Goal: Task Accomplishment & Management: Complete application form

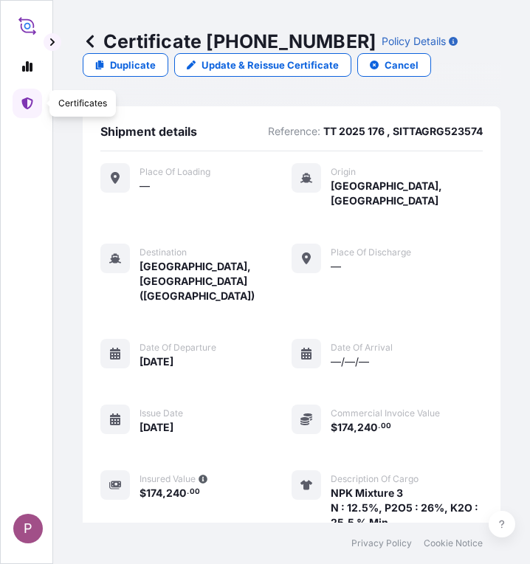
click at [12, 102] on div "P" at bounding box center [26, 282] width 53 height 564
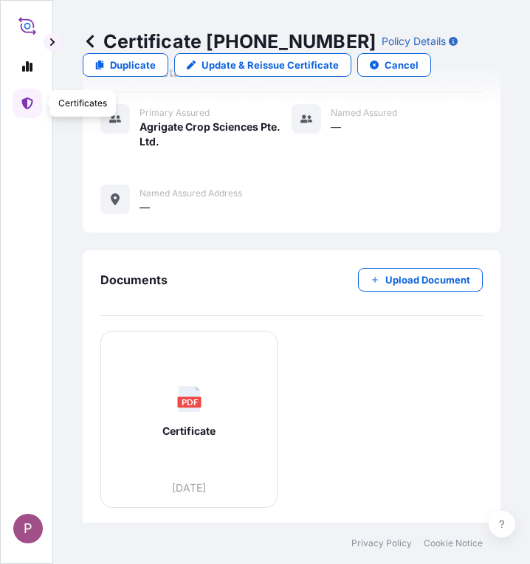
click at [25, 103] on icon at bounding box center [26, 103] width 11 height 12
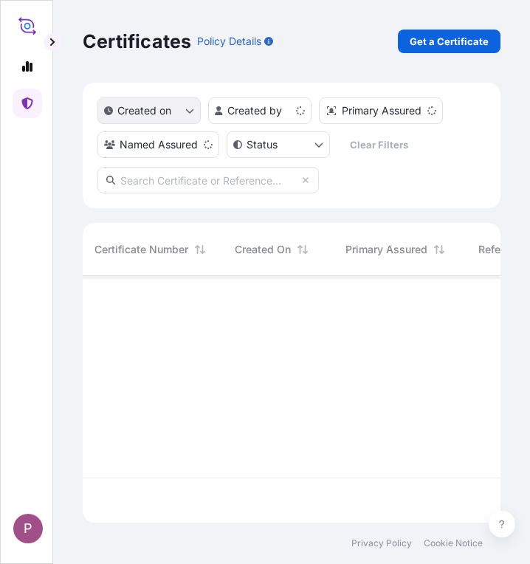
scroll to position [243, 407]
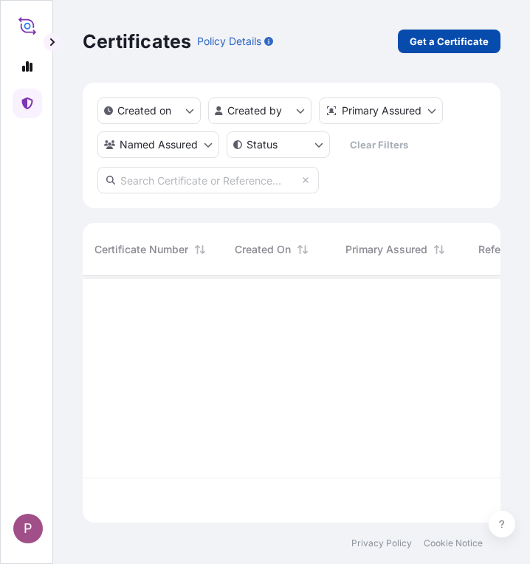
click at [429, 40] on p "Get a Certificate" at bounding box center [449, 41] width 79 height 15
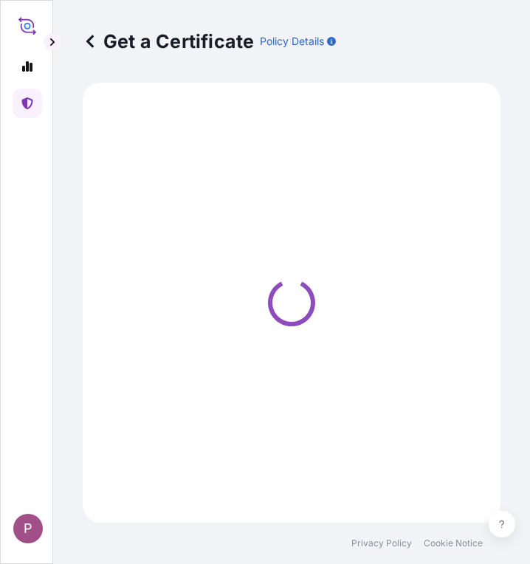
select select "Sea"
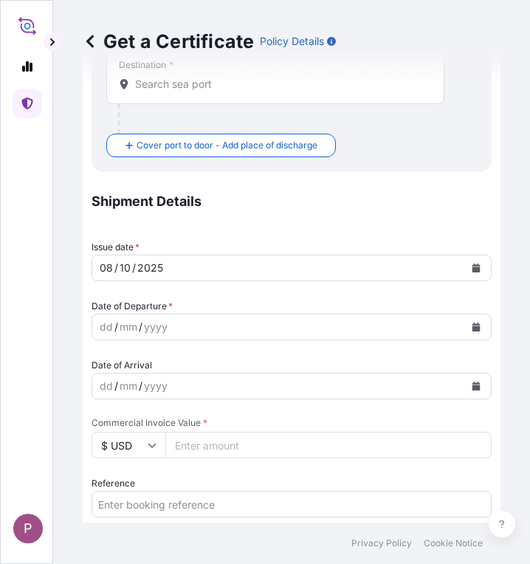
scroll to position [369, 0]
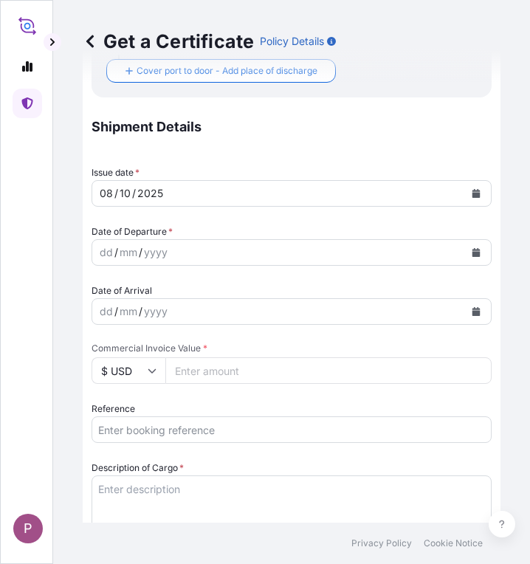
click at [181, 430] on input "Reference" at bounding box center [291, 429] width 400 height 27
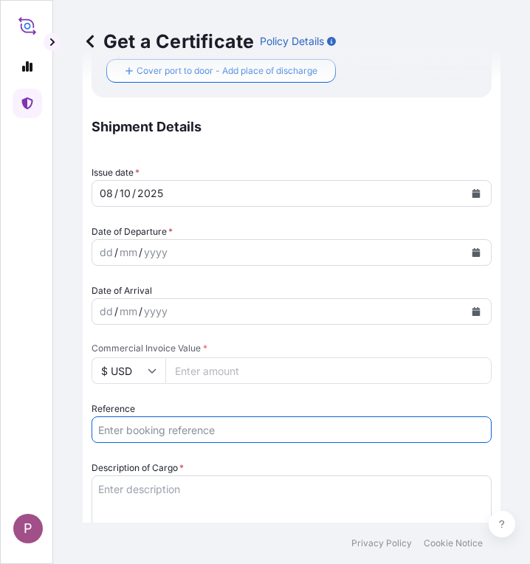
paste input "TTF-2025163"
click at [246, 433] on input "TTF-2025163 ," at bounding box center [291, 429] width 400 height 27
paste input "ONEYHAMF67028400"
type input "TTF-2025163 , ONEYHAMF67028400"
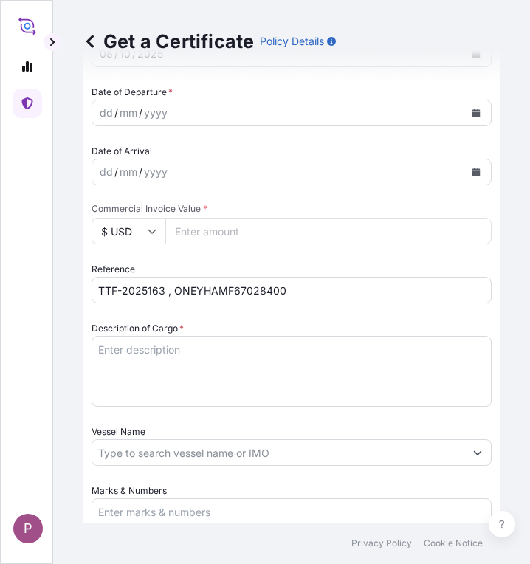
scroll to position [517, 0]
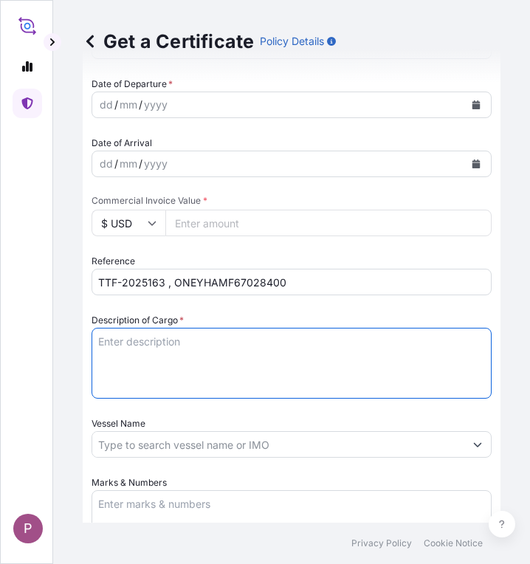
click at [135, 336] on textarea "Description of Cargo *" at bounding box center [291, 363] width 400 height 71
paste textarea "Fertilizer Kg 7,000.00 0.5850 4,095.00 Nitrophoska ( R ) (15:15:15) N : 15%, P2…"
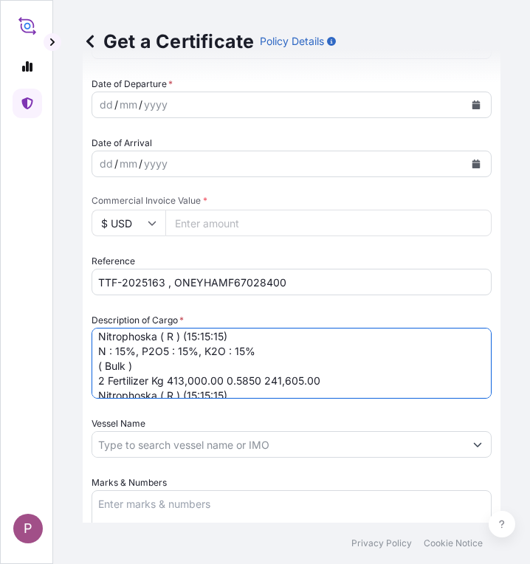
scroll to position [0, 0]
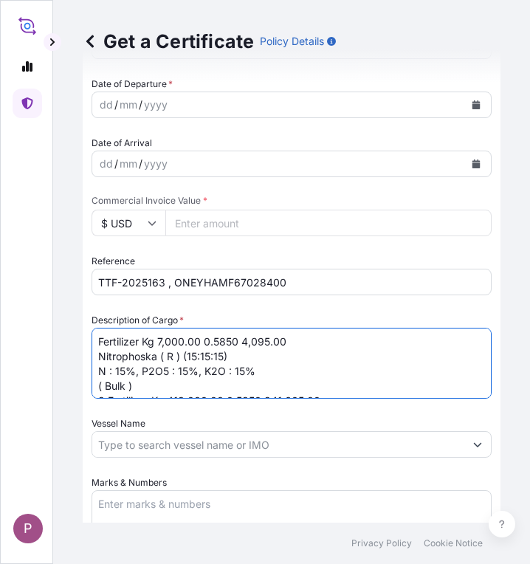
click at [100, 342] on textarea "Fertilizer Kg 7,000.00 0.5850 4,095.00 Nitrophoska ( R ) (15:15:15) N : 15%, P2…" at bounding box center [291, 363] width 400 height 71
drag, startPoint x: 153, startPoint y: 339, endPoint x: 310, endPoint y: 336, distance: 156.5
click at [310, 336] on textarea "၁. Fertilizer Kg 7,000.00 0.5850 4,095.00 Nitrophoska ( R ) (15:15:15) N : 15%,…" at bounding box center [291, 363] width 400 height 71
click at [248, 337] on textarea "၁. Fertilizer Kg 7,000.00 0.5850 4,095.00 Nitrophoska ( R ) (15:15:15) N : 15%,…" at bounding box center [291, 363] width 400 height 71
click at [224, 339] on textarea "၁. Fertilizer 4,095.00 Nitrophoska ( R ) (15:15:15) N : 15%, P2O5 : 15%, K2O : …" at bounding box center [291, 363] width 400 height 71
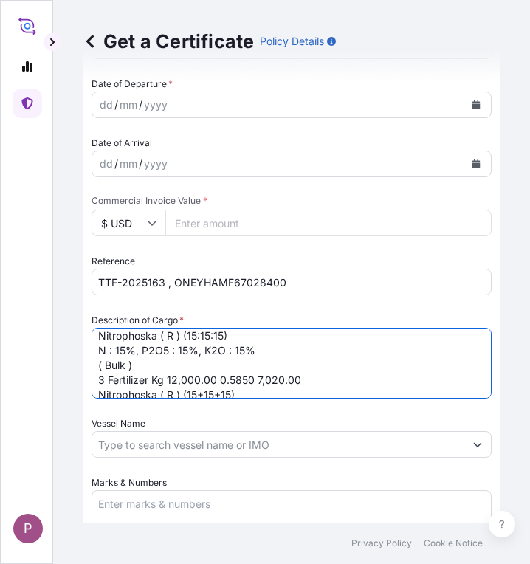
scroll to position [69, 0]
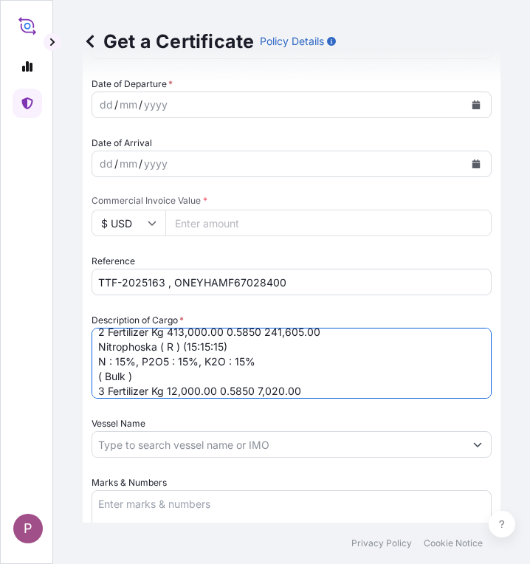
drag, startPoint x: 260, startPoint y: 331, endPoint x: 241, endPoint y: 365, distance: 39.0
click at [240, 365] on textarea "၁. Fertilizer Nitrophoska ( R ) (15:15:15) N : 15%, P2O5 : 15%, K2O : 15% ( Bul…" at bounding box center [291, 363] width 400 height 71
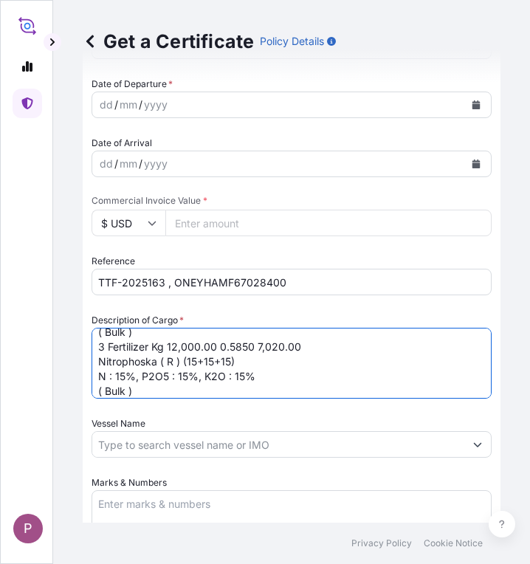
scroll to position [120, 0]
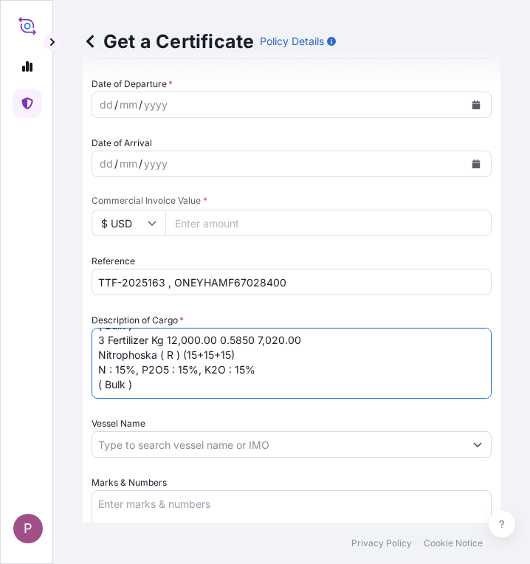
drag, startPoint x: 154, startPoint y: 392, endPoint x: 254, endPoint y: 337, distance: 113.6
click at [254, 337] on textarea "၁. Fertilizer Nitrophoska ( R ) (15:15:15) N : 15%, P2O5 : 15%, K2O : 15% ( Bul…" at bounding box center [291, 363] width 400 height 71
click at [215, 339] on textarea "၁. Fertilizer Nitrophoska ( R ) (15:15:15) N : 15%, P2O5 : 15%, K2O : 15% ( Bul…" at bounding box center [291, 363] width 400 height 71
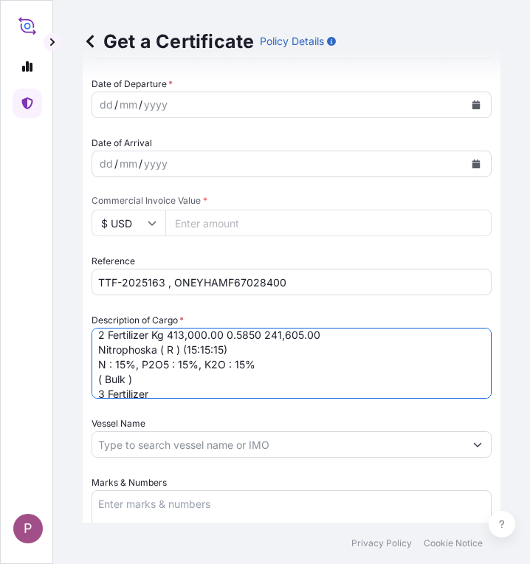
scroll to position [51, 0]
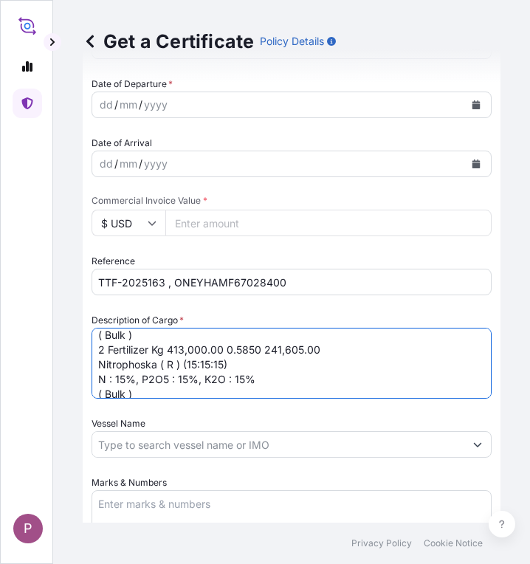
drag, startPoint x: 155, startPoint y: 348, endPoint x: 263, endPoint y: 347, distance: 108.5
click at [263, 347] on textarea "၁. Fertilizer Nitrophoska ( R ) (15:15:15) N : 15%, P2O5 : 15%, K2O : 15% ( Bul…" at bounding box center [291, 363] width 400 height 71
type textarea "၁. Fertilizer Nitrophoska ( R ) (15:15:15) N : 15%, P2O5 : 15%, K2O : 15% ( Bul…"
click at [218, 219] on input "Commercial Invoice Value *" at bounding box center [328, 223] width 326 height 27
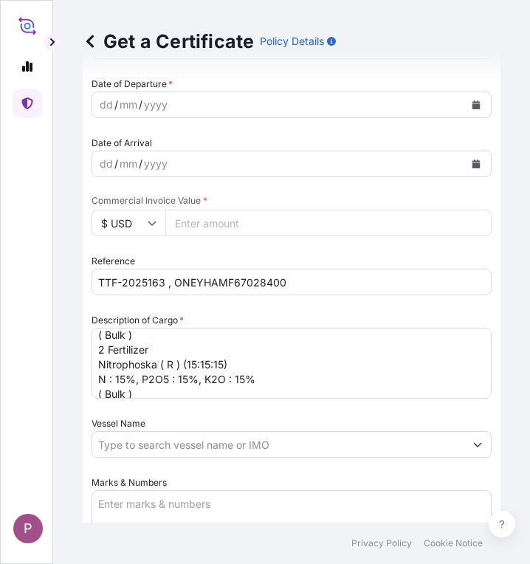
paste input "277992"
type input "277992"
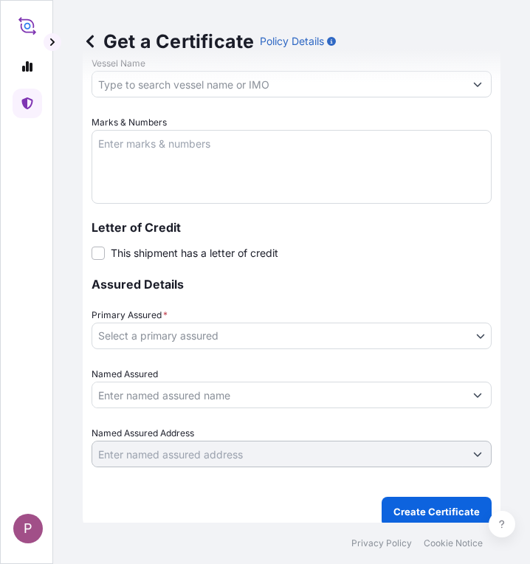
scroll to position [885, 0]
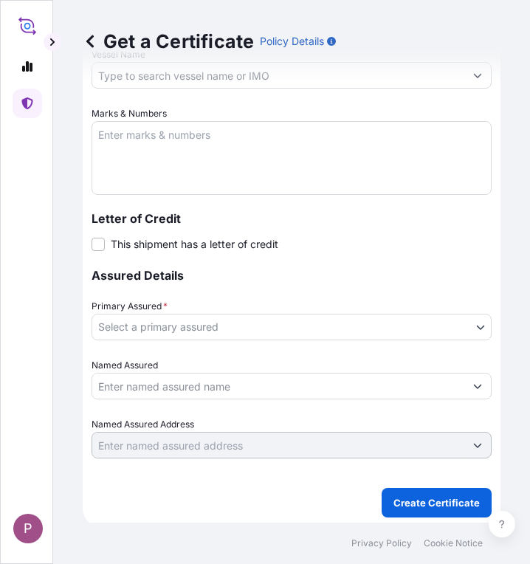
click at [314, 328] on body "P Get a Certificate Policy Details Route Details Cover door to port - Add loadi…" at bounding box center [265, 282] width 530 height 564
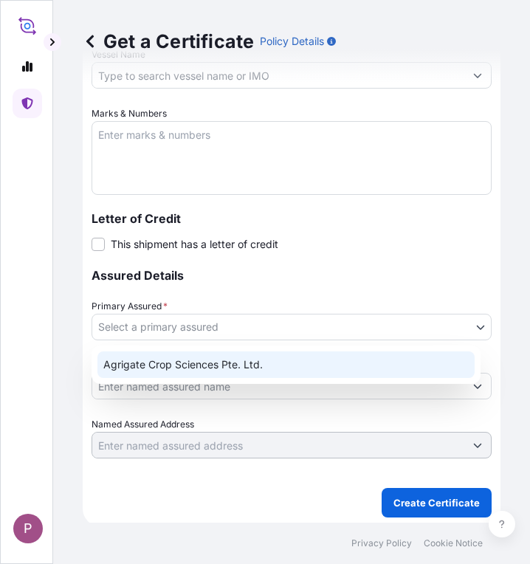
click at [306, 365] on div "Agrigate Crop Sciences Pte. Ltd." at bounding box center [285, 364] width 377 height 27
select select "31456"
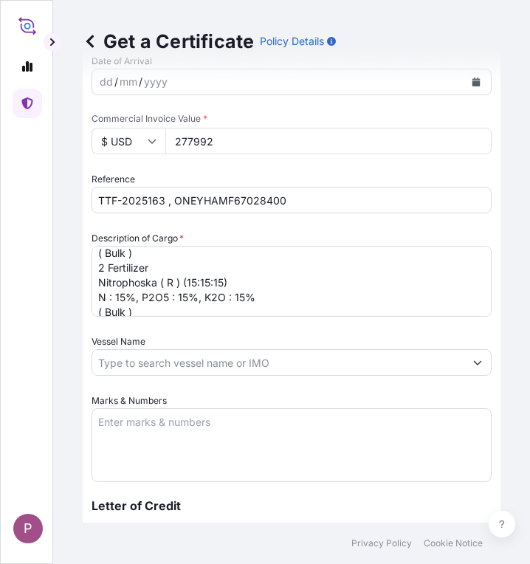
scroll to position [590, 0]
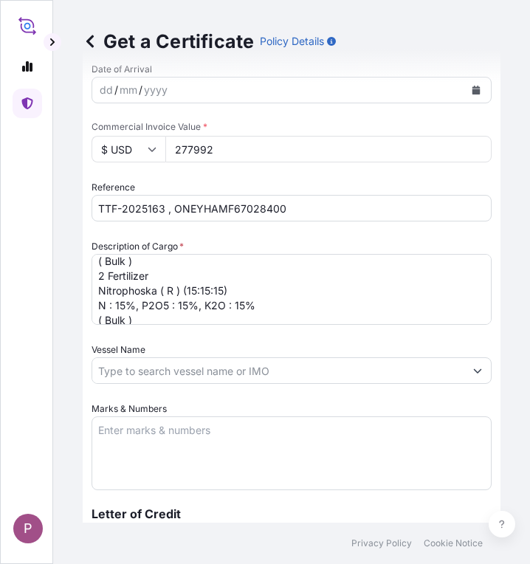
click at [162, 432] on textarea "Marks & Numbers" at bounding box center [291, 453] width 400 height 74
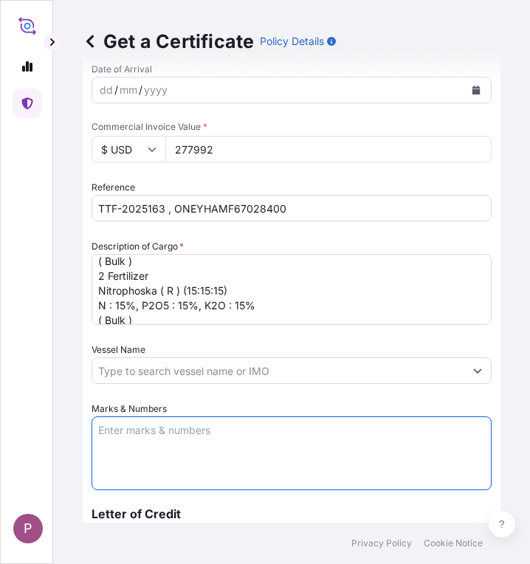
paste textarea "Myanma San Pya Crop Nutrition Co., Ltd. [STREET_ADDRESS]"
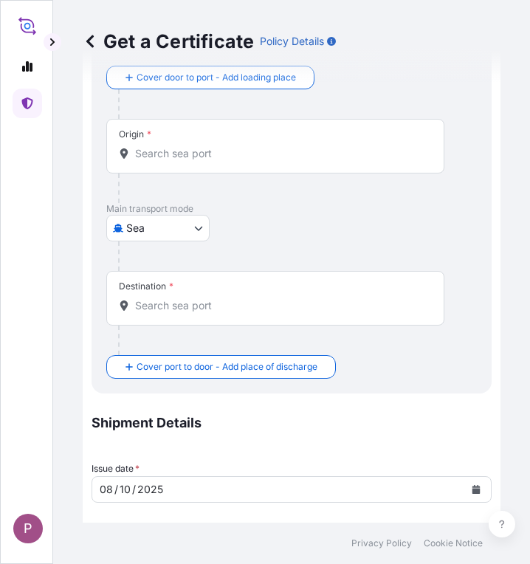
scroll to position [3, 0]
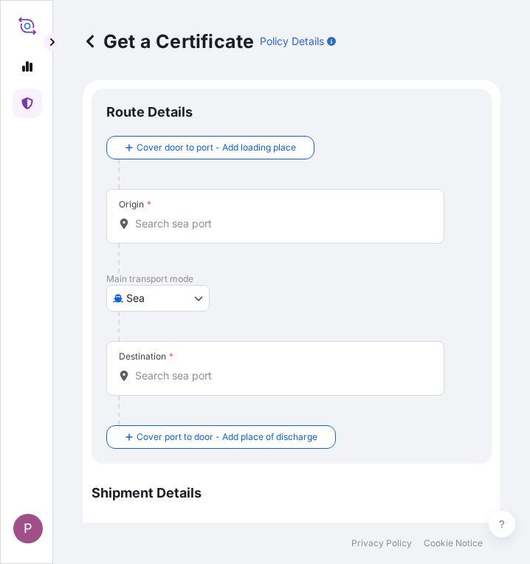
type textarea "Myanma San Pya Crop Nutrition Co., Ltd. [STREET_ADDRESS]"
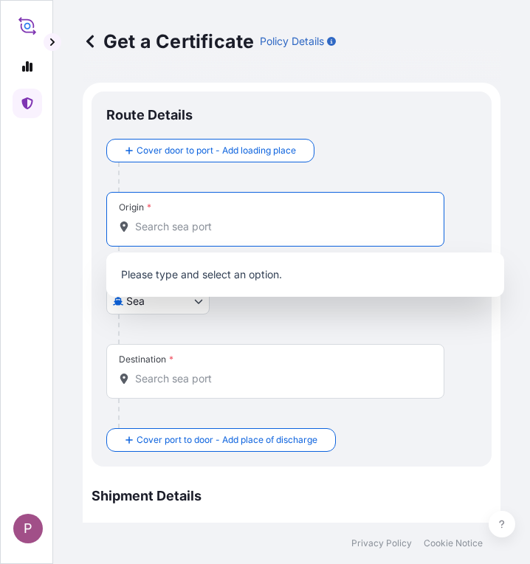
click at [163, 229] on input "Origin *" at bounding box center [280, 226] width 291 height 15
type input "့"
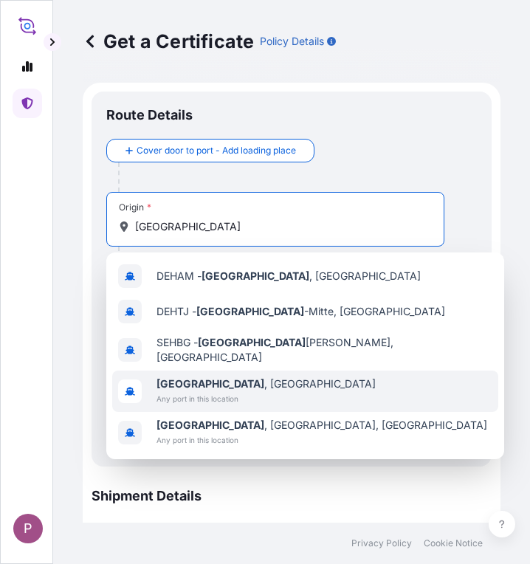
click at [232, 395] on span "Any port in this location" at bounding box center [265, 398] width 219 height 15
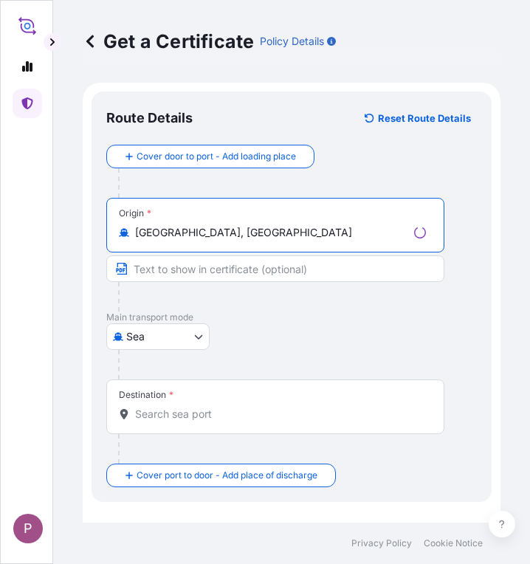
type input "[GEOGRAPHIC_DATA], [GEOGRAPHIC_DATA]"
click at [164, 408] on input "Destination *" at bounding box center [280, 414] width 291 height 15
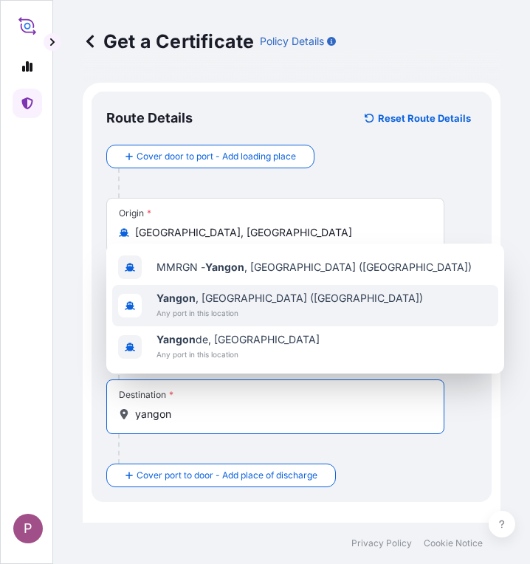
click at [277, 312] on span "Any port in this location" at bounding box center [289, 312] width 266 height 15
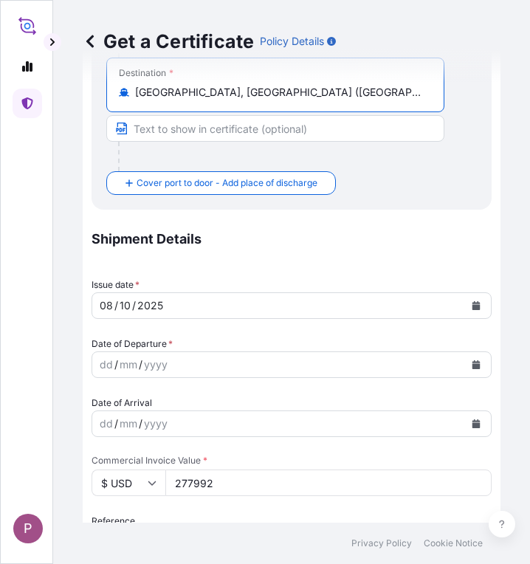
scroll to position [369, 0]
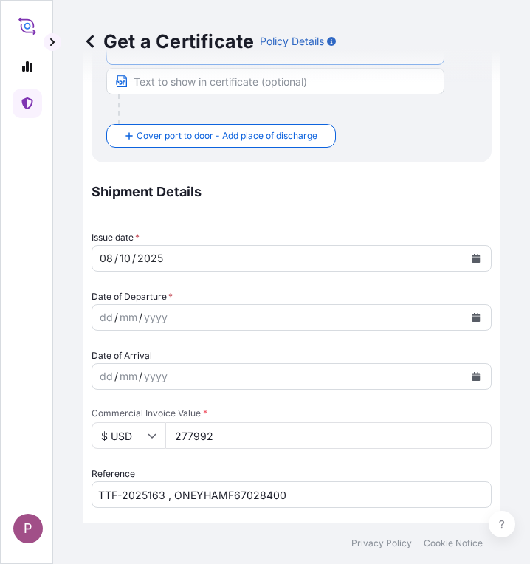
type input "[GEOGRAPHIC_DATA], [GEOGRAPHIC_DATA] ([GEOGRAPHIC_DATA])"
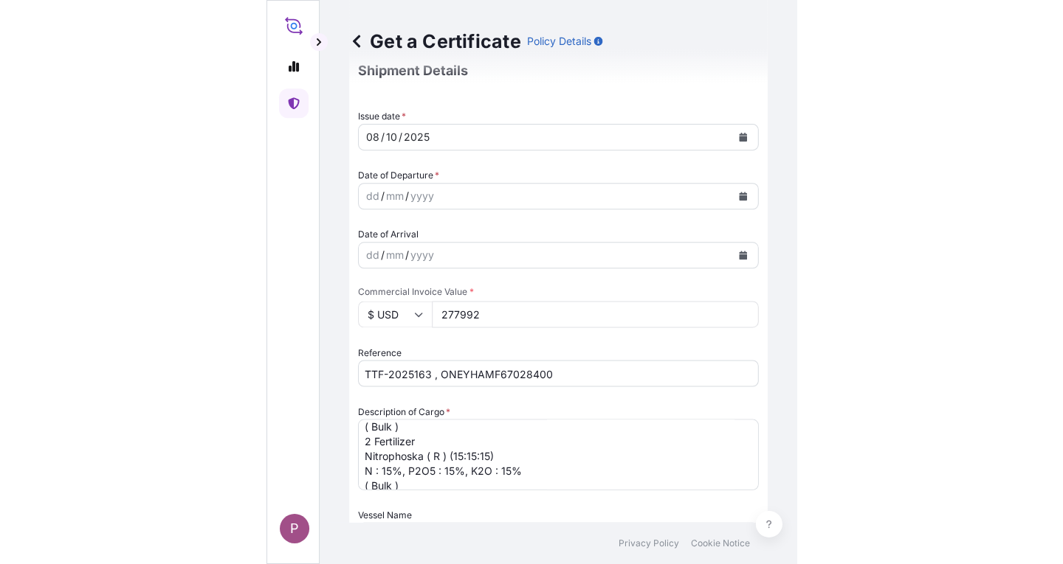
scroll to position [517, 0]
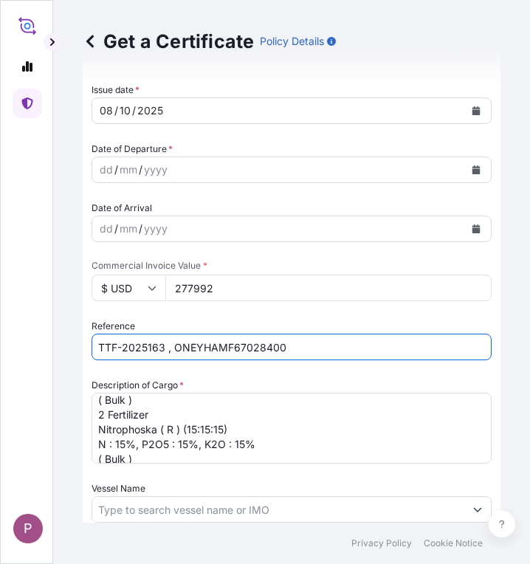
drag, startPoint x: 196, startPoint y: 345, endPoint x: 348, endPoint y: 350, distance: 152.1
click at [348, 350] on input "TTF-2025163 , ONEYHAMF67028400" at bounding box center [291, 347] width 400 height 27
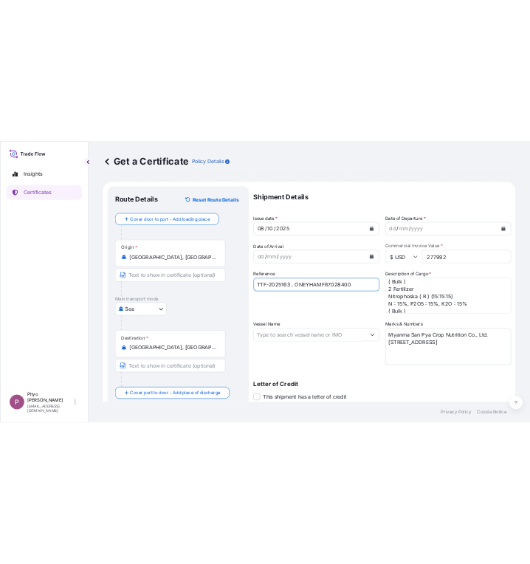
scroll to position [0, 0]
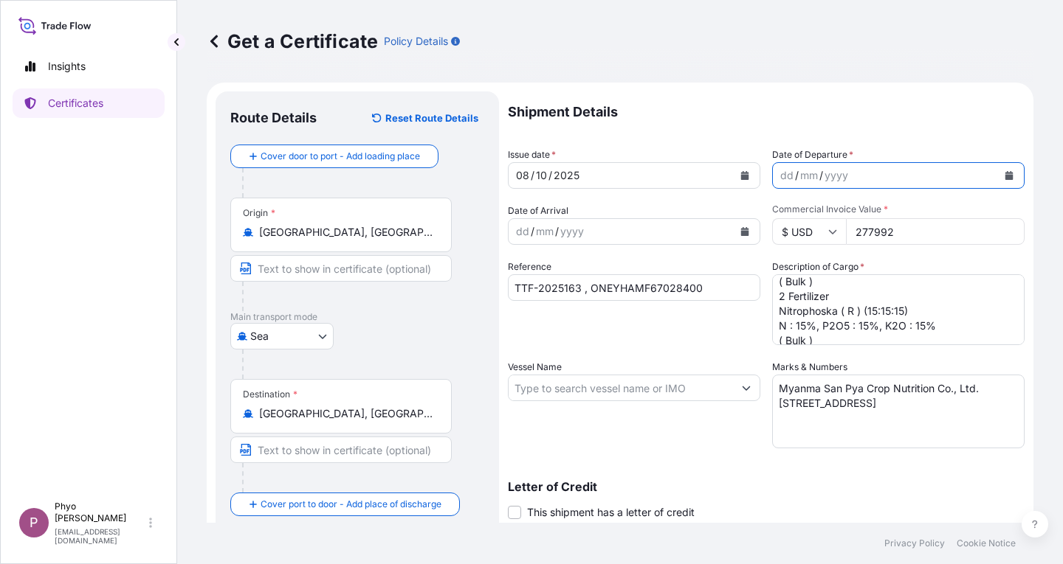
click at [529, 170] on button "Calendar" at bounding box center [1009, 176] width 24 height 24
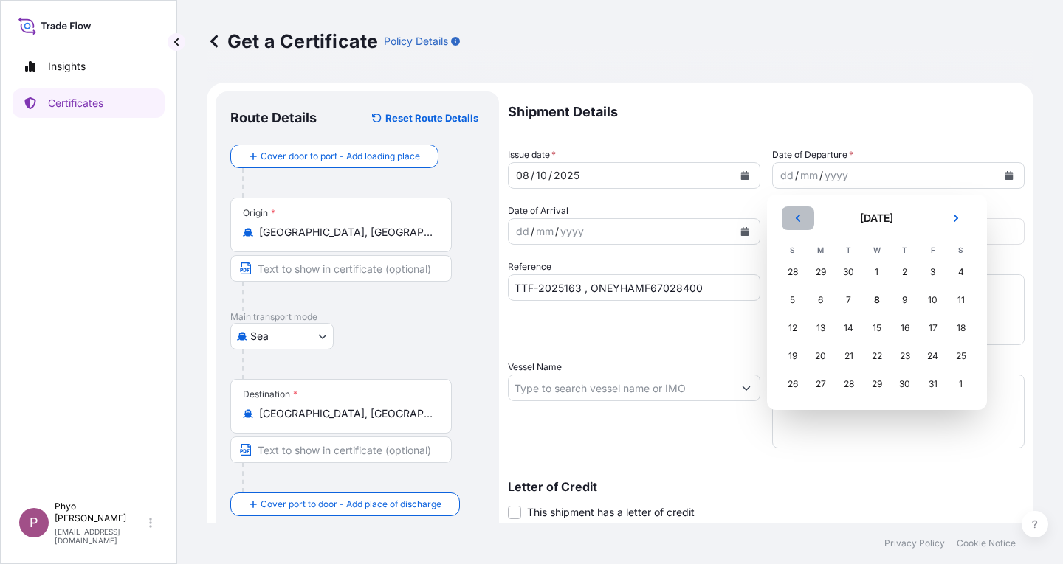
click at [529, 217] on icon "Previous" at bounding box center [797, 218] width 9 height 9
click at [529, 218] on button "Previous" at bounding box center [797, 219] width 32 height 24
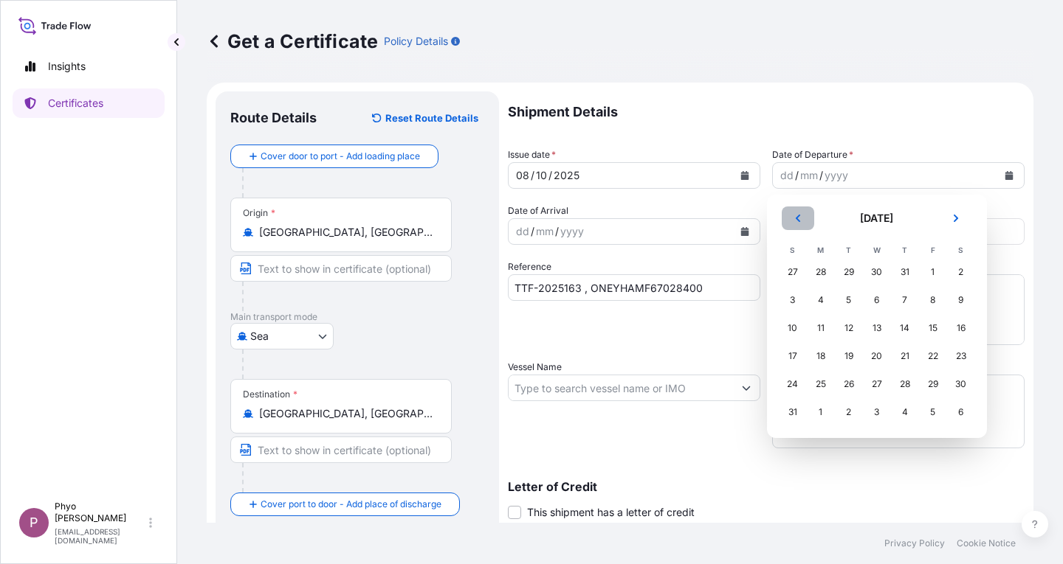
click at [529, 218] on button "Previous" at bounding box center [797, 219] width 32 height 24
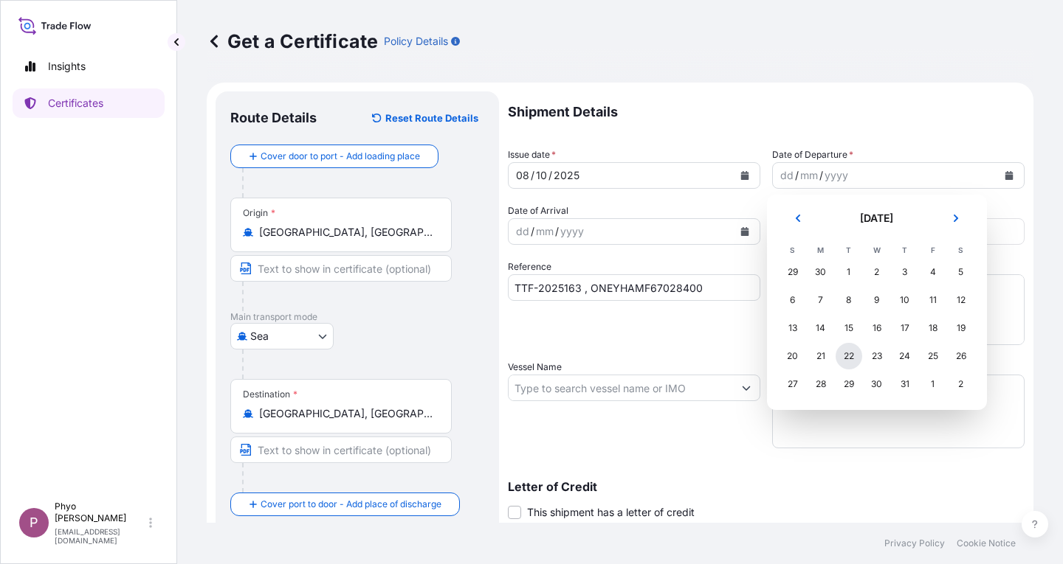
click at [529, 359] on div "22" at bounding box center [848, 356] width 27 height 27
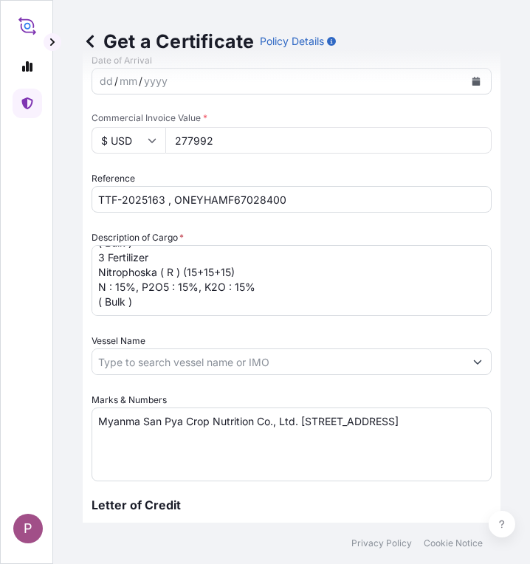
scroll to position [953, 0]
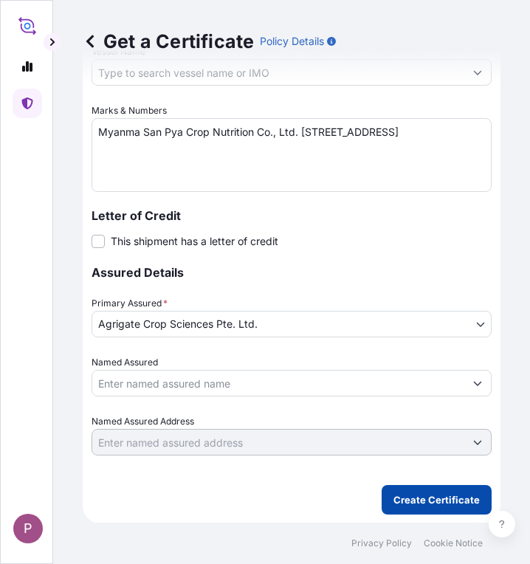
click at [407, 503] on p "Create Certificate" at bounding box center [436, 499] width 86 height 15
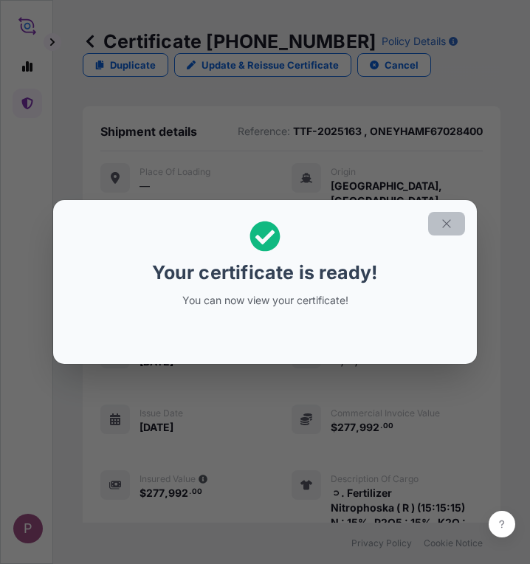
click at [438, 223] on button "button" at bounding box center [446, 224] width 37 height 24
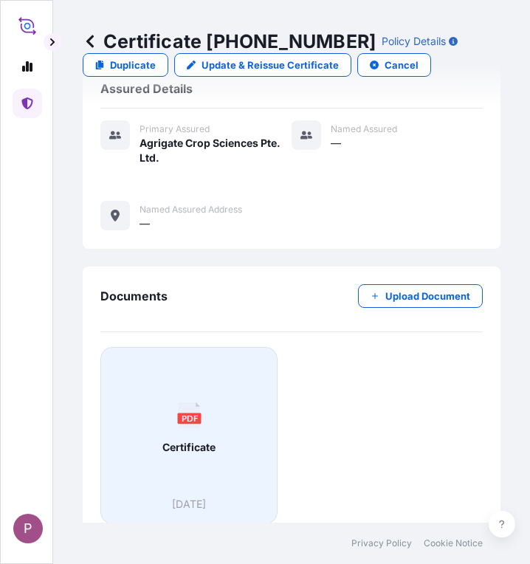
scroll to position [775, 0]
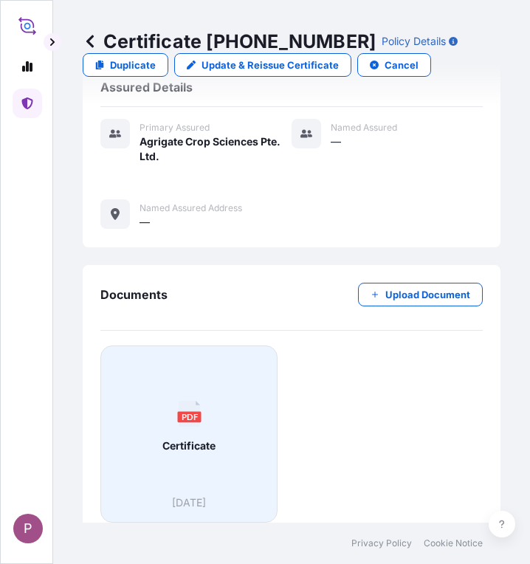
click at [163, 436] on div "PDF Certificate" at bounding box center [189, 426] width 152 height 137
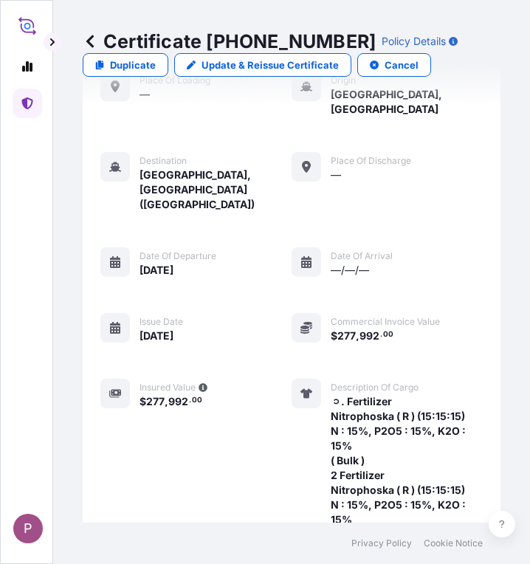
scroll to position [74, 0]
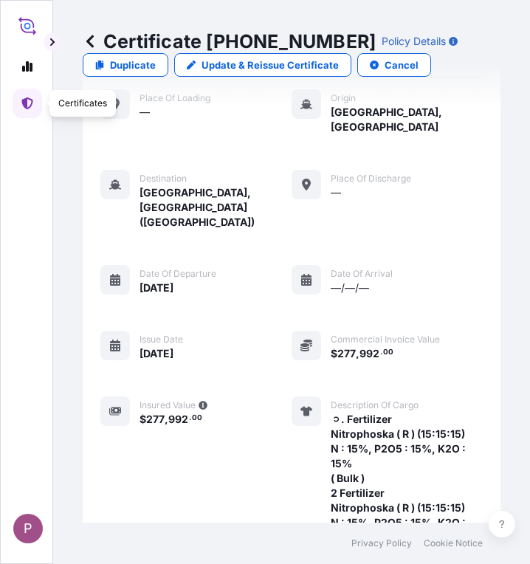
click at [21, 100] on link at bounding box center [28, 104] width 30 height 30
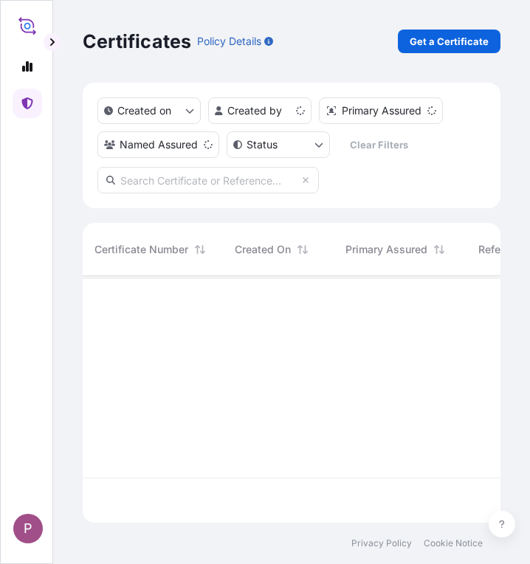
scroll to position [243, 407]
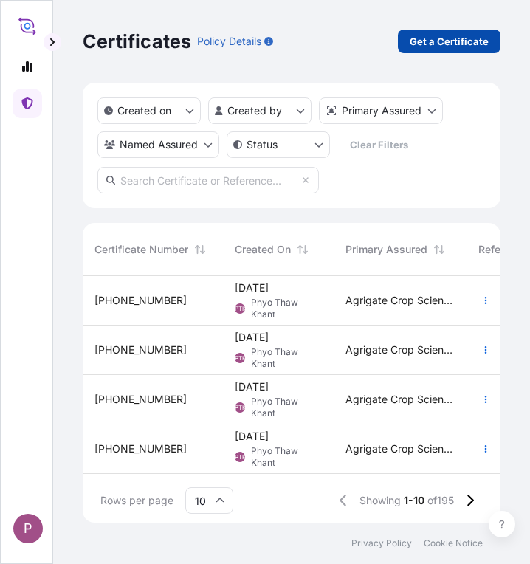
click at [437, 38] on p "Get a Certificate" at bounding box center [449, 41] width 79 height 15
select select "Sea"
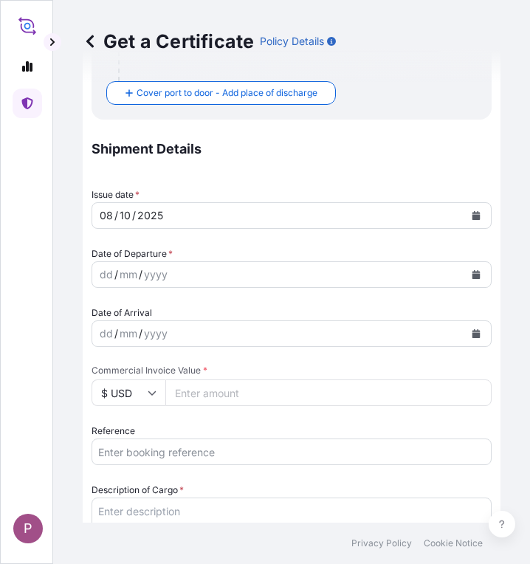
scroll to position [369, 0]
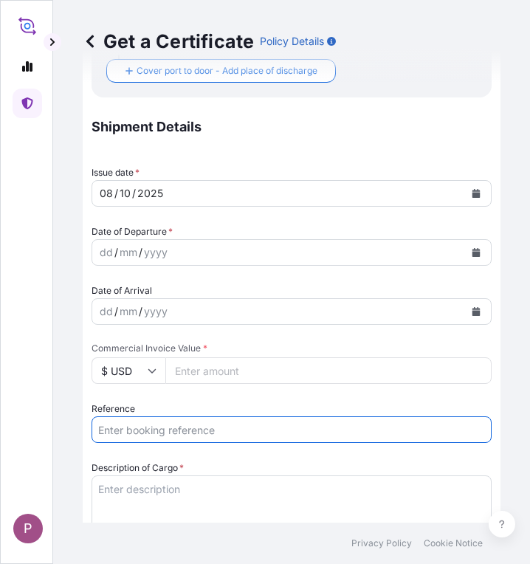
click at [117, 429] on input "Reference" at bounding box center [291, 429] width 400 height 27
paste input "TTF-2025164"
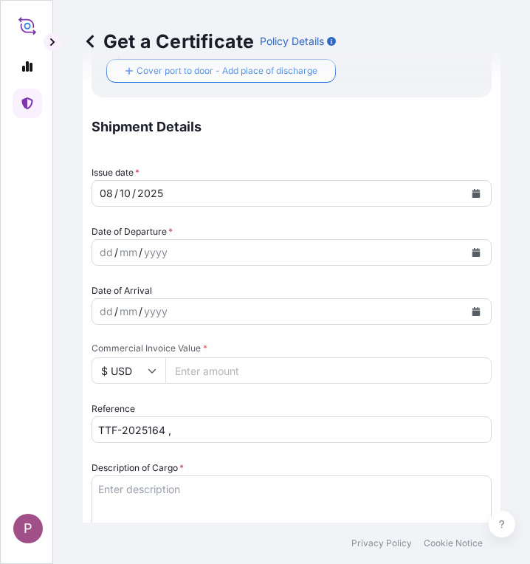
click at [238, 430] on input "TTF-2025164 ," at bounding box center [291, 429] width 400 height 27
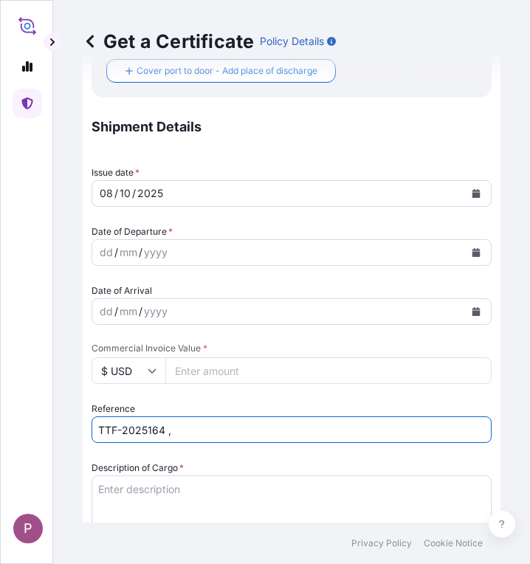
paste input "COAU7261624070"
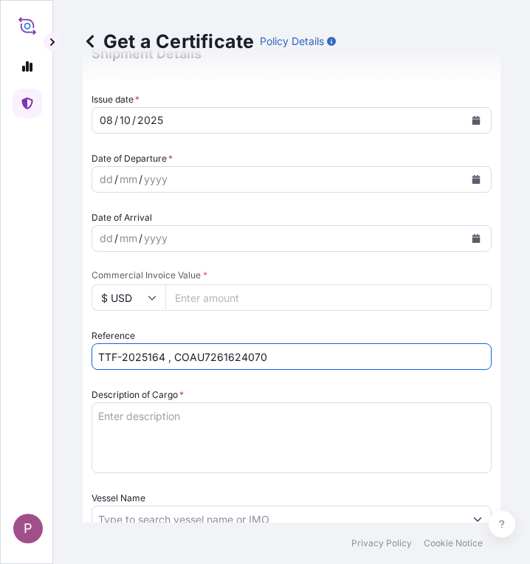
scroll to position [443, 0]
type input "TTF-2025164 , COAU7261624070"
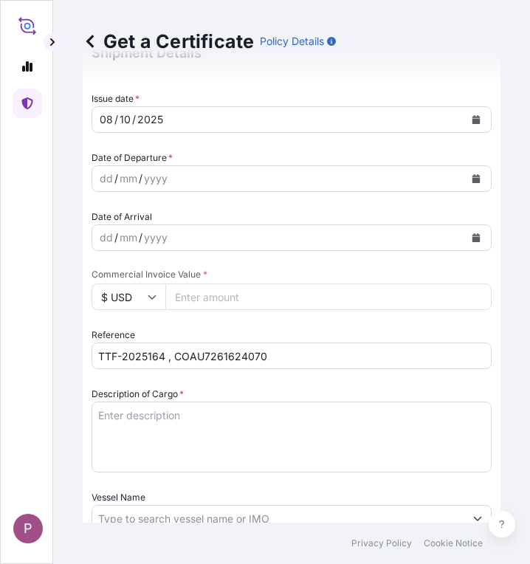
click at [152, 418] on textarea "Description of Cargo *" at bounding box center [291, 436] width 400 height 71
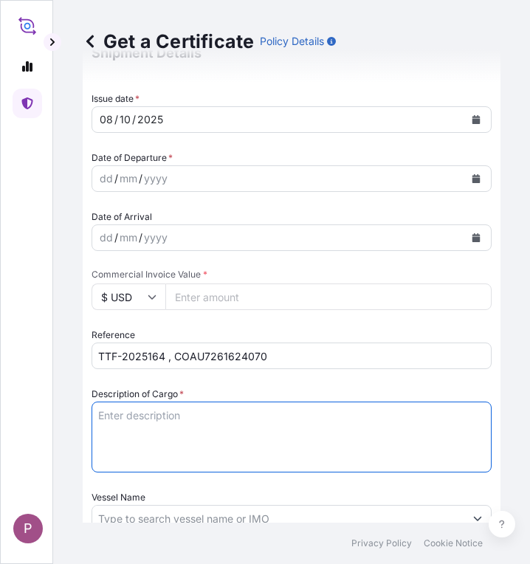
paste textarea "Fertilizer Kg 559,000.00 0.4300 240,370.00 [MEDICAL_DATA] Fertilizer N : 46 % (…"
drag, startPoint x: 139, startPoint y: 459, endPoint x: 94, endPoint y: 430, distance: 53.4
click at [94, 430] on textarea "Fertilizer Kg 559,000.00 0.4300 240,370.00 [MEDICAL_DATA] Fertilizer N : 46 % (…" at bounding box center [291, 436] width 400 height 71
drag, startPoint x: 166, startPoint y: 429, endPoint x: 74, endPoint y: 430, distance: 92.2
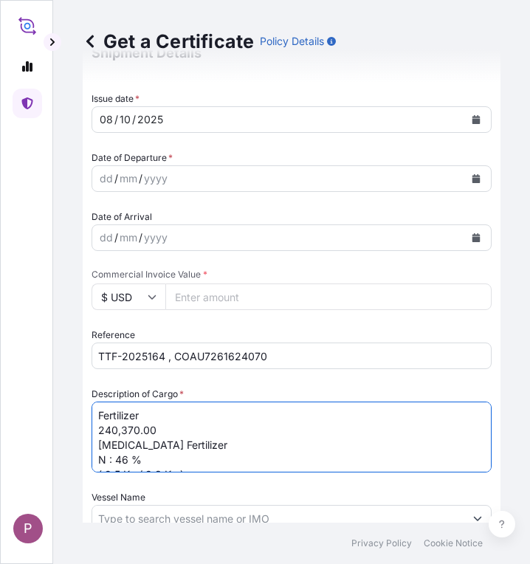
click at [74, 430] on div "Get a Certificate Policy Details Route Details Cover door to port - Add loading…" at bounding box center [291, 261] width 477 height 522
type textarea "Fertilizer [MEDICAL_DATA] Fertilizer N : 46 % ( 9.5 Kg / 9.8 Kg )"
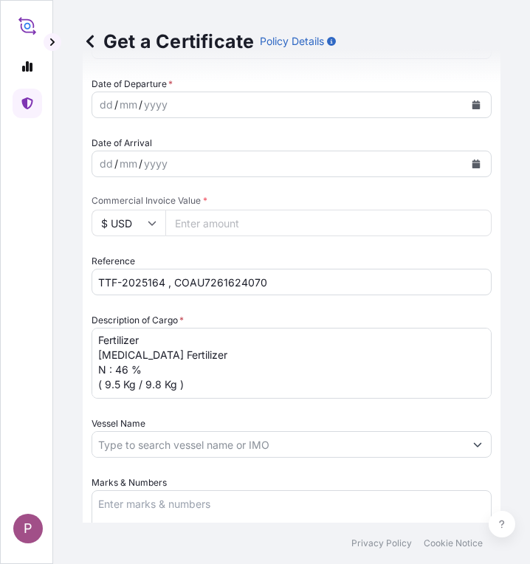
click at [222, 217] on input "Commercial Invoice Value *" at bounding box center [328, 223] width 326 height 27
paste input "264407"
type input "264407"
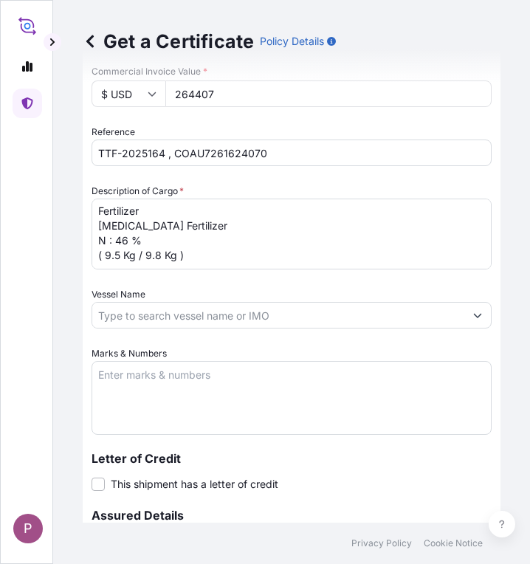
scroll to position [664, 0]
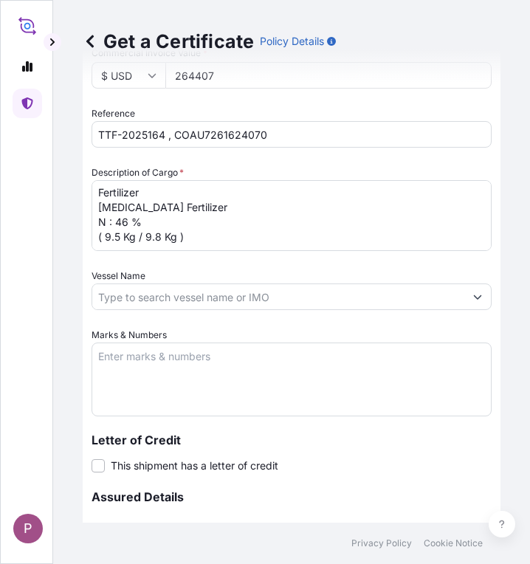
click at [103, 337] on label "Marks & Numbers" at bounding box center [128, 335] width 75 height 15
click at [103, 342] on textarea "Marks & Numbers" at bounding box center [291, 379] width 400 height 74
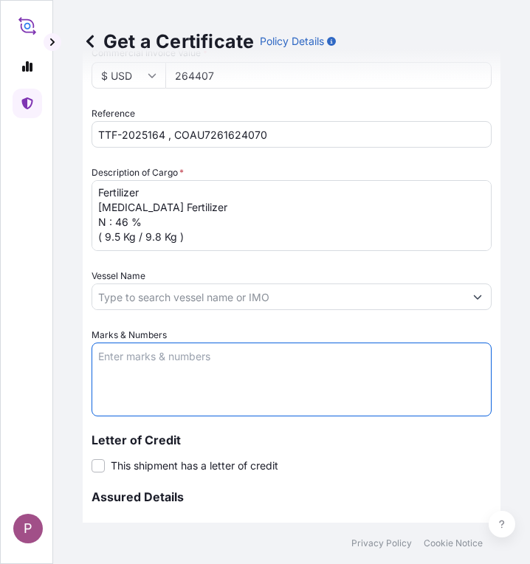
click at [108, 356] on textarea "Marks & Numbers" at bounding box center [291, 379] width 400 height 74
paste textarea "Myanma Awba Industries Co.,Ltd [STREET_ADDRESS][PERSON_NAME]"
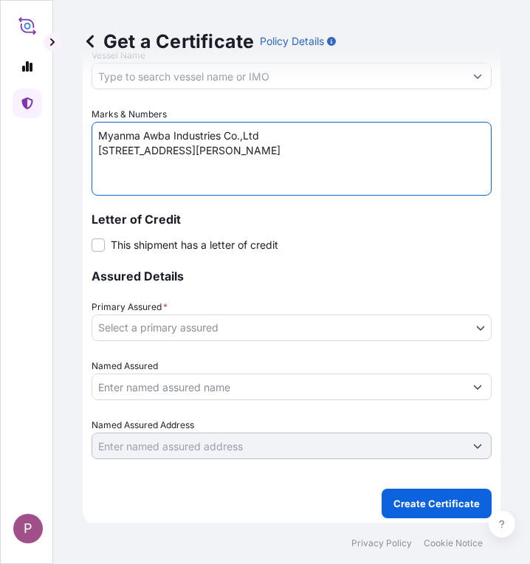
scroll to position [888, 0]
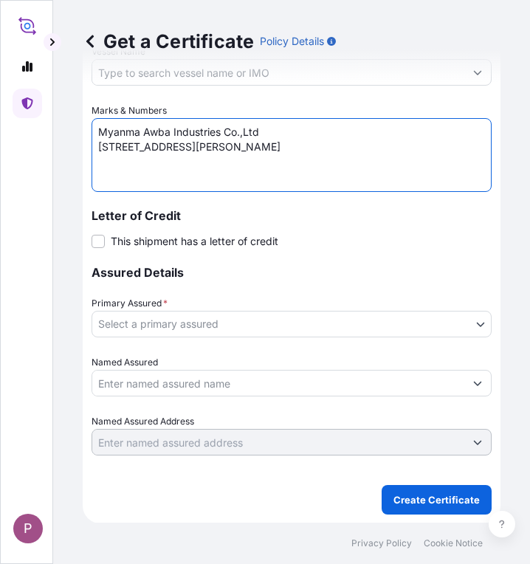
type textarea "Myanma Awba Industries Co.,Ltd [STREET_ADDRESS][PERSON_NAME]"
click at [272, 328] on body "P Get a Certificate Policy Details Route Details Cover door to port - Add loadi…" at bounding box center [265, 282] width 530 height 564
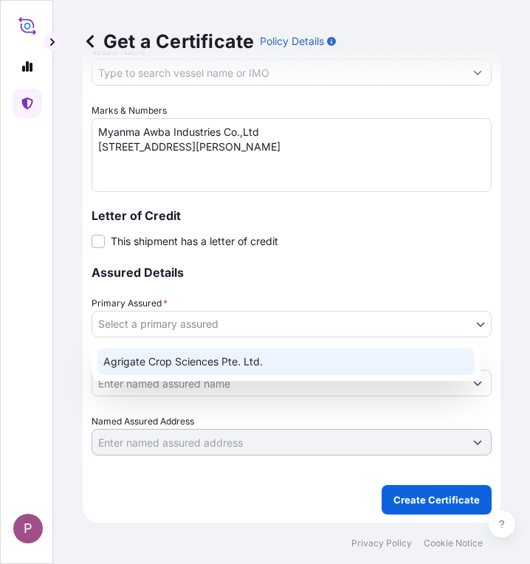
click at [280, 362] on div "Agrigate Crop Sciences Pte. Ltd." at bounding box center [285, 361] width 377 height 27
select select "31456"
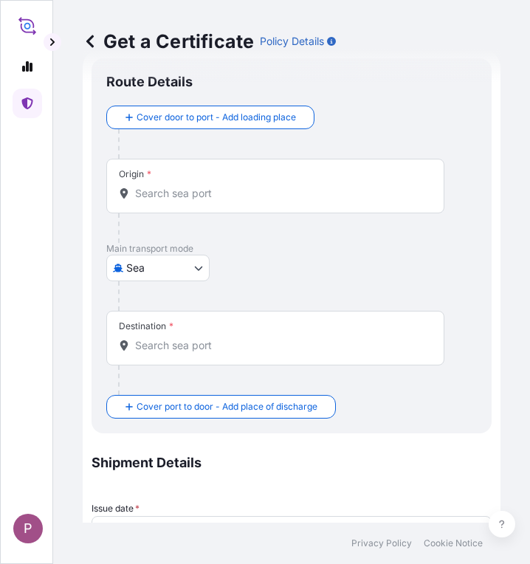
scroll to position [3, 0]
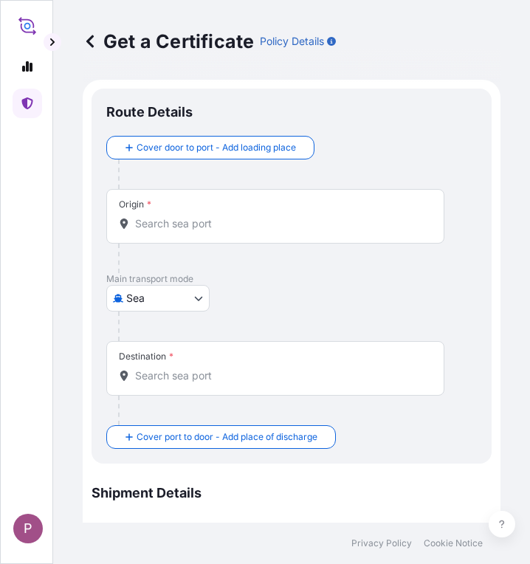
click at [177, 227] on input "Origin *" at bounding box center [280, 223] width 291 height 15
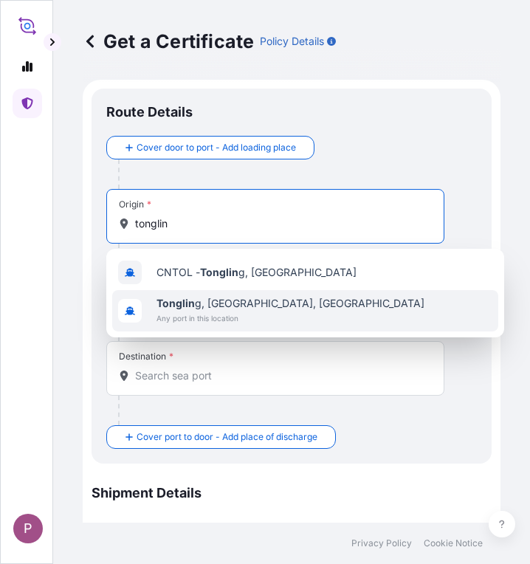
click at [317, 317] on div "[GEOGRAPHIC_DATA], [GEOGRAPHIC_DATA], [GEOGRAPHIC_DATA] Any port in this locati…" at bounding box center [305, 310] width 386 height 41
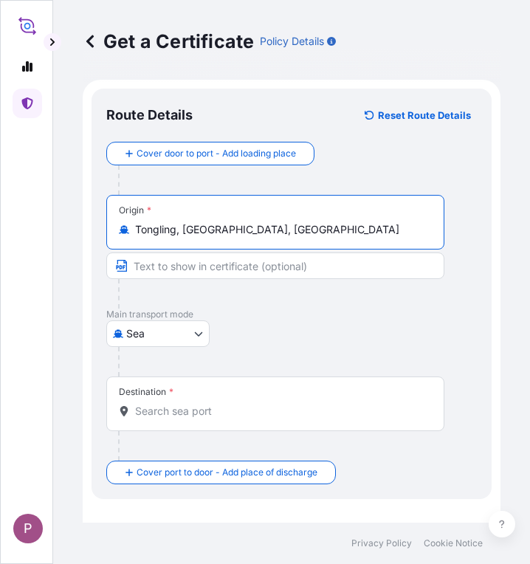
type input "Tongling, [GEOGRAPHIC_DATA], [GEOGRAPHIC_DATA]"
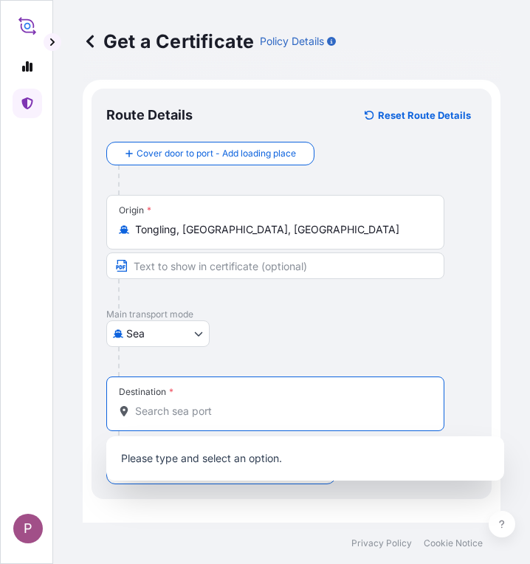
click at [209, 411] on input "Destination *" at bounding box center [280, 411] width 291 height 15
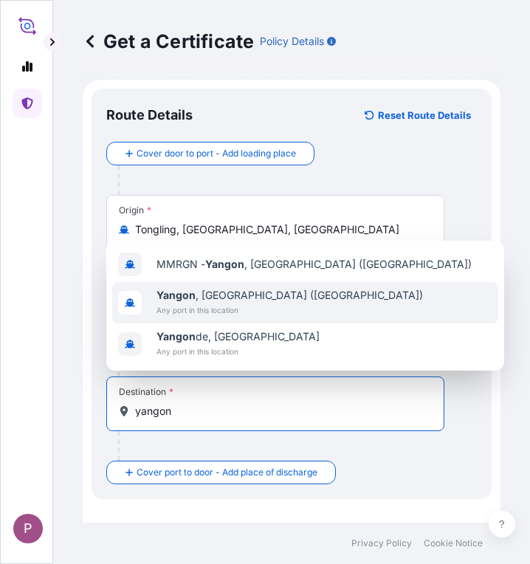
click at [334, 306] on div "[GEOGRAPHIC_DATA] , [GEOGRAPHIC_DATA] ([GEOGRAPHIC_DATA]) Any port in this loca…" at bounding box center [305, 302] width 386 height 41
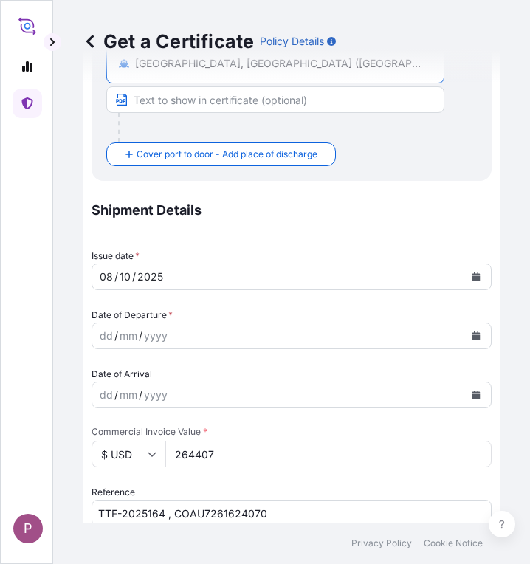
scroll to position [372, 0]
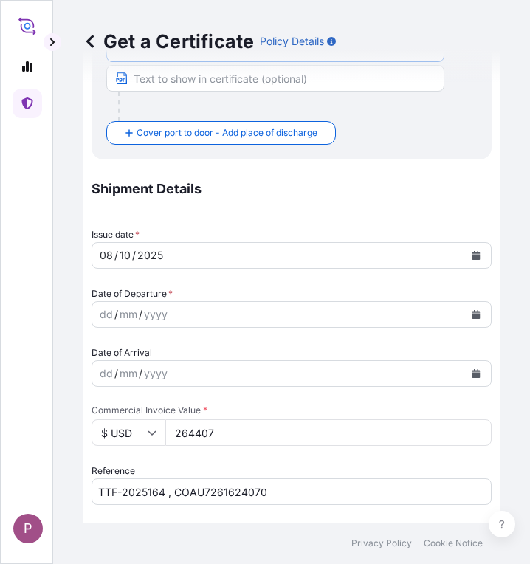
type input "[GEOGRAPHIC_DATA], [GEOGRAPHIC_DATA] ([GEOGRAPHIC_DATA])"
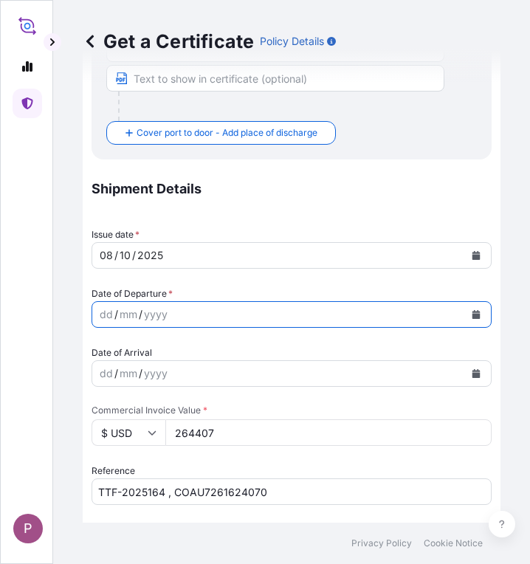
click at [472, 313] on icon "Calendar" at bounding box center [476, 314] width 8 height 9
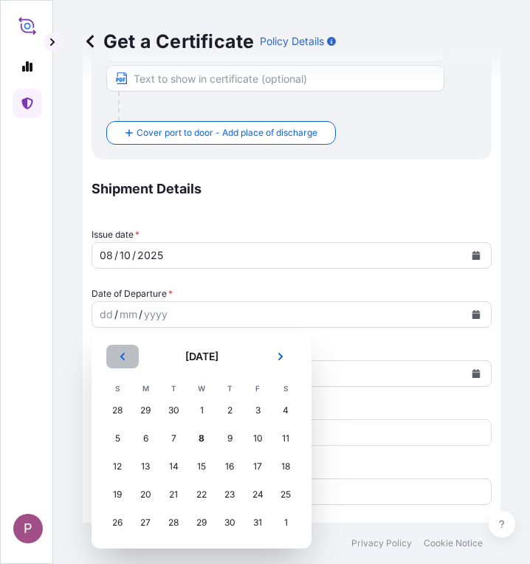
click at [125, 356] on icon "Previous" at bounding box center [122, 356] width 9 height 9
click at [290, 410] on div "6" at bounding box center [285, 410] width 27 height 27
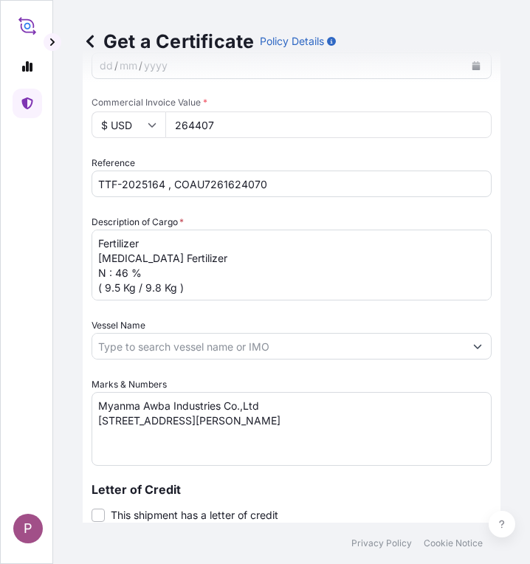
scroll to position [953, 0]
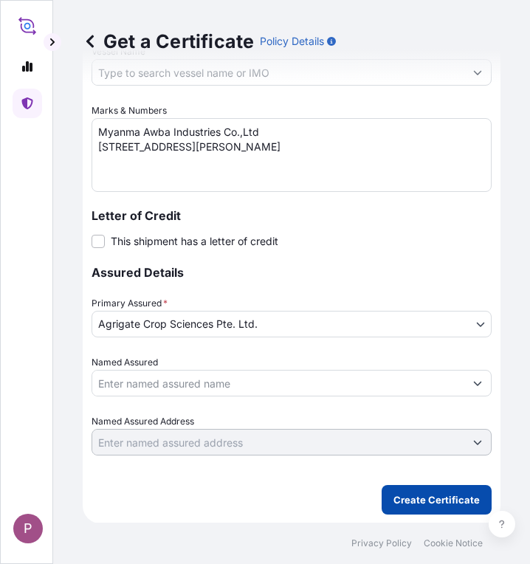
click at [407, 504] on p "Create Certificate" at bounding box center [436, 499] width 86 height 15
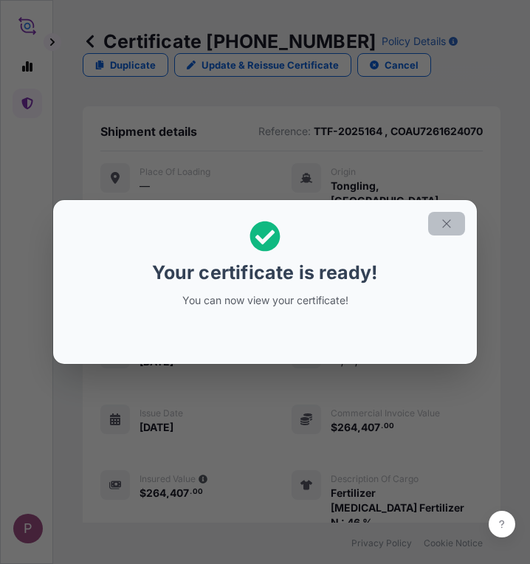
click at [440, 221] on icon "button" at bounding box center [446, 223] width 13 height 13
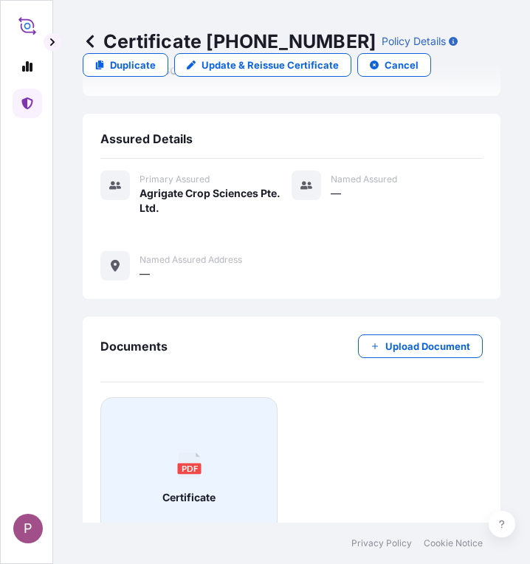
scroll to position [643, 0]
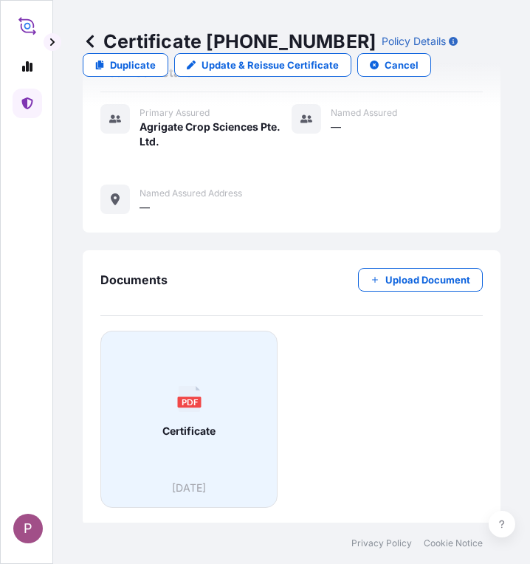
click at [178, 427] on span "Certificate" at bounding box center [188, 431] width 53 height 15
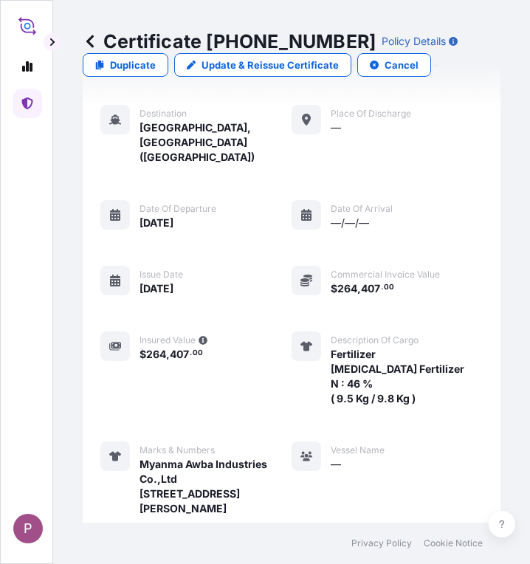
scroll to position [126, 0]
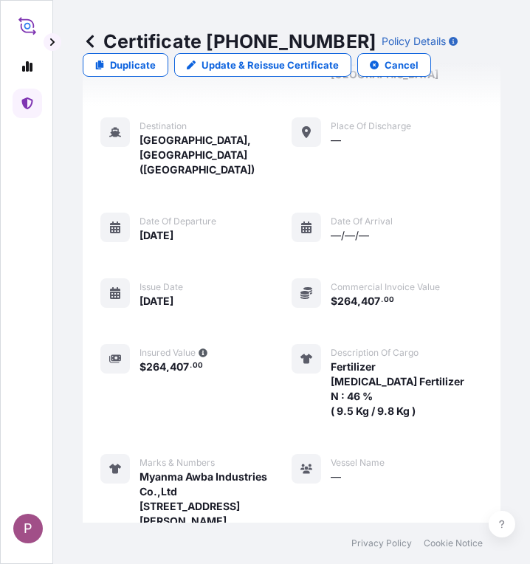
click at [25, 105] on icon at bounding box center [26, 103] width 11 height 12
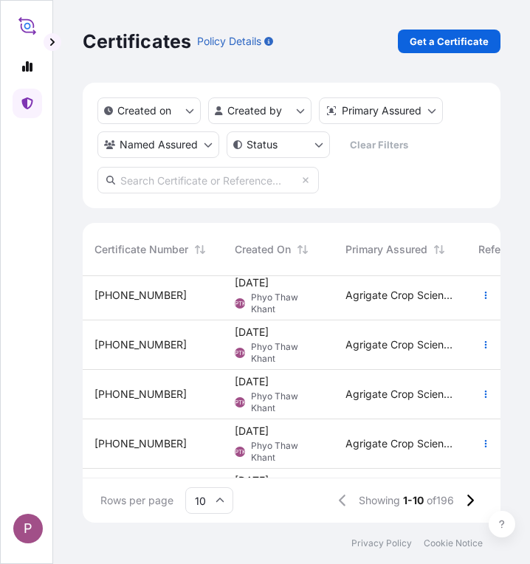
scroll to position [304, 0]
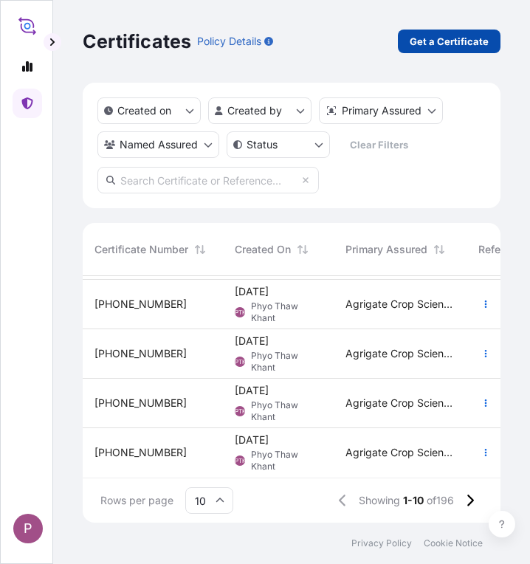
click at [436, 37] on p "Get a Certificate" at bounding box center [449, 41] width 79 height 15
select select "Sea"
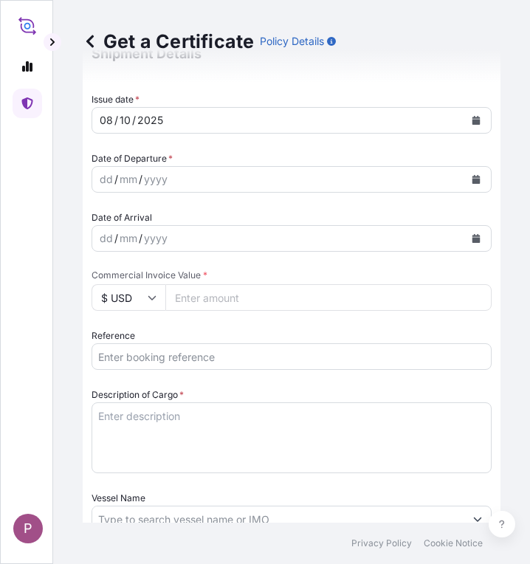
scroll to position [443, 0]
click at [158, 354] on input "Reference" at bounding box center [291, 355] width 400 height 27
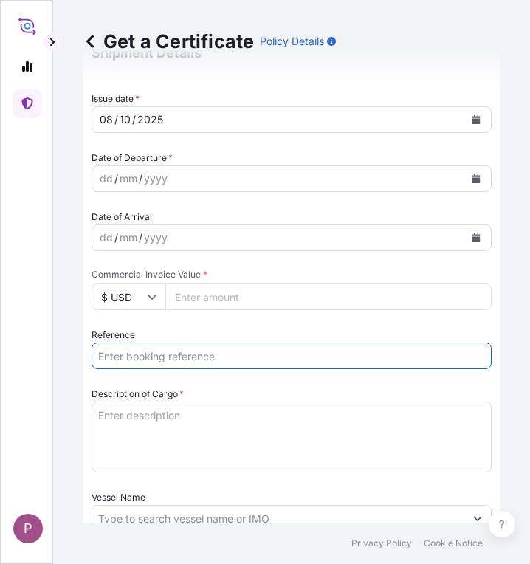
paste input "TTF-2025164 , COAU7261624070"
click at [302, 360] on input "TTF-2025164 , COAU7261624070" at bounding box center [291, 355] width 400 height 27
drag, startPoint x: 284, startPoint y: 362, endPoint x: 55, endPoint y: 370, distance: 229.6
click at [55, 370] on div "Get a Certificate Policy Details Route Details Cover door to port - Add loading…" at bounding box center [291, 261] width 477 height 522
paste input "text"
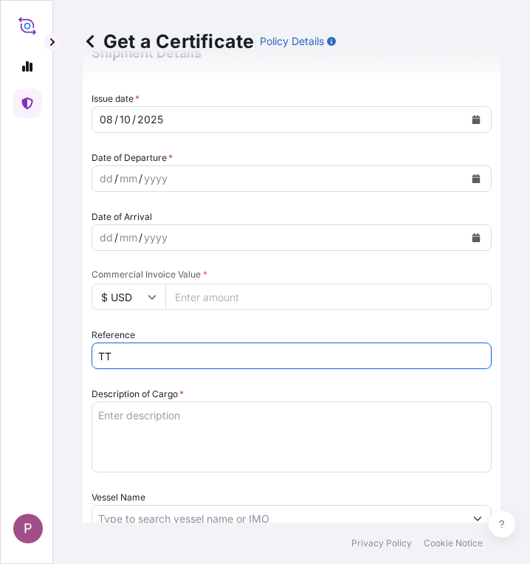
type input "T"
click at [229, 352] on input "Reference" at bounding box center [291, 355] width 400 height 27
paste input "TTF-2025164 , COAU7261624070"
type input "T"
click at [149, 348] on input "Reference" at bounding box center [291, 355] width 400 height 27
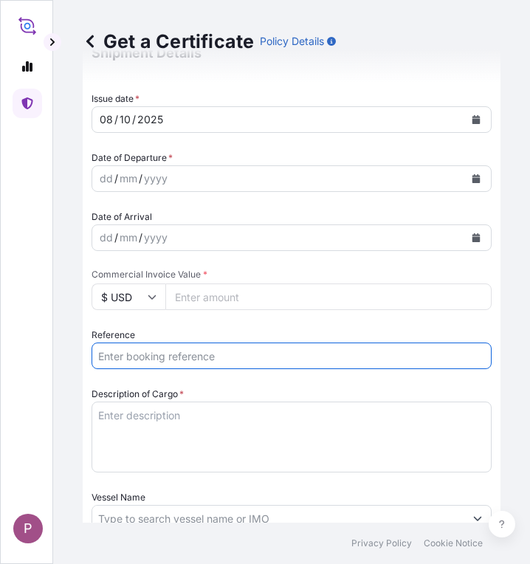
click at [158, 358] on input "Reference" at bounding box center [291, 355] width 400 height 27
paste input "TTF-2025164 , COAU7261624070"
click at [164, 356] on input "TTF-2025164 , COAU7261624070" at bounding box center [291, 355] width 400 height 27
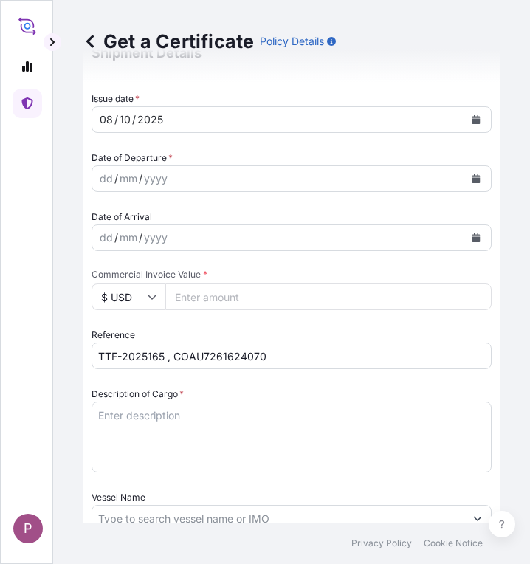
drag, startPoint x: 280, startPoint y: 351, endPoint x: 261, endPoint y: 351, distance: 19.2
click at [280, 351] on input "TTF-2025165 , COAU7261624070" at bounding box center [291, 355] width 400 height 27
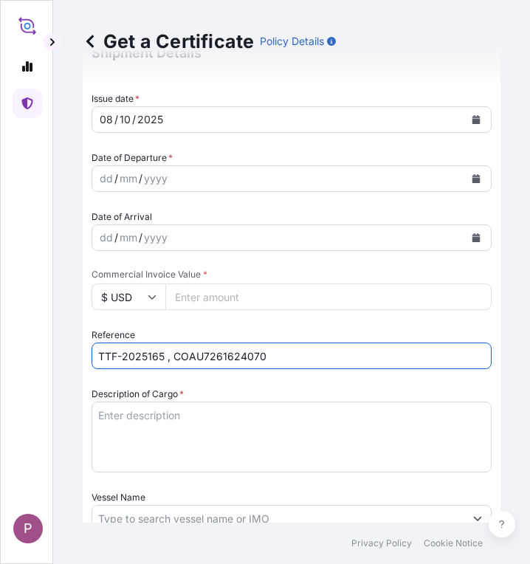
click at [173, 357] on input "TTF-2025165 , COAU7261624070" at bounding box center [291, 355] width 400 height 27
paste input "TTF-2025164 ,"
drag, startPoint x: 389, startPoint y: 358, endPoint x: 169, endPoint y: 371, distance: 220.3
click at [169, 371] on div "Shipment Details Issue date * [DATE] Date of Departure * dd / mm / yyyy Date of…" at bounding box center [291, 475] width 400 height 886
click at [210, 358] on input "TTF-2025165 ," at bounding box center [291, 355] width 400 height 27
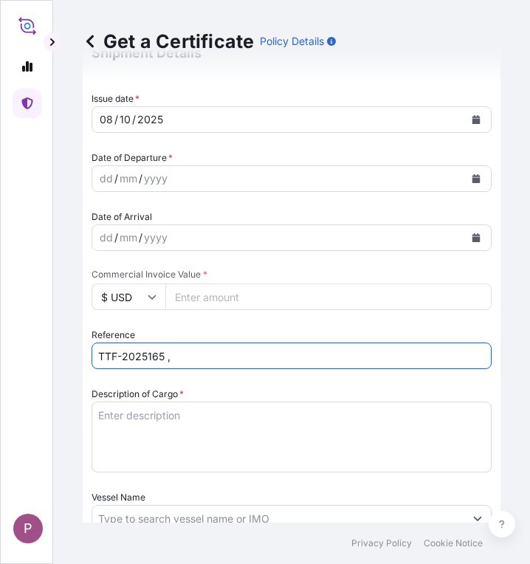
paste input "TTF-2025164 , COAU7261624070"
type input "TTF-2025165 , COAU 7262185660"
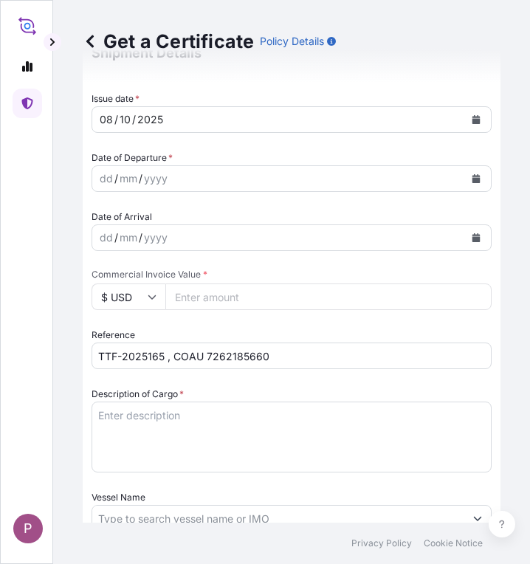
click at [165, 423] on textarea "Description of Cargo *" at bounding box center [291, 436] width 400 height 71
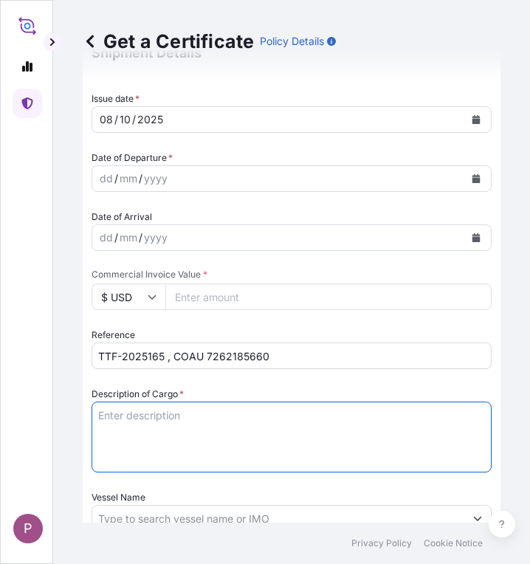
paste textarea "TTF-2025164 , COAU7261624070"
type textarea "T"
paste textarea "Fertilizer Kg 312,000.00 0.7000 218,400.00 Diammonium Phosphate Fertilizer N : …"
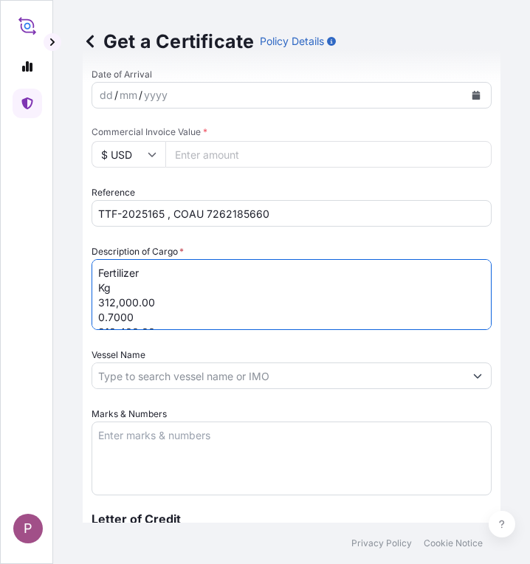
scroll to position [590, 0]
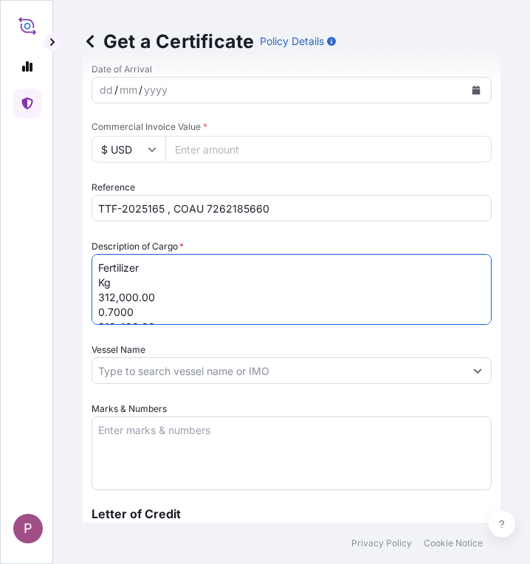
drag, startPoint x: 98, startPoint y: 283, endPoint x: 139, endPoint y: 310, distance: 49.5
click at [139, 310] on textarea "Fertilizer Kg 312,000.00 0.7000 218,400.00 Diammonium Phosphate Fertilizer N : …" at bounding box center [291, 289] width 400 height 71
click at [163, 296] on textarea "Fertilizer 218,400.00 Diammonium Phosphate Fertilizer N : 16 %, P2O5 : 45 % ( 5…" at bounding box center [291, 289] width 400 height 71
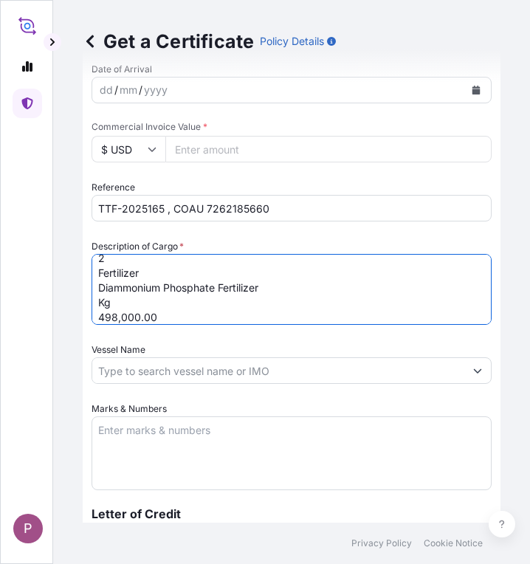
scroll to position [69, 0]
click at [117, 261] on textarea "Fertilizer Diammonium Phosphate Fertilizer N : 16 %, P2O5 : 45 % ( 50 Kg / PP B…" at bounding box center [291, 289] width 400 height 71
click at [99, 274] on textarea "Fertilizer Diammonium Phosphate Fertilizer N : 16 %, P2O5 : 45 % ( 50 Kg / PP B…" at bounding box center [291, 289] width 400 height 71
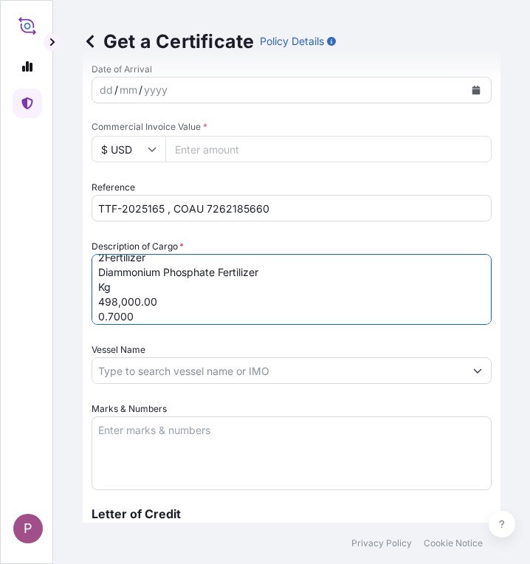
scroll to position [55, 0]
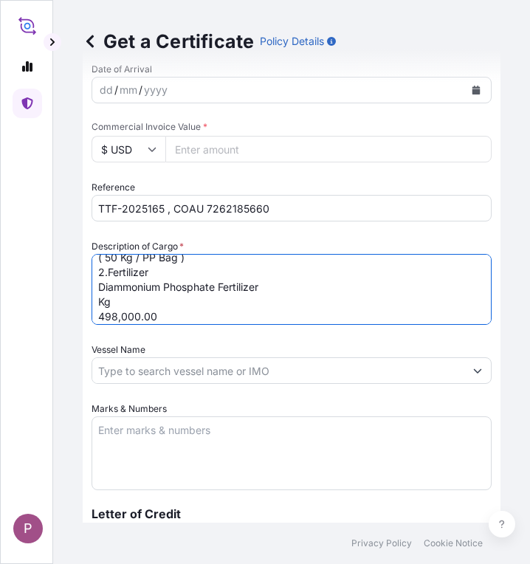
click at [120, 299] on textarea "Fertilizer Diammonium Phosphate Fertilizer N : 16 %, P2O5 : 45 % ( 50 Kg / PP B…" at bounding box center [291, 289] width 400 height 71
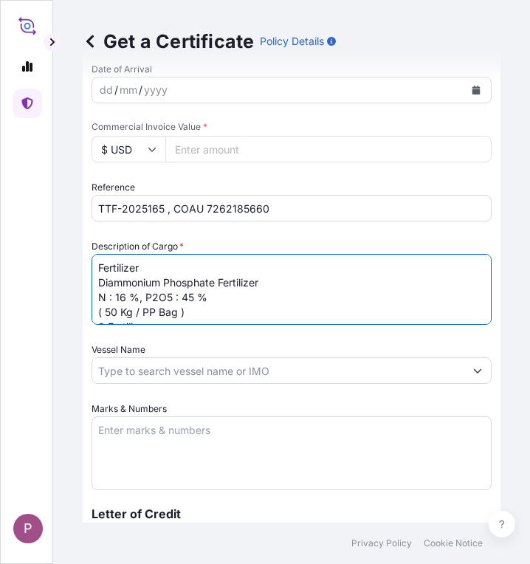
scroll to position [120, 0]
drag, startPoint x: 142, startPoint y: 267, endPoint x: 92, endPoint y: 265, distance: 50.2
click at [92, 265] on textarea "Fertilizer Diammonium Phosphate Fertilizer N : 16 %, P2O5 : 45 % ( 50 Kg / PP B…" at bounding box center [291, 289] width 400 height 71
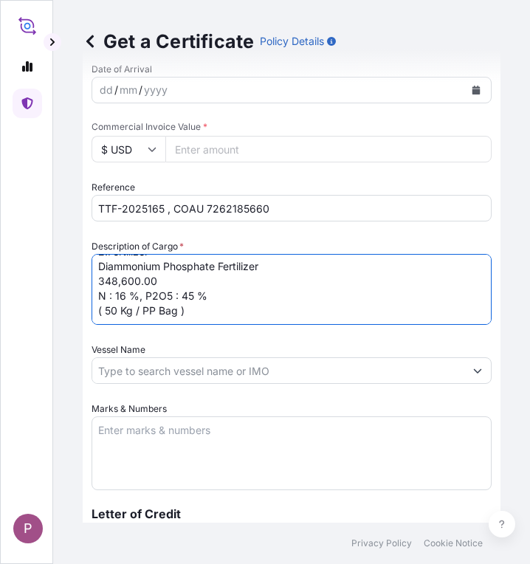
scroll to position [66, 0]
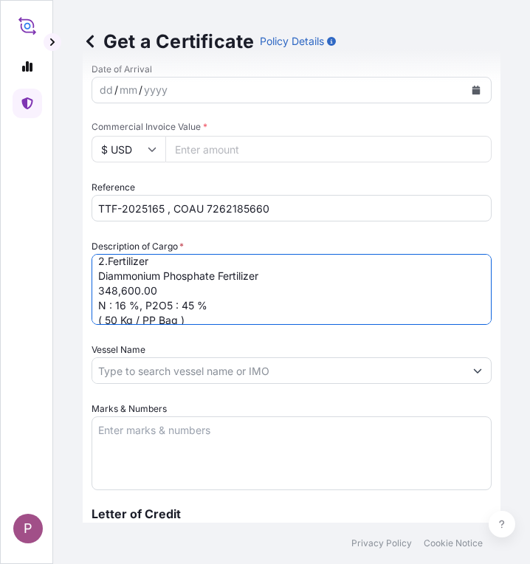
drag, startPoint x: 100, startPoint y: 291, endPoint x: 205, endPoint y: 291, distance: 105.5
click at [205, 291] on textarea "Fertilizer Diammonium Phosphate Fertilizer N : 16 %, P2O5 : 45 % ( 50 Kg / PP B…" at bounding box center [291, 289] width 400 height 71
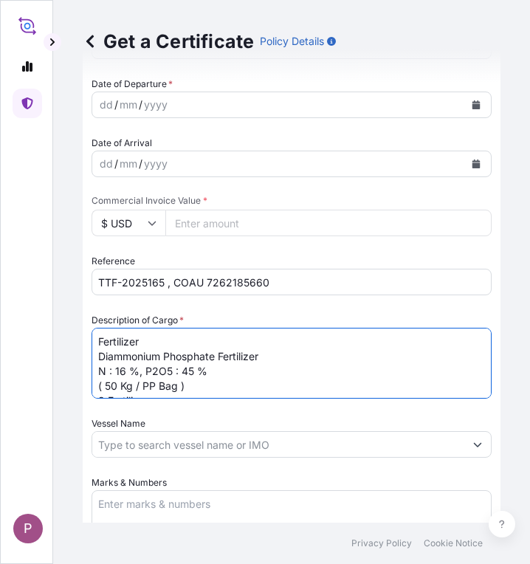
scroll to position [517, 0]
click at [97, 339] on textarea "Fertilizer Diammonium Phosphate Fertilizer N : 16 %, P2O5 : 45 % ( 50 Kg / PP B…" at bounding box center [291, 363] width 400 height 71
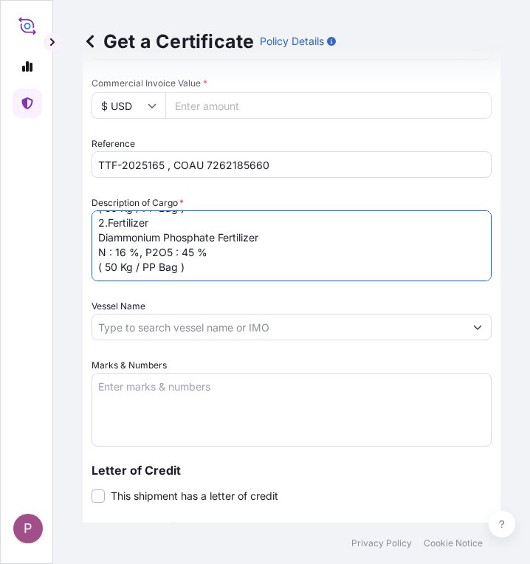
scroll to position [664, 0]
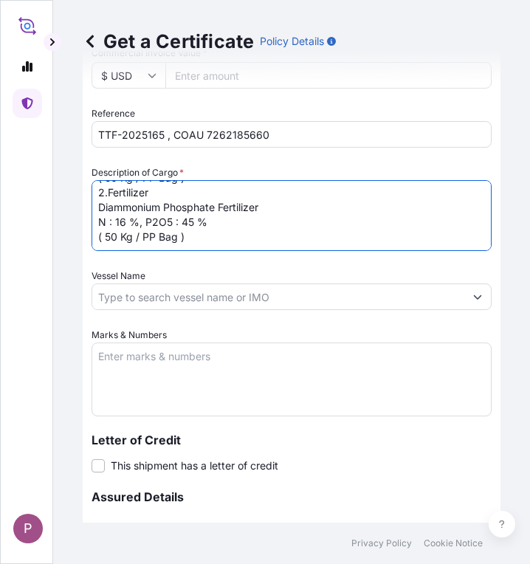
type textarea "1.Fertilizer Diammonium Phosphate Fertilizer N : 16 %, P2O5 : 45 % ( 50 Kg / PP…"
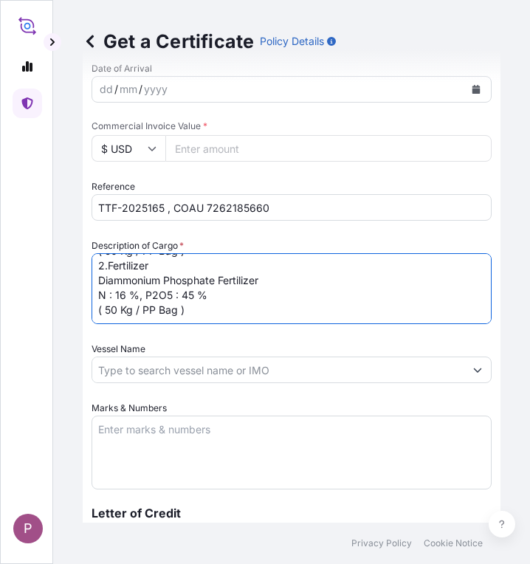
scroll to position [590, 0]
click at [206, 153] on input "Commercial Invoice Value *" at bounding box center [328, 149] width 326 height 27
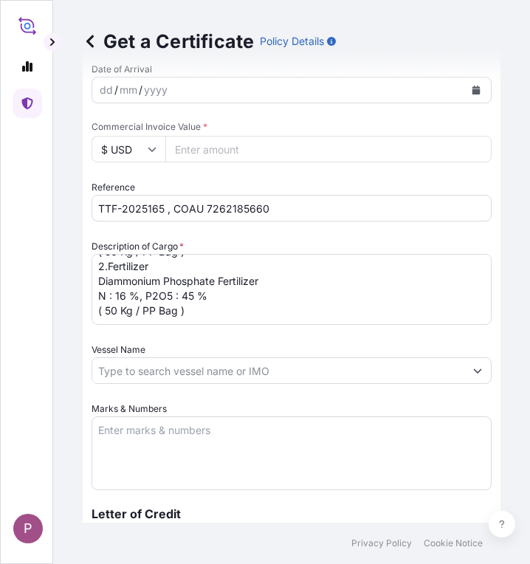
paste input "623700"
type input "623700"
click at [137, 426] on textarea "Marks & Numbers" at bounding box center [291, 453] width 400 height 74
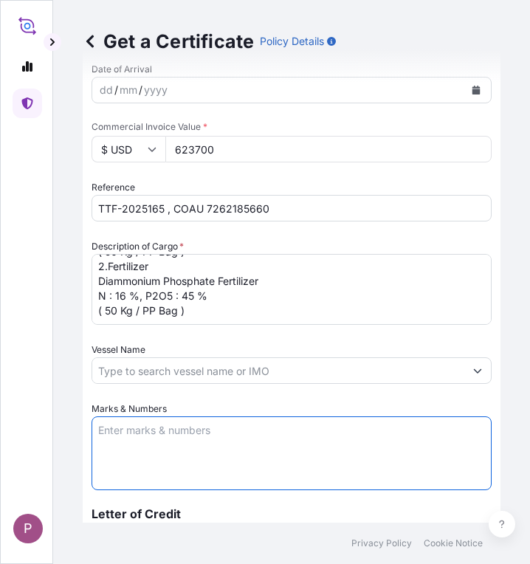
paste textarea "Myanma Awba Industries Co.,Ltd [STREET_ADDRESS][PERSON_NAME]"
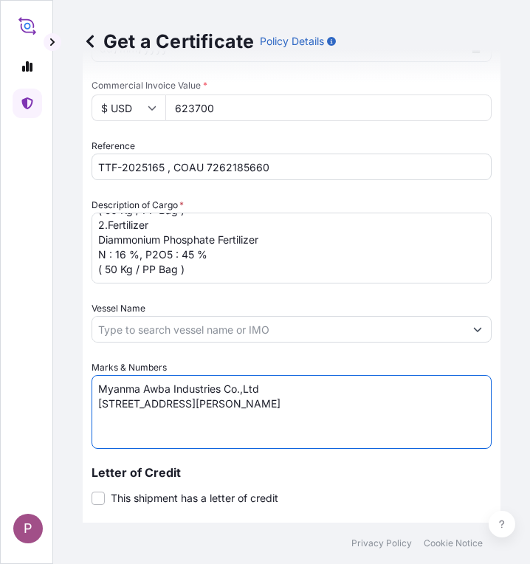
scroll to position [812, 0]
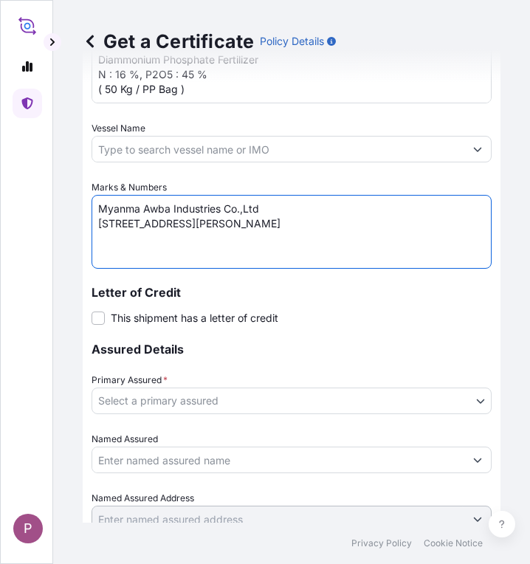
type textarea "Myanma Awba Industries Co.,Ltd [STREET_ADDRESS][PERSON_NAME]"
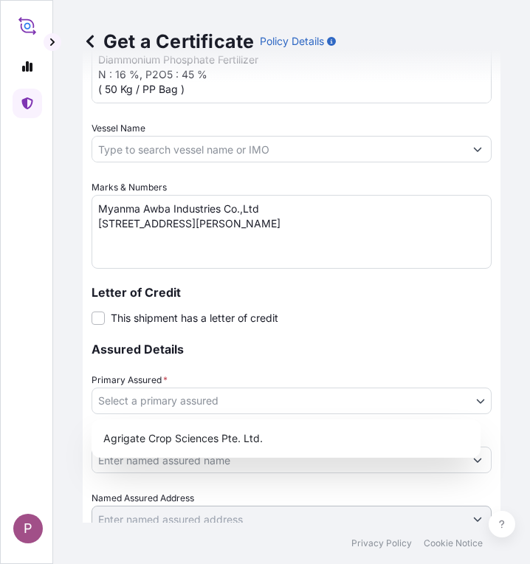
click at [311, 405] on body "P Get a Certificate Policy Details Route Details Cover door to port - Add loadi…" at bounding box center [265, 282] width 530 height 564
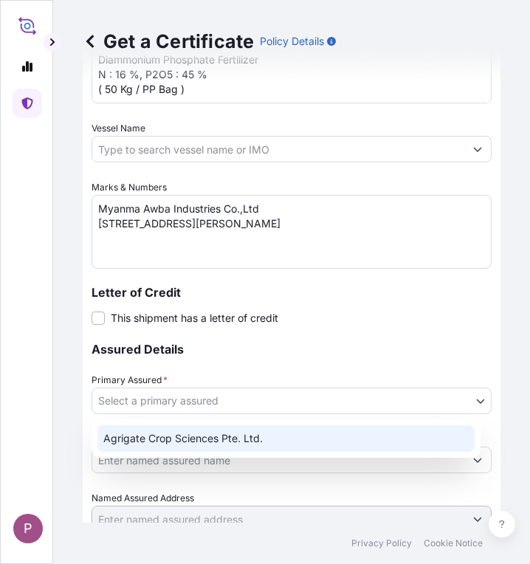
click at [289, 442] on div "Agrigate Crop Sciences Pte. Ltd." at bounding box center [285, 438] width 377 height 27
select select "31456"
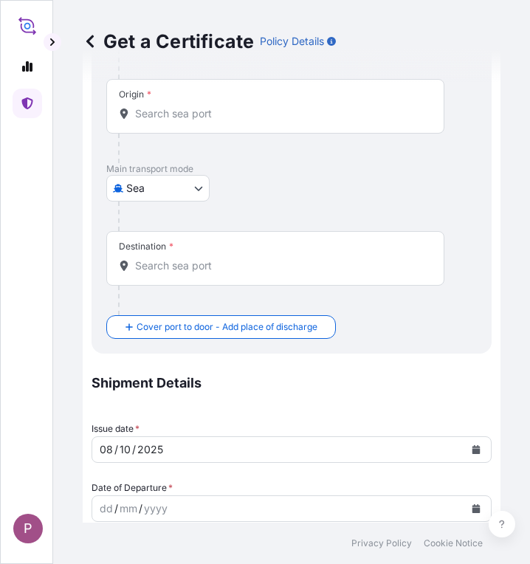
scroll to position [74, 0]
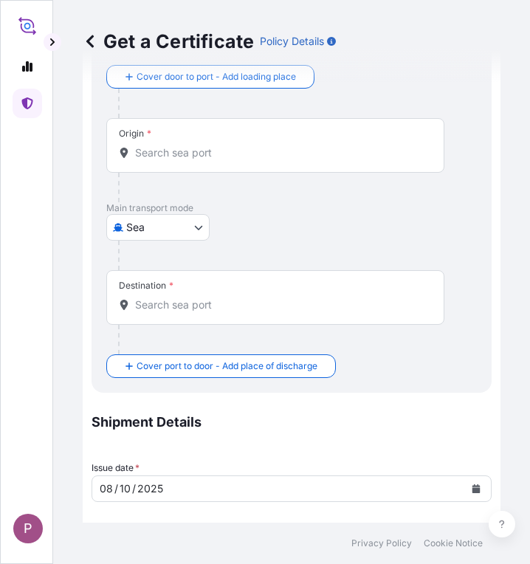
click at [200, 156] on input "Origin *" at bounding box center [280, 152] width 291 height 15
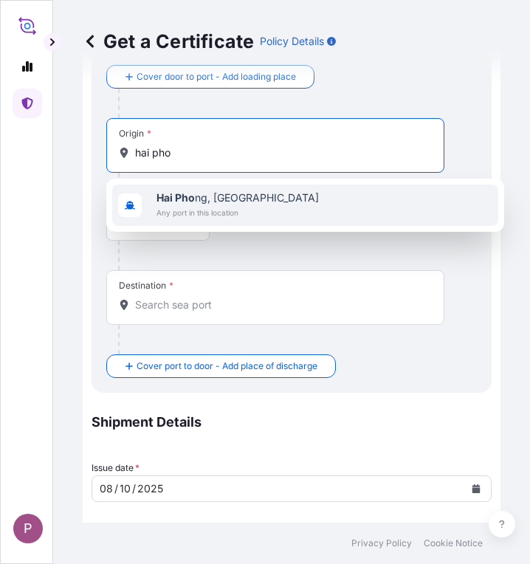
click at [207, 208] on span "Any port in this location" at bounding box center [237, 212] width 162 height 15
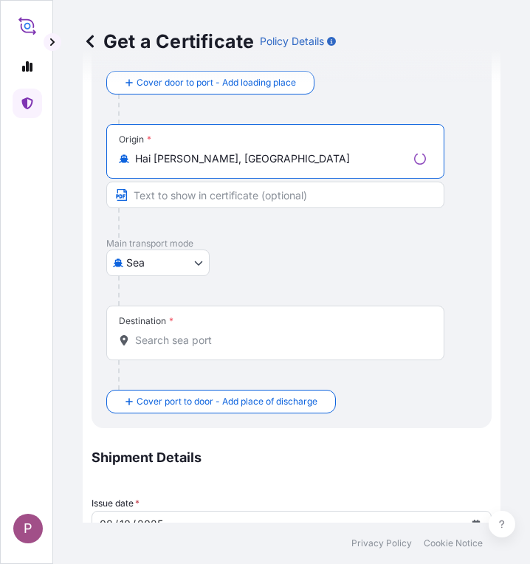
type input "Hai [PERSON_NAME], [GEOGRAPHIC_DATA]"
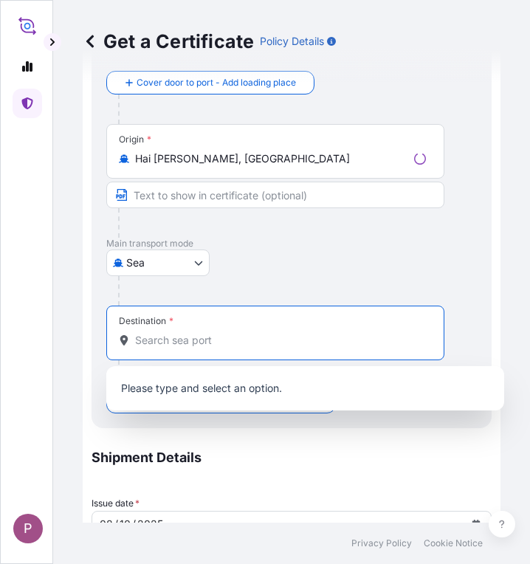
click at [218, 342] on input "Destination *" at bounding box center [280, 340] width 291 height 15
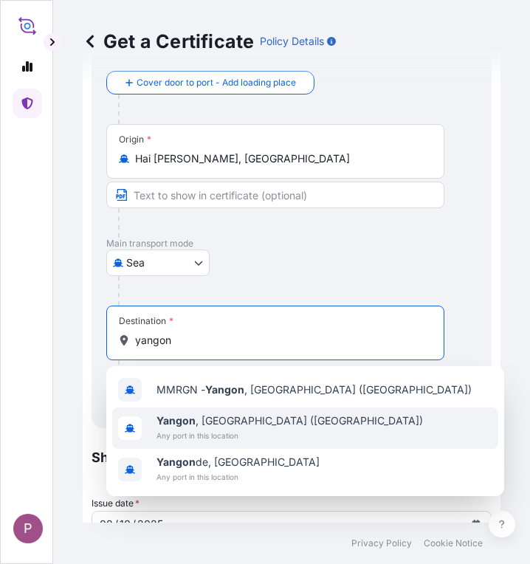
click at [298, 435] on div "[GEOGRAPHIC_DATA] , [GEOGRAPHIC_DATA] ([GEOGRAPHIC_DATA]) Any port in this loca…" at bounding box center [305, 427] width 386 height 41
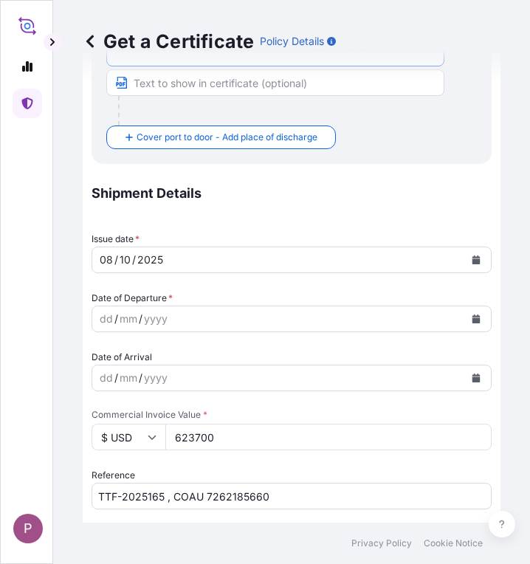
scroll to position [369, 0]
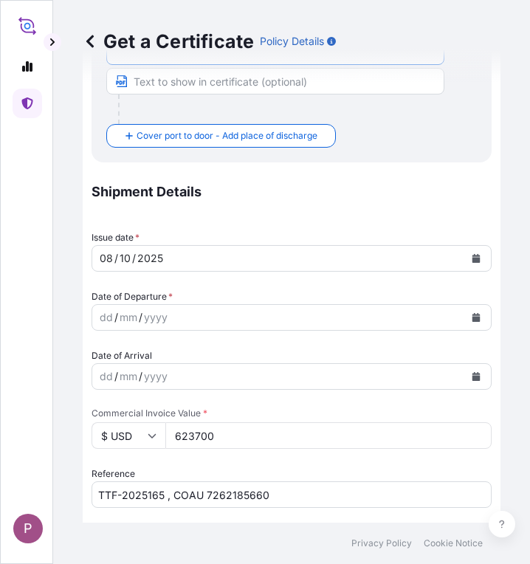
type input "[GEOGRAPHIC_DATA], [GEOGRAPHIC_DATA] ([GEOGRAPHIC_DATA])"
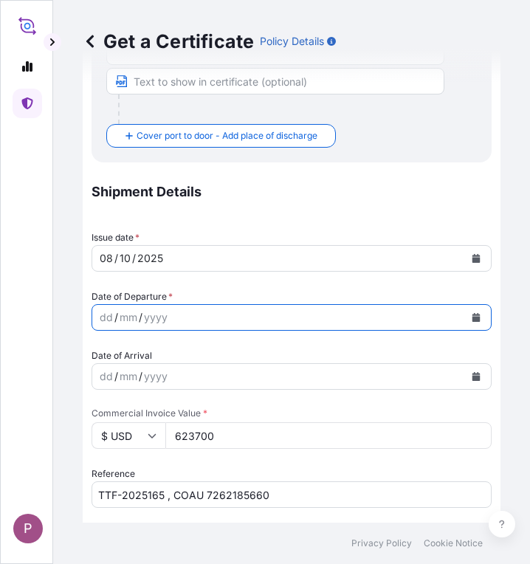
click at [464, 311] on button "Calendar" at bounding box center [476, 317] width 24 height 24
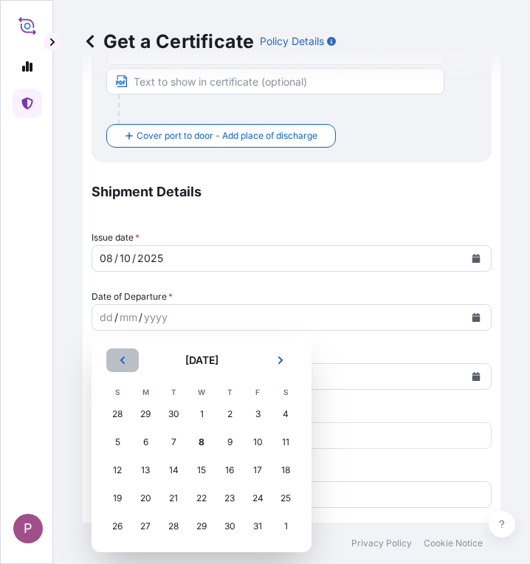
click at [128, 359] on button "Previous" at bounding box center [122, 360] width 32 height 24
click at [287, 469] on div "20" at bounding box center [285, 470] width 27 height 27
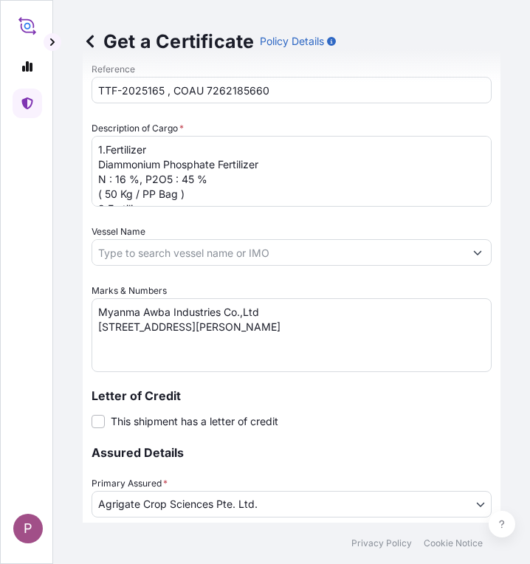
scroll to position [953, 0]
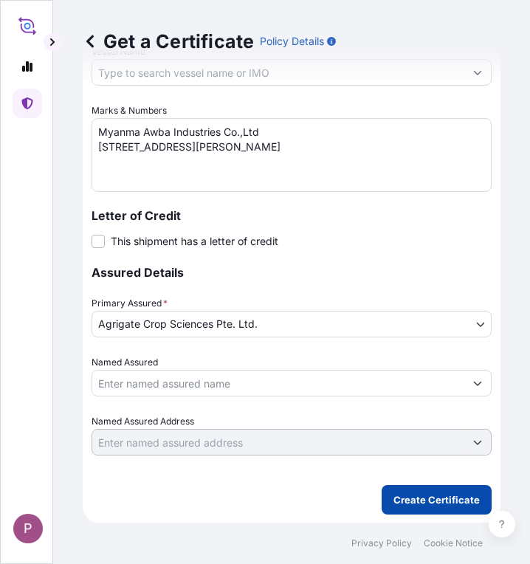
click at [421, 501] on p "Create Certificate" at bounding box center [436, 499] width 86 height 15
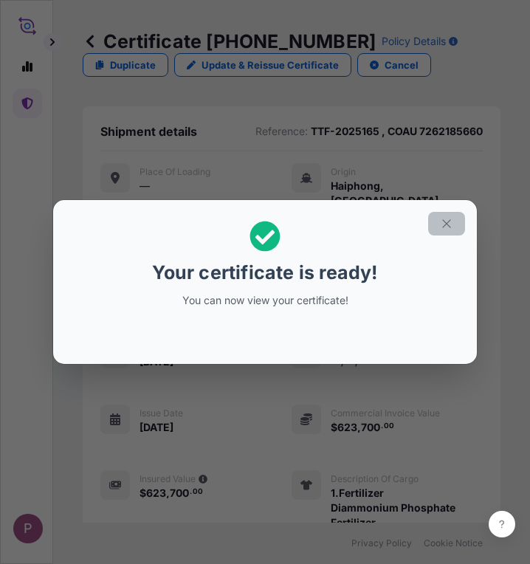
click at [445, 221] on icon "button" at bounding box center [446, 223] width 13 height 13
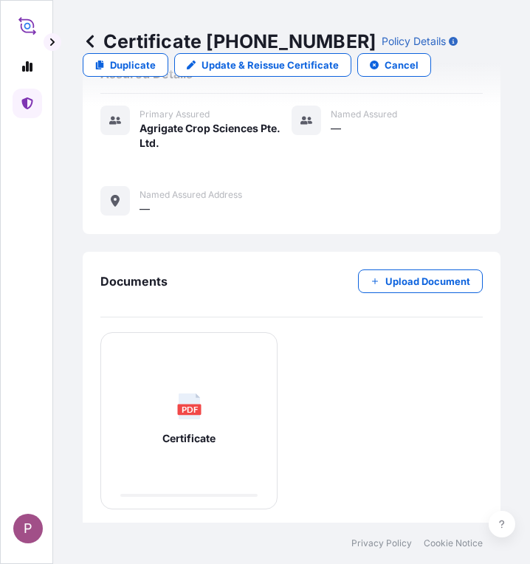
scroll to position [731, 0]
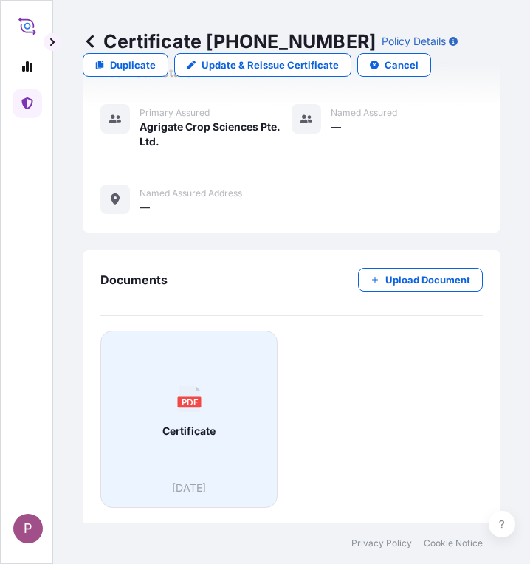
click at [208, 446] on div "PDF Certificate" at bounding box center [189, 411] width 152 height 137
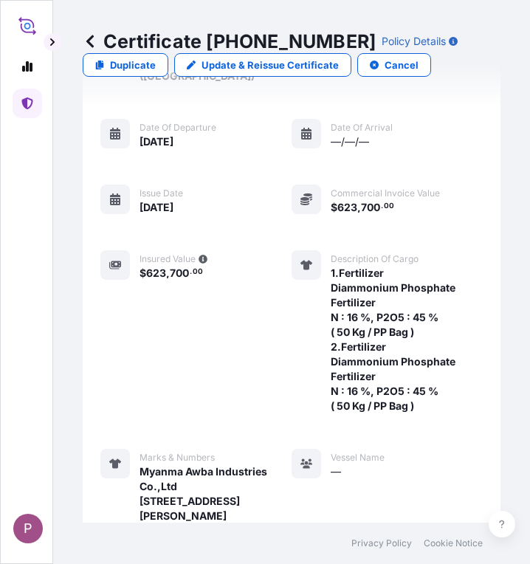
scroll to position [221, 0]
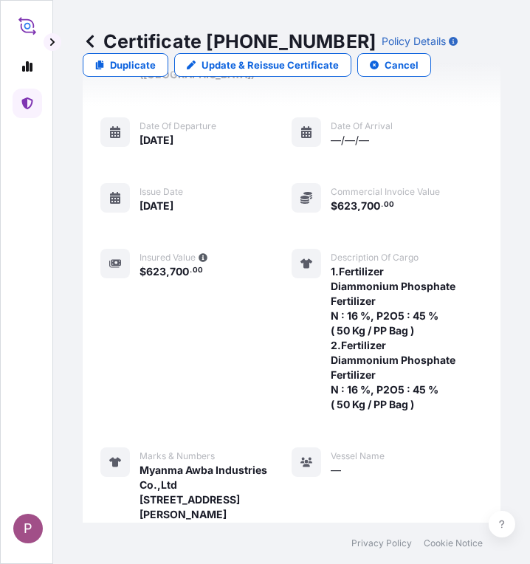
click at [32, 106] on icon at bounding box center [27, 103] width 12 height 12
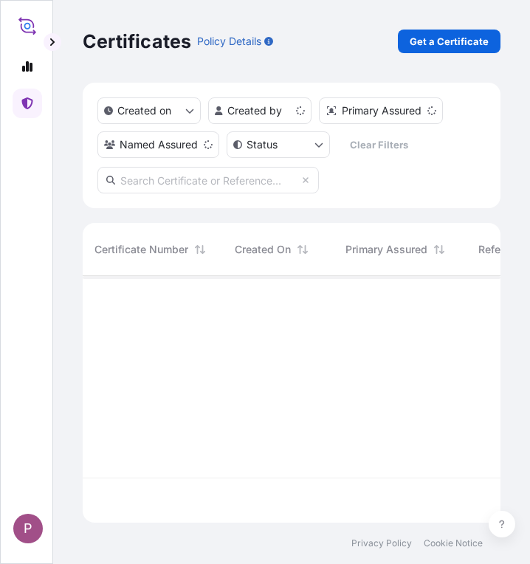
scroll to position [243, 407]
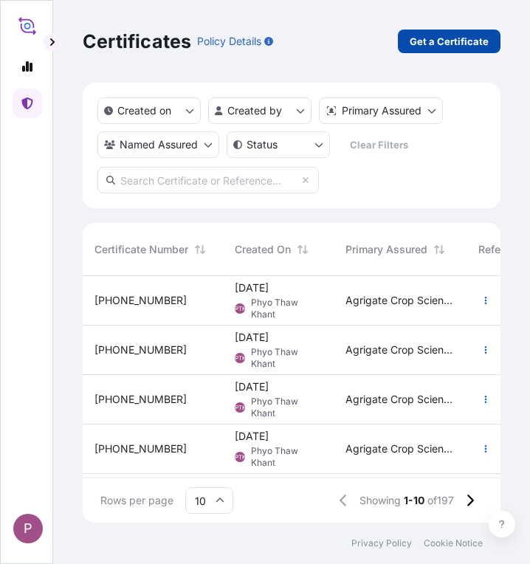
click at [432, 41] on p "Get a Certificate" at bounding box center [449, 41] width 79 height 15
select select "Sea"
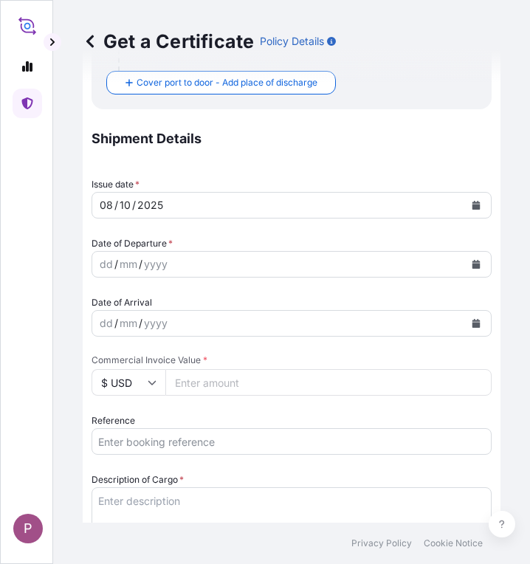
scroll to position [369, 0]
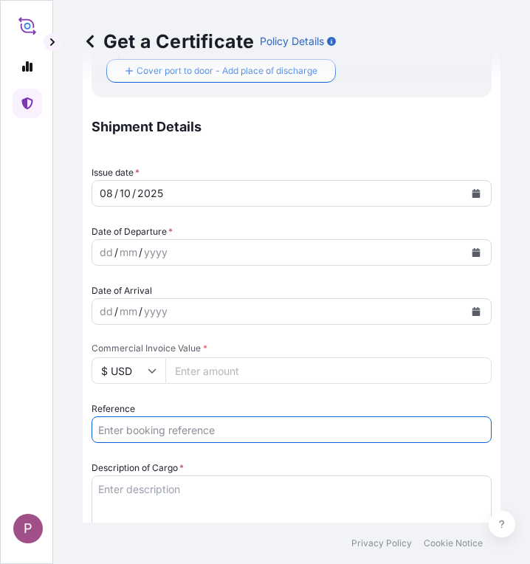
click at [156, 426] on input "Reference" at bounding box center [291, 429] width 400 height 27
paste input "TTF-2025165 , COAU 7262185660"
type input "TTF-2025165 , COAU 7262185660"
drag, startPoint x: 200, startPoint y: 429, endPoint x: 63, endPoint y: 432, distance: 136.5
click at [63, 432] on div "Get a Certificate Policy Details Route Details Cover door to port - Add loading…" at bounding box center [291, 261] width 477 height 522
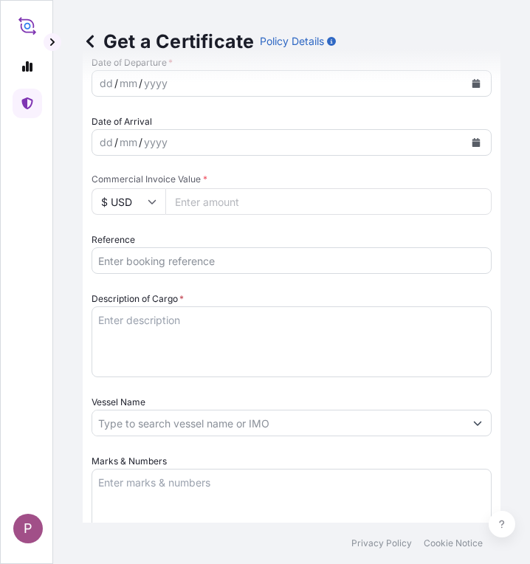
scroll to position [590, 0]
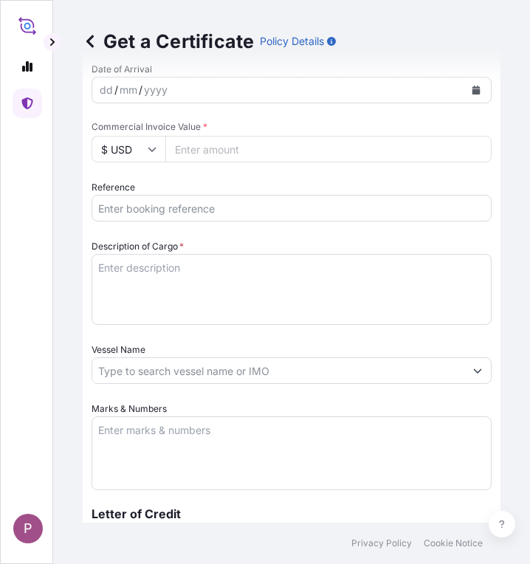
click at [159, 210] on input "Reference" at bounding box center [291, 208] width 400 height 27
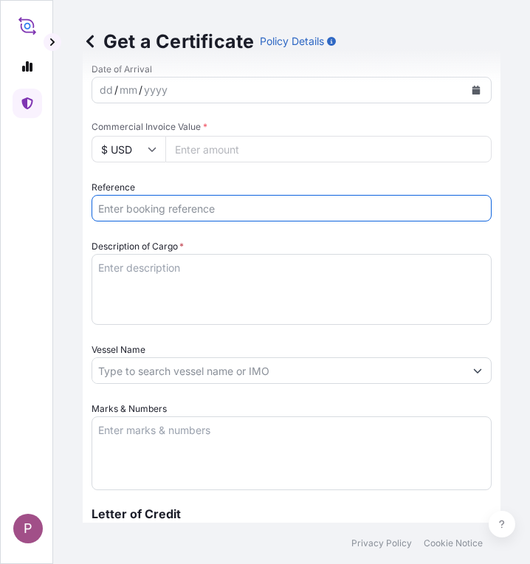
paste input "TTF-2025166"
click at [207, 209] on input "TTF-2025166," at bounding box center [291, 208] width 400 height 27
paste input "COAU7262244120"
type input "TTF-2025166, COAU7262244120"
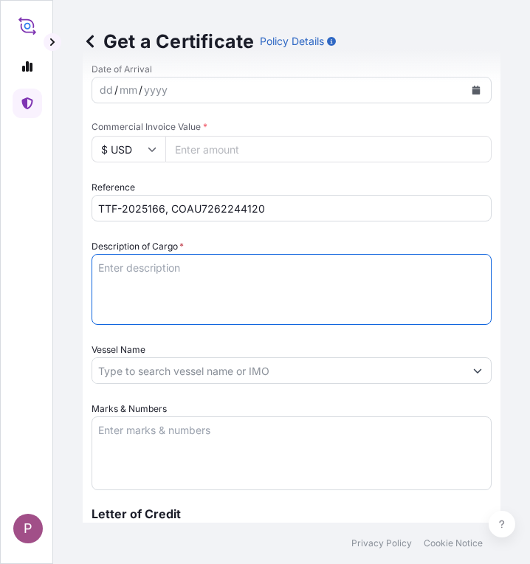
click at [129, 269] on textarea "Description of Cargo *" at bounding box center [291, 289] width 400 height 71
paste textarea "Fertilizer Kg 494,000.00 0.5500 271,700.00 Compound Fertilizer (Comet Vita) N :…"
drag, startPoint x: 142, startPoint y: 311, endPoint x: 91, endPoint y: 282, distance: 59.5
click at [91, 282] on form "Route Details Cover door to port - Add loading place Place of loading Road / [G…" at bounding box center [292, 156] width 418 height 1329
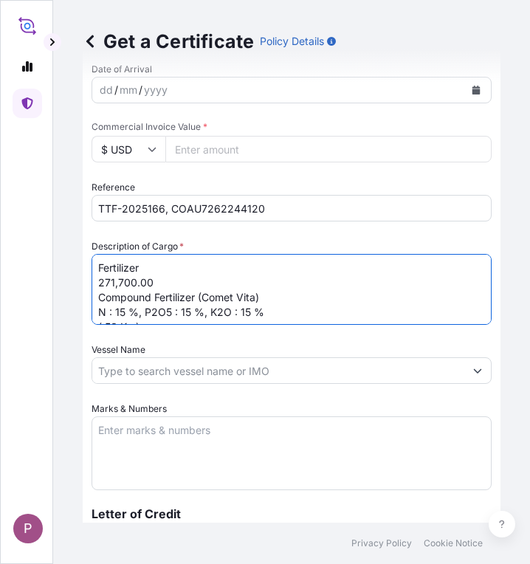
click at [100, 283] on textarea "Fertilizer 271,700.00 Compound Fertilizer (Comet Vita) N : 15 %, P2O5 : 15 %, K…" at bounding box center [291, 289] width 400 height 71
click at [156, 282] on textarea "Fertilizer 271,700.00 Compound Fertilizer (Comet Vita) N : 15 %, P2O5 : 15 %, K…" at bounding box center [291, 289] width 400 height 71
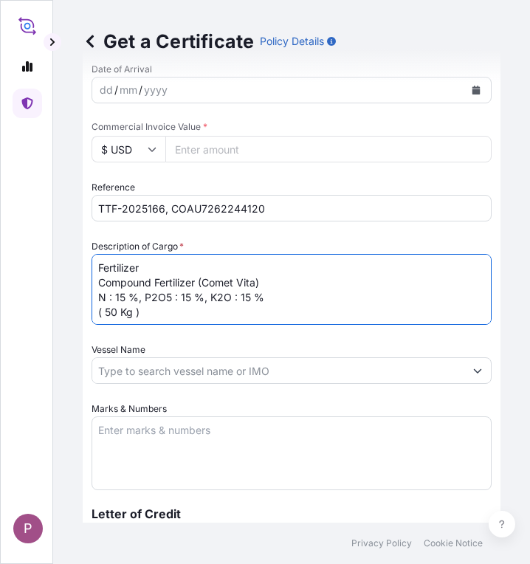
type textarea "Fertilizer Compound Fertilizer (Comet Vita) N : 15 %, P2O5 : 15 %, K2O : 15 % (…"
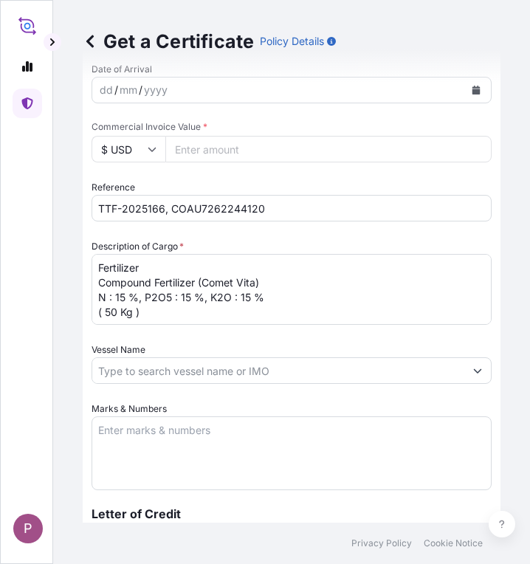
click at [263, 150] on input "Commercial Invoice Value *" at bounding box center [328, 149] width 326 height 27
paste input "298870"
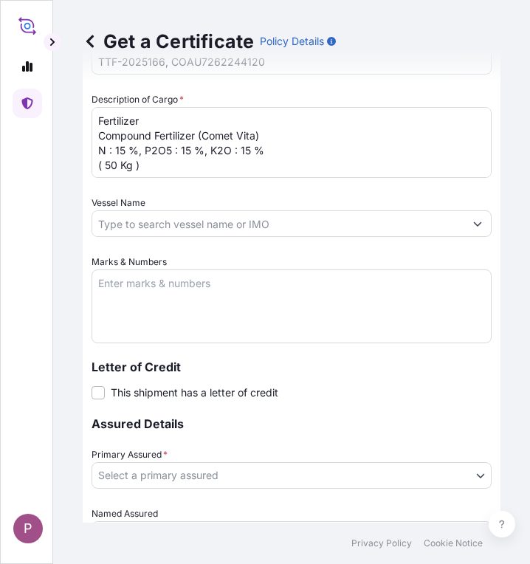
scroll to position [738, 0]
type input "298870"
click at [338, 475] on body "P Get a Certificate Policy Details Route Details Cover door to port - Add loadi…" at bounding box center [265, 282] width 530 height 564
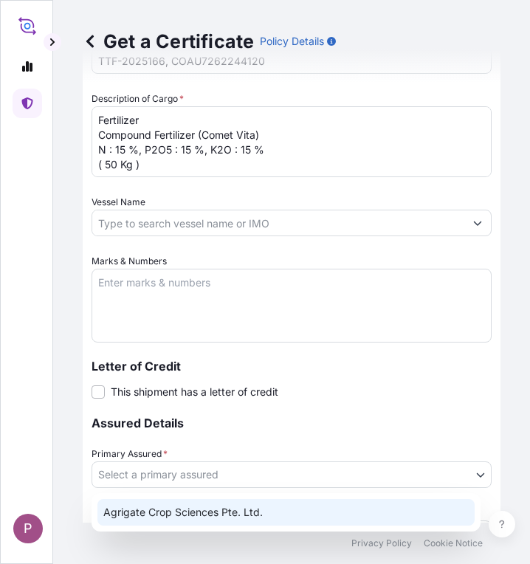
click at [252, 508] on div "Agrigate Crop Sciences Pte. Ltd." at bounding box center [285, 512] width 377 height 27
select select "31456"
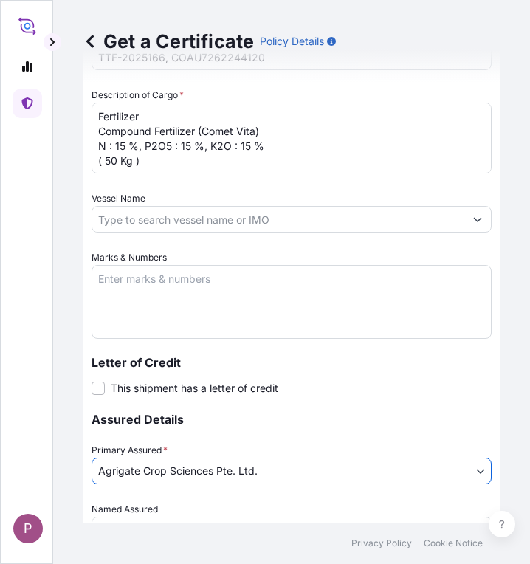
scroll to position [741, 0]
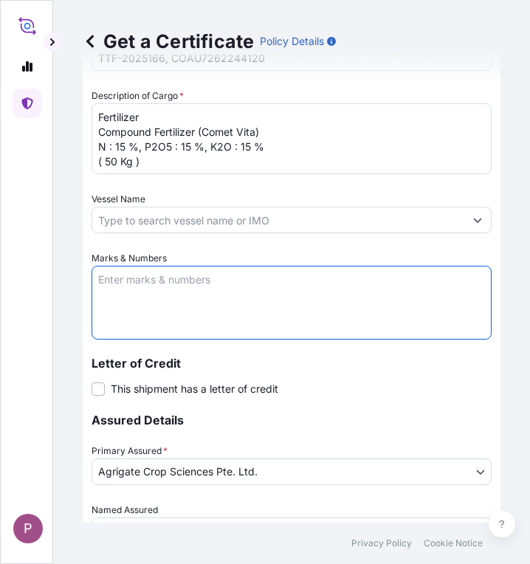
click at [171, 279] on textarea "Marks & Numbers" at bounding box center [291, 303] width 400 height 74
paste textarea "Myanma Awba Industries Co.,Ltd [STREET_ADDRESS][PERSON_NAME]"
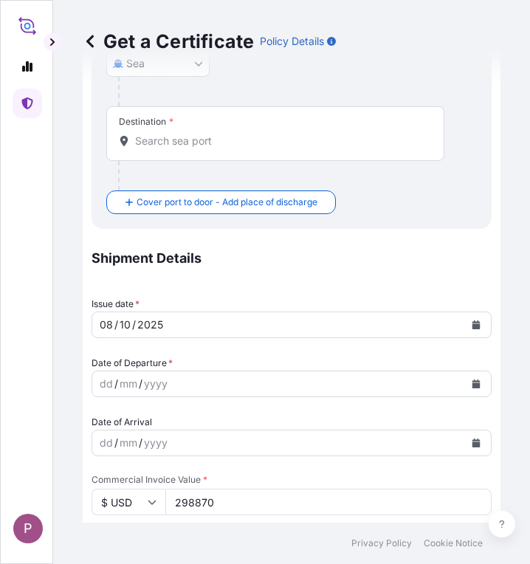
scroll to position [224, 0]
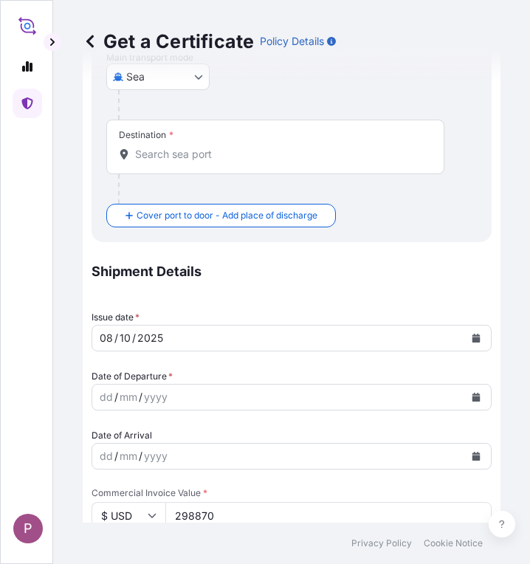
type textarea "Myanma Awba Industries Co.,Ltd [STREET_ADDRESS][PERSON_NAME]"
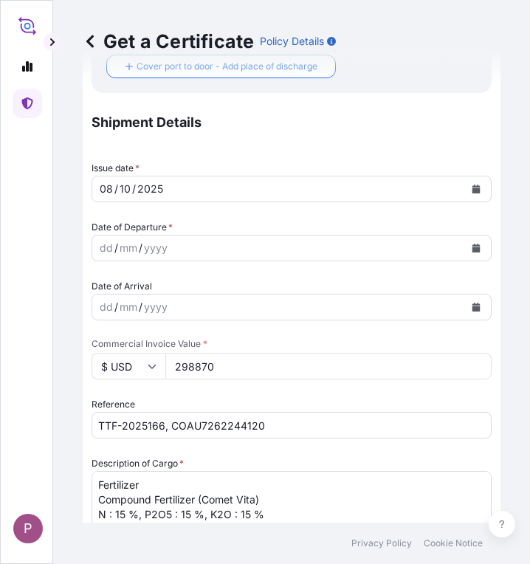
scroll to position [372, 0]
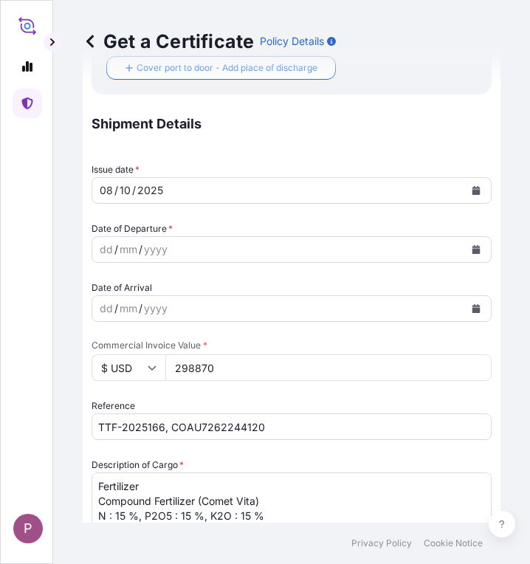
click at [466, 255] on button "Calendar" at bounding box center [476, 250] width 24 height 24
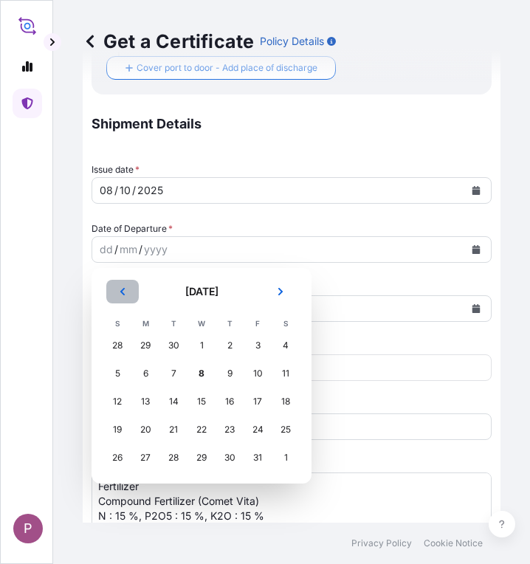
click at [127, 288] on button "Previous" at bounding box center [122, 292] width 32 height 24
click at [198, 398] on div "17" at bounding box center [201, 401] width 27 height 27
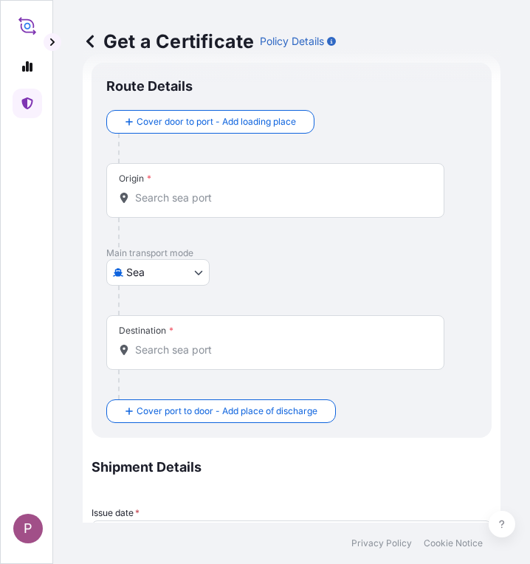
scroll to position [0, 0]
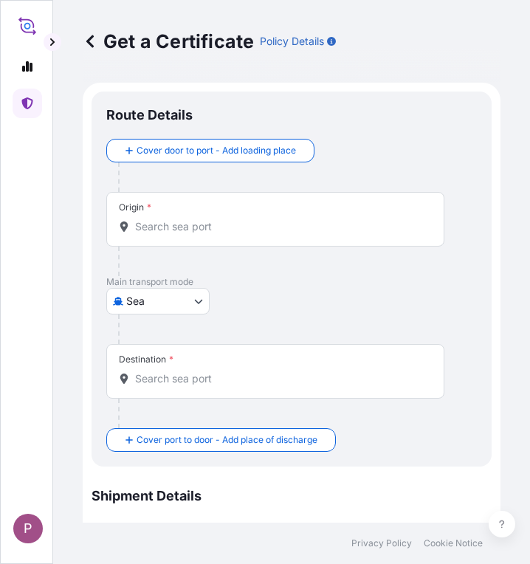
click at [198, 238] on div "Origin *" at bounding box center [275, 219] width 338 height 55
click at [198, 234] on input "Origin *" at bounding box center [280, 226] width 291 height 15
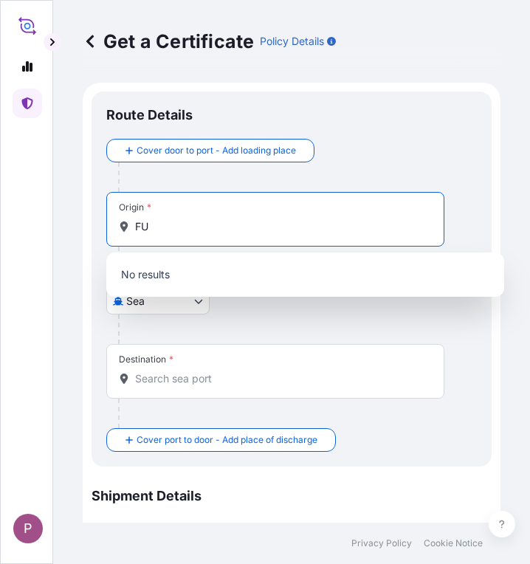
type input "F"
drag, startPoint x: 321, startPoint y: 227, endPoint x: 415, endPoint y: 248, distance: 96.0
click at [326, 227] on input "Fuqing port,[GEOGRAPHIC_DATA]" at bounding box center [280, 226] width 291 height 15
click at [167, 227] on input "Fuqing port,[GEOGRAPHIC_DATA]" at bounding box center [280, 226] width 291 height 15
click at [280, 221] on input "FUQING port,[GEOGRAPHIC_DATA]" at bounding box center [280, 226] width 291 height 15
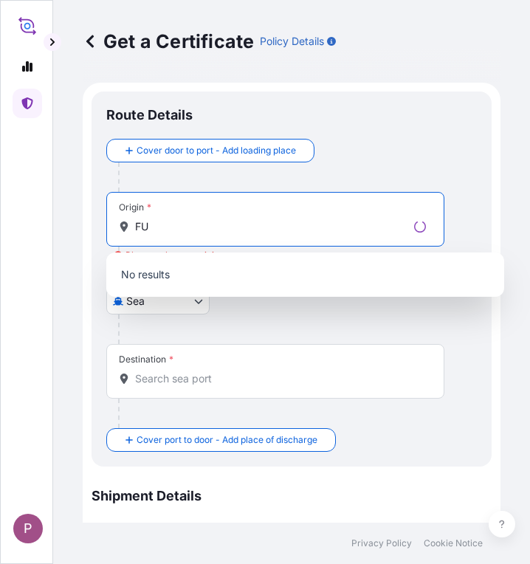
type input "F"
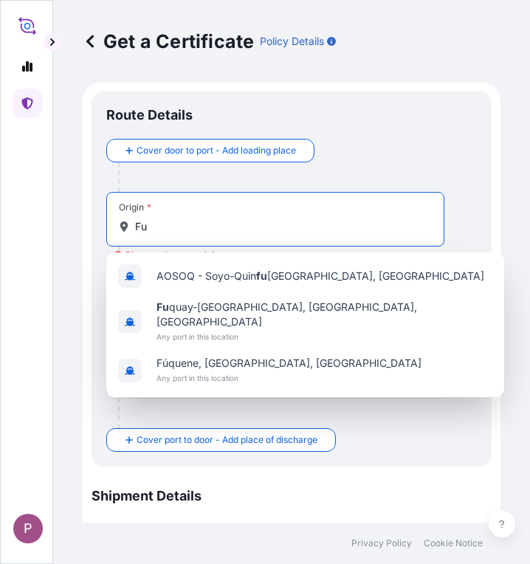
type input "F"
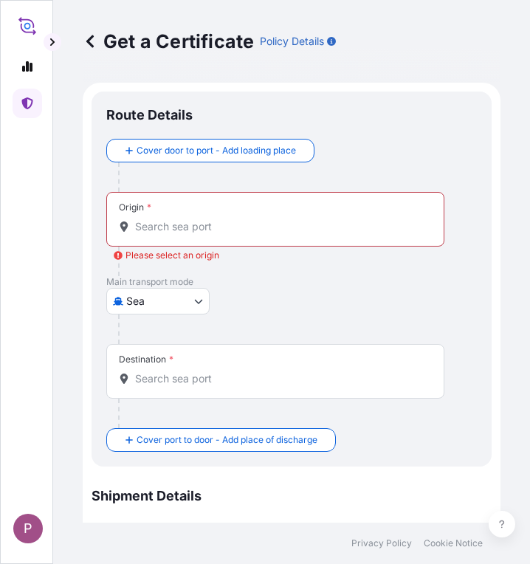
click at [501, 205] on div "Get a Certificate Policy Details Route Details Cover door to port - Add loading…" at bounding box center [291, 261] width 477 height 522
click at [184, 381] on input "Destination *" at bounding box center [280, 378] width 291 height 15
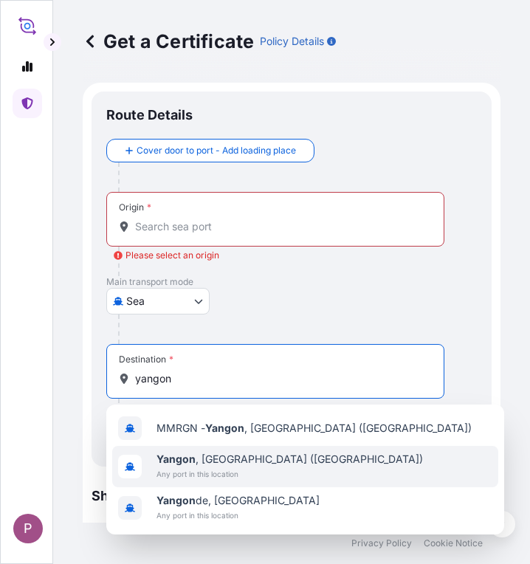
click at [306, 471] on div "[GEOGRAPHIC_DATA] , [GEOGRAPHIC_DATA] ([GEOGRAPHIC_DATA]) Any port in this loca…" at bounding box center [305, 466] width 386 height 41
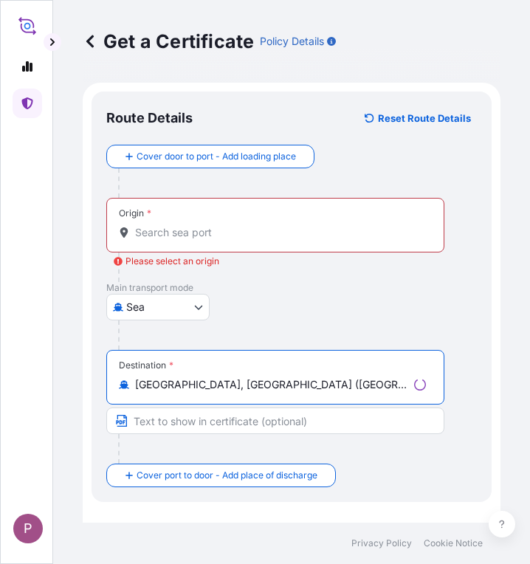
type input "[GEOGRAPHIC_DATA], [GEOGRAPHIC_DATA] ([GEOGRAPHIC_DATA])"
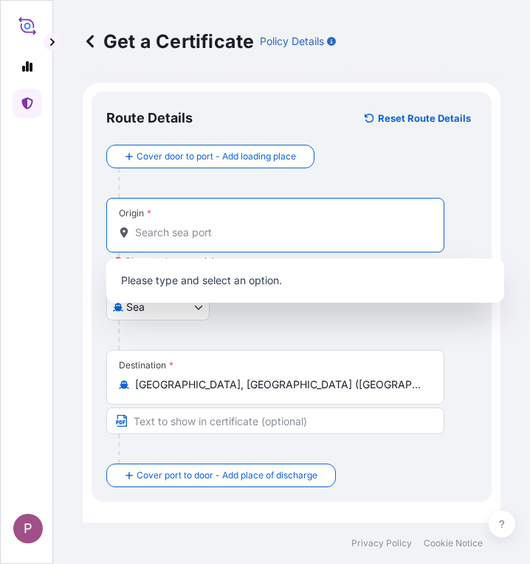
click at [198, 225] on input "Origin * Please select an origin" at bounding box center [280, 232] width 291 height 15
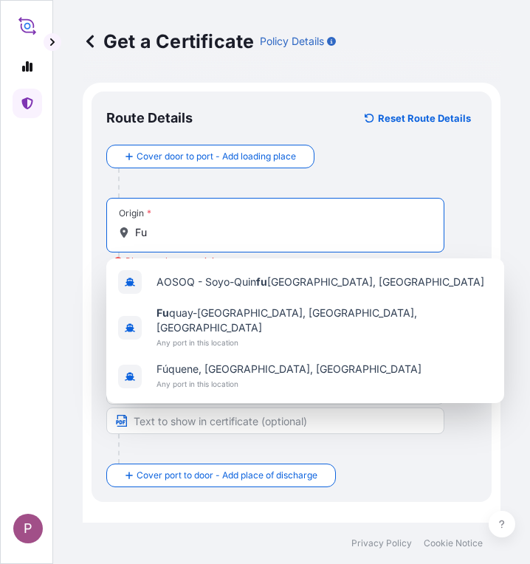
type input "F"
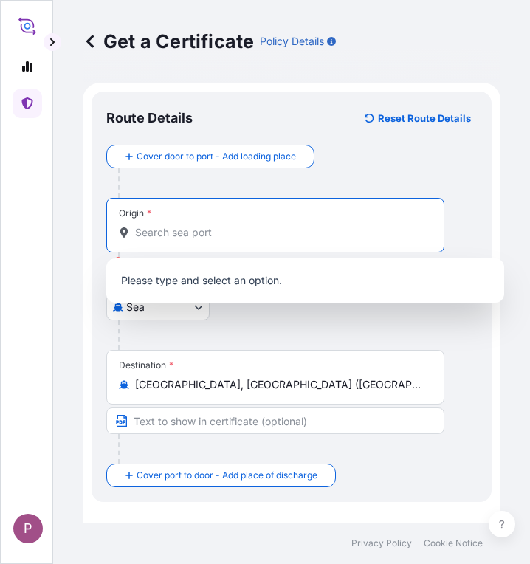
click at [190, 228] on input "Origin * Please select an origin" at bounding box center [280, 232] width 291 height 15
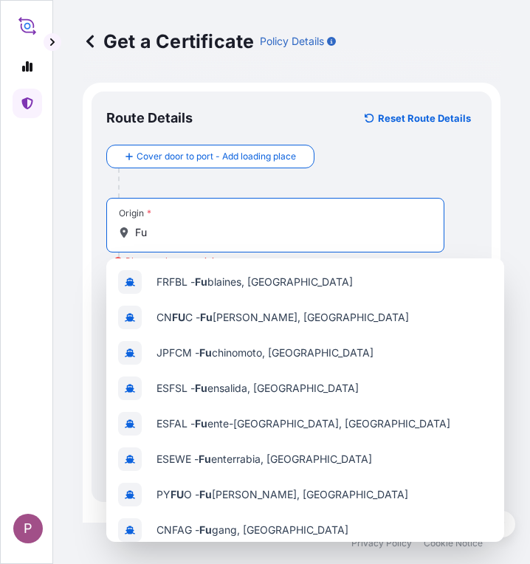
type input "F"
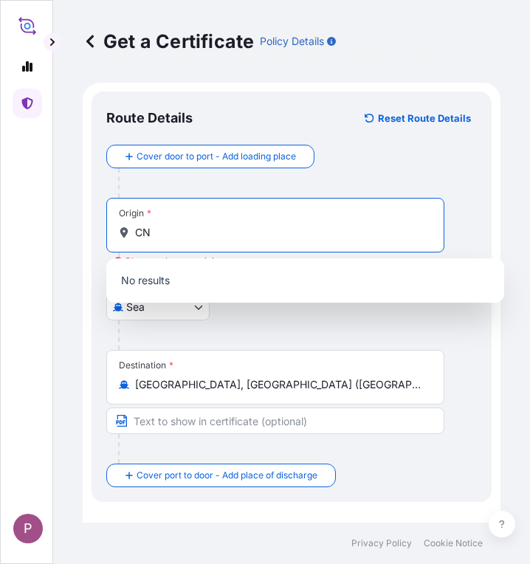
type input "C"
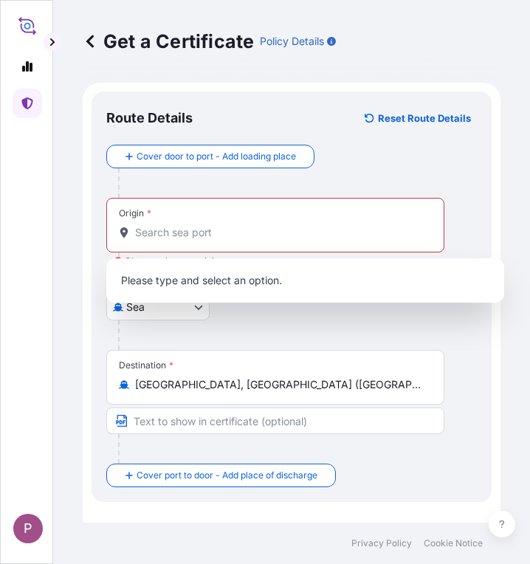
click at [215, 224] on div "Origin *" at bounding box center [275, 225] width 338 height 55
click at [215, 225] on input "Origin * Please select an origin" at bounding box center [280, 232] width 291 height 15
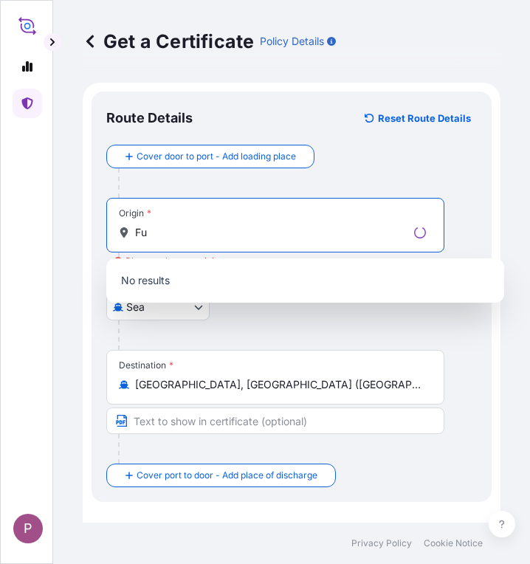
type input "F"
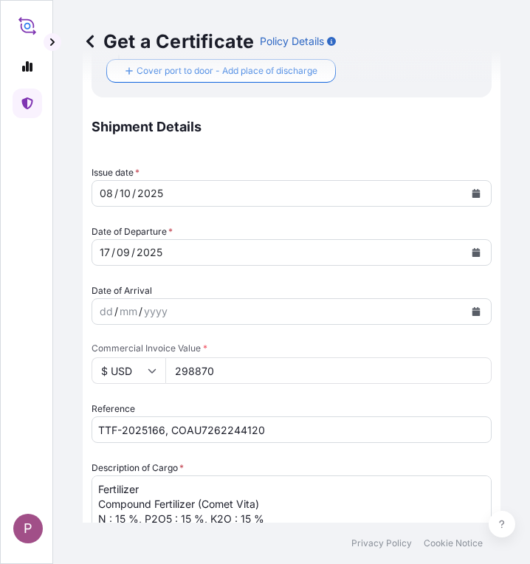
scroll to position [443, 0]
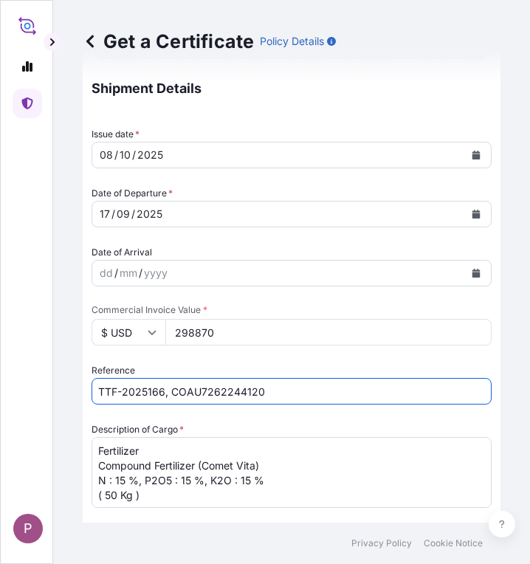
drag, startPoint x: 266, startPoint y: 388, endPoint x: 27, endPoint y: 389, distance: 238.3
click at [27, 389] on div "P Get a Certificate Policy Details Route Details Reset Route Details Cover door…" at bounding box center [265, 282] width 530 height 564
click at [125, 390] on input "Reference" at bounding box center [291, 391] width 400 height 27
paste input "Myanma Awba Industries Co.,Ltd [STREET_ADDRESS][PERSON_NAME]"
type input "Myanma Awba Industries Co.,Ltd [STREET_ADDRESS][PERSON_NAME]"
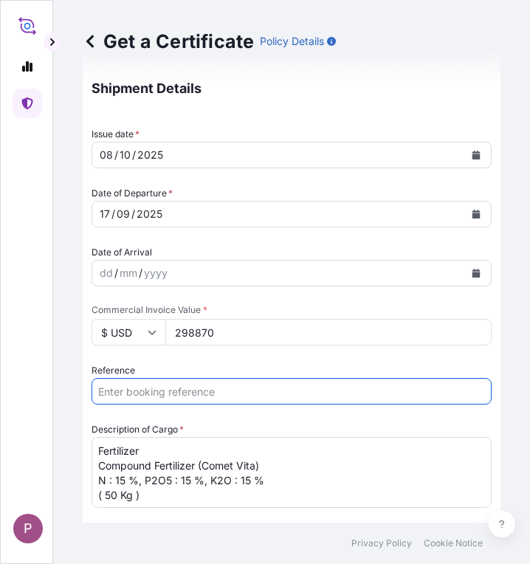
scroll to position [0, 0]
paste input "TTF-2025167"
click at [192, 392] on input "TTF-2025167," at bounding box center [291, 391] width 400 height 27
paste input "COAU7262246380"
type input "TTF-2025167, COAU7262246380"
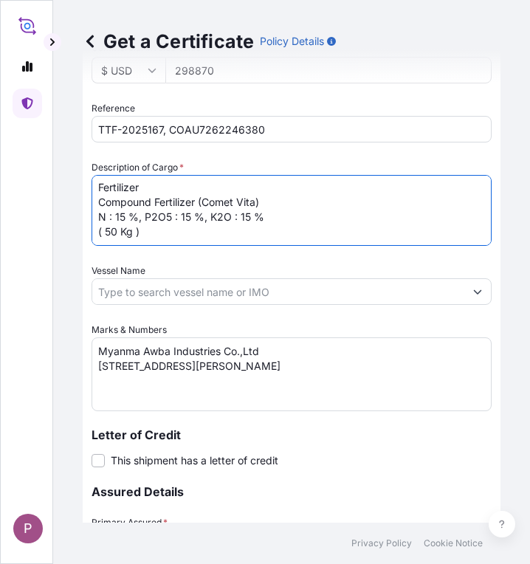
scroll to position [761, 0]
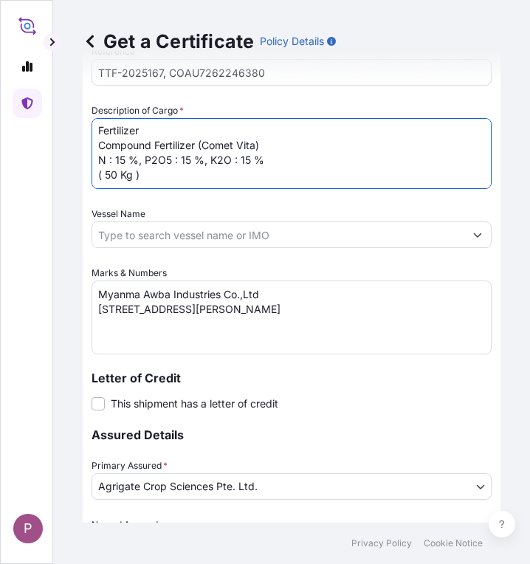
drag, startPoint x: 94, startPoint y: 446, endPoint x: 169, endPoint y: 167, distance: 288.9
click at [169, 167] on textarea "Fertilizer Compound Fertilizer (Comet Vita) N : 15 %, P2O5 : 15 %, K2O : 15 % (…" at bounding box center [291, 153] width 400 height 71
paste textarea "Kg 490,000.00 0.5500 269,500.00"
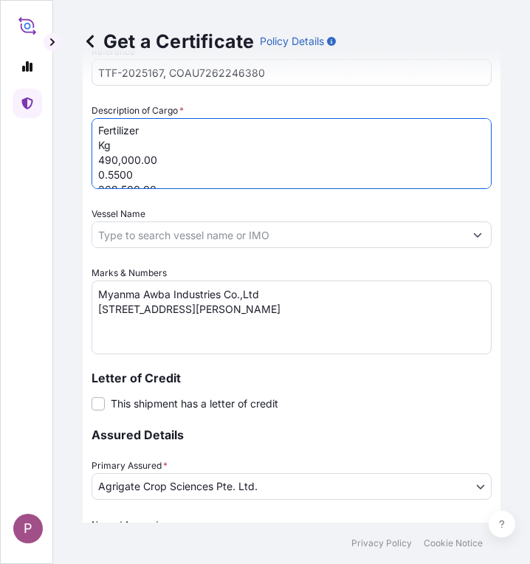
scroll to position [0, 0]
drag, startPoint x: 97, startPoint y: 145, endPoint x: 143, endPoint y: 173, distance: 54.0
click at [143, 173] on textarea "Fertilizer Kg 490,000.00 0.5500 269,500.00 Compound Fertilizer (Comet Vita) N :…" at bounding box center [291, 153] width 400 height 71
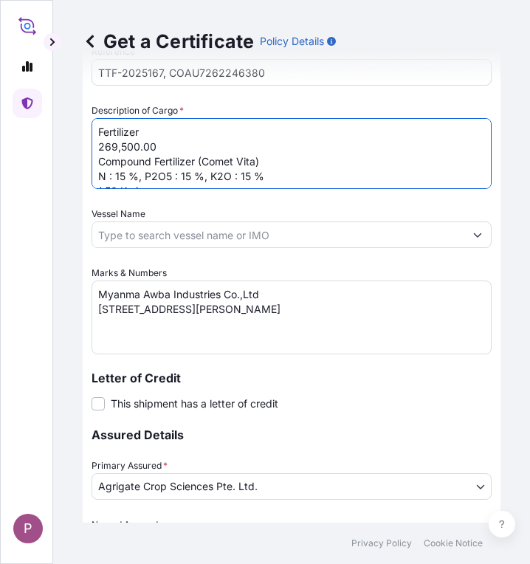
drag, startPoint x: 169, startPoint y: 141, endPoint x: 77, endPoint y: 147, distance: 92.4
click at [47, 144] on div "P Get a Certificate Policy Details Route Details Reset Route Details Cover door…" at bounding box center [265, 282] width 530 height 564
type textarea "Fertilizer Compound Fertilizer (Comet Vita) N : 15 %, P2O5 : 15 %, K2O : 15 % (…"
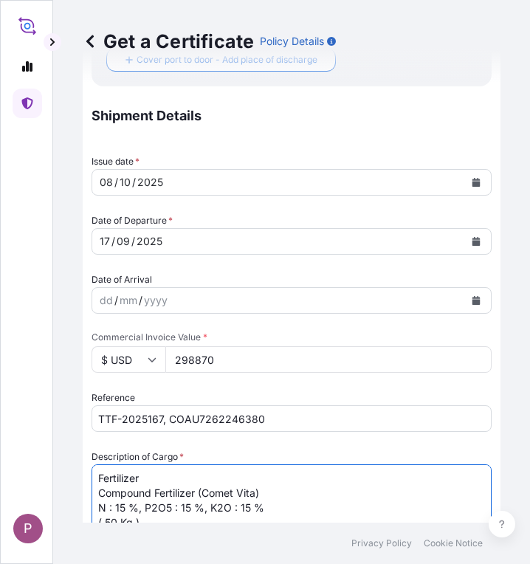
scroll to position [393, 0]
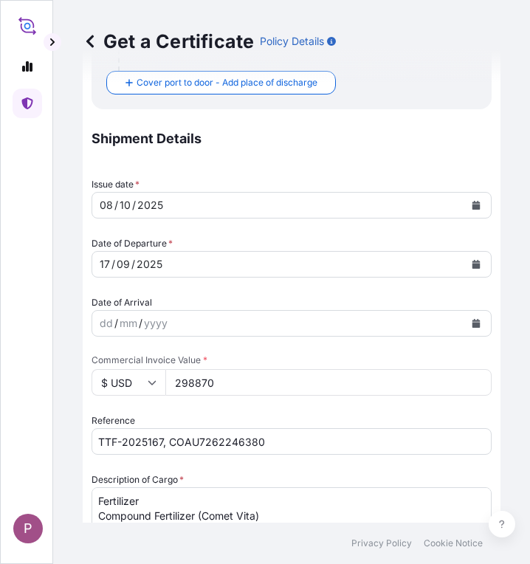
drag, startPoint x: 230, startPoint y: 382, endPoint x: 165, endPoint y: 390, distance: 66.1
click at [165, 390] on div "$ USD 298870" at bounding box center [291, 382] width 400 height 27
paste input "645"
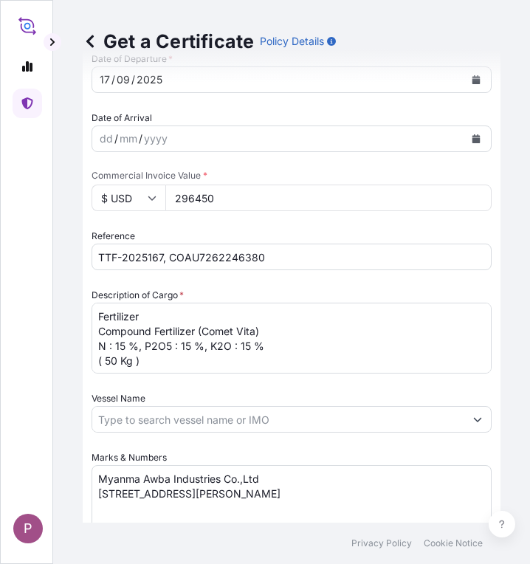
scroll to position [614, 0]
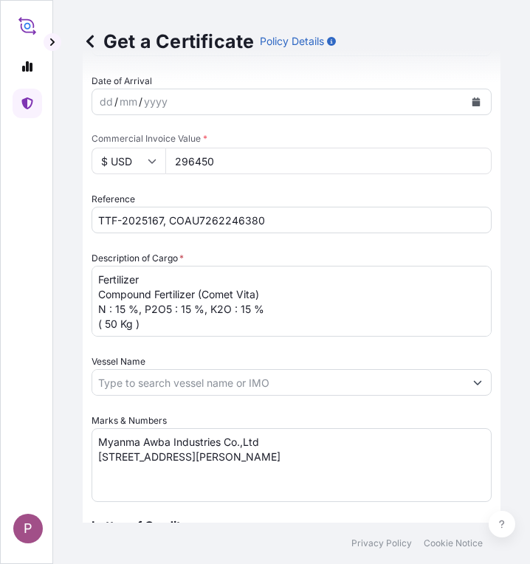
type input "296450"
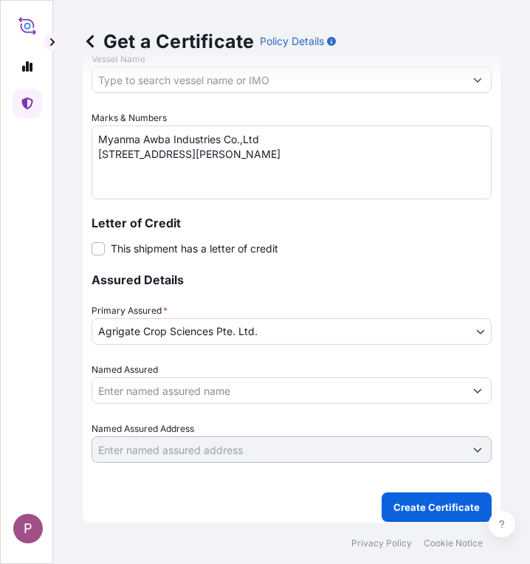
scroll to position [924, 0]
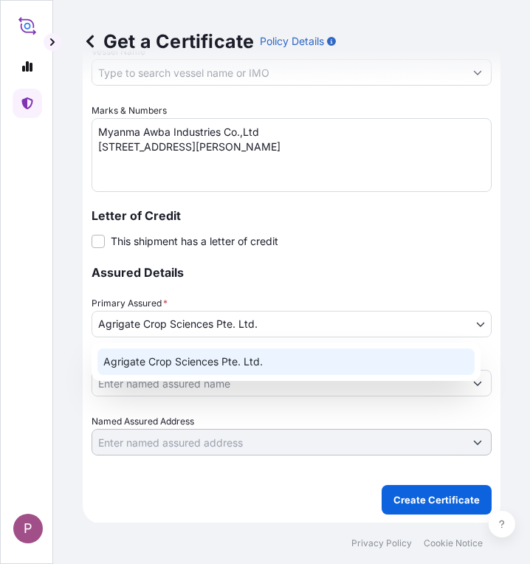
click at [465, 322] on body "P Get a Certificate Policy Details Route Details Reset Route Details Cover door…" at bounding box center [265, 282] width 530 height 564
click at [461, 367] on div "Agrigate Crop Sciences Pte. Ltd." at bounding box center [285, 361] width 377 height 27
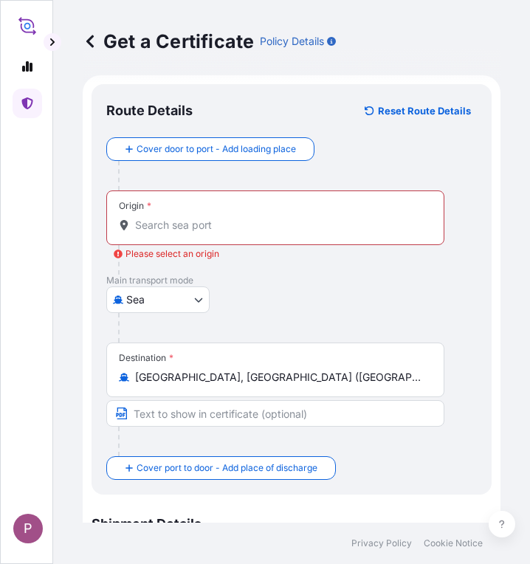
scroll to position [0, 0]
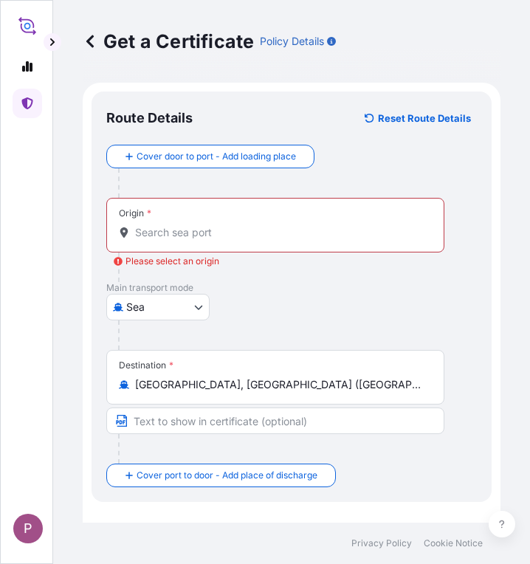
click at [190, 229] on input "Origin * Please select an origin" at bounding box center [280, 232] width 291 height 15
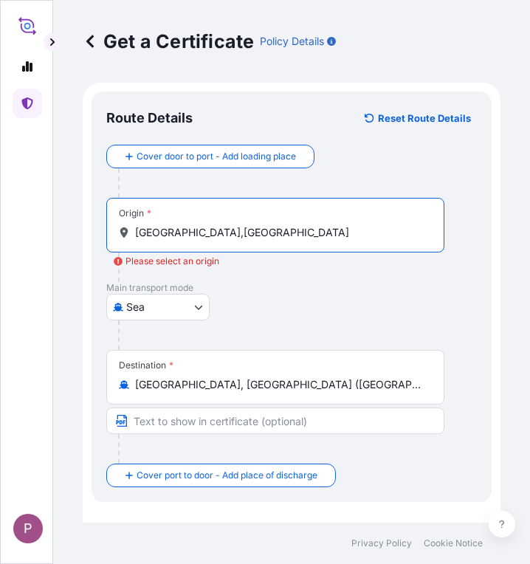
click at [125, 234] on icon at bounding box center [124, 232] width 8 height 10
click at [135, 234] on input "[GEOGRAPHIC_DATA],[GEOGRAPHIC_DATA]" at bounding box center [280, 232] width 291 height 15
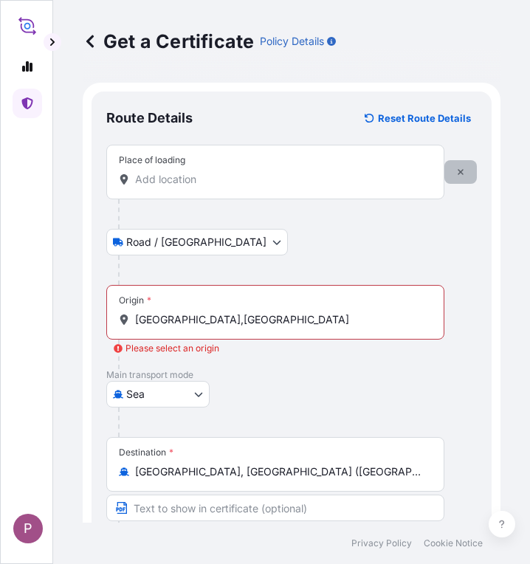
click at [456, 172] on icon "button" at bounding box center [460, 171] width 9 height 9
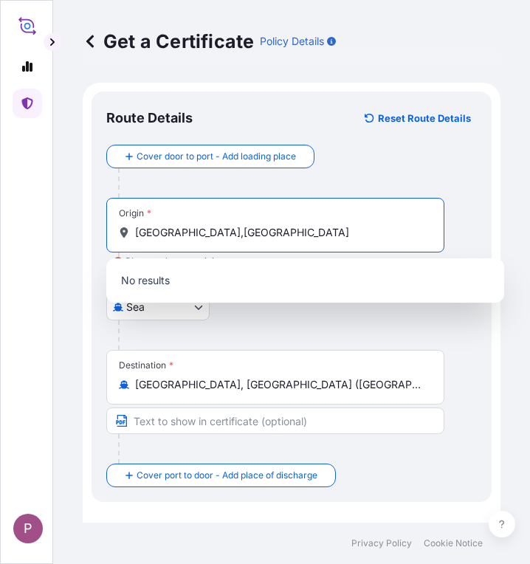
click at [254, 232] on input "[GEOGRAPHIC_DATA],[GEOGRAPHIC_DATA]" at bounding box center [280, 232] width 291 height 15
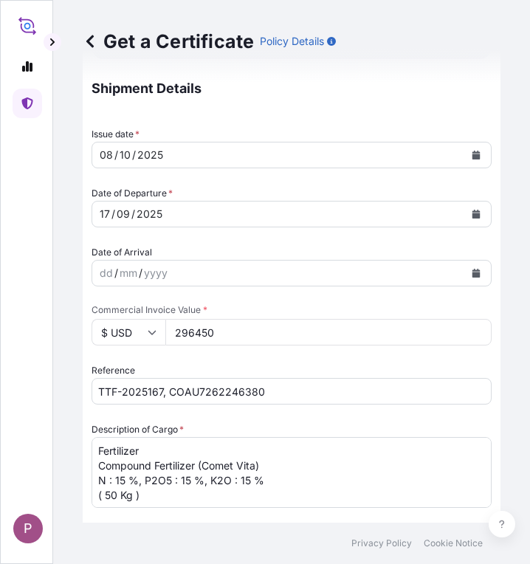
scroll to position [517, 0]
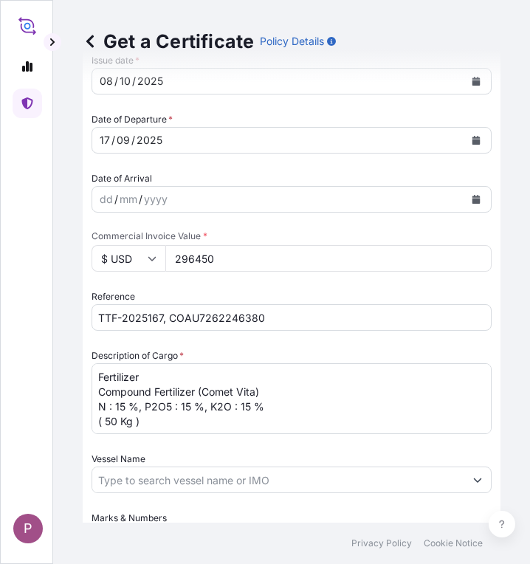
click at [211, 317] on input "TTF-2025167, COAU7262246380" at bounding box center [291, 317] width 400 height 27
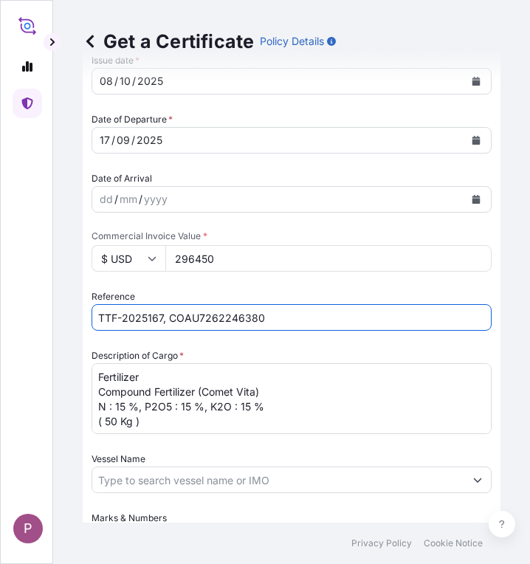
click at [211, 317] on input "TTF-2025167, COAU7262246380" at bounding box center [291, 317] width 400 height 27
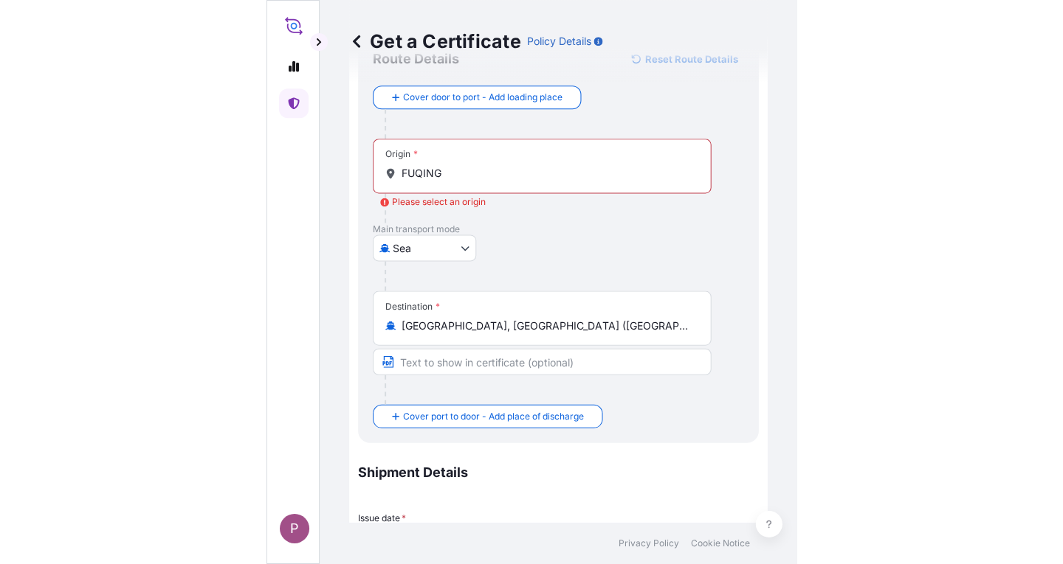
scroll to position [0, 0]
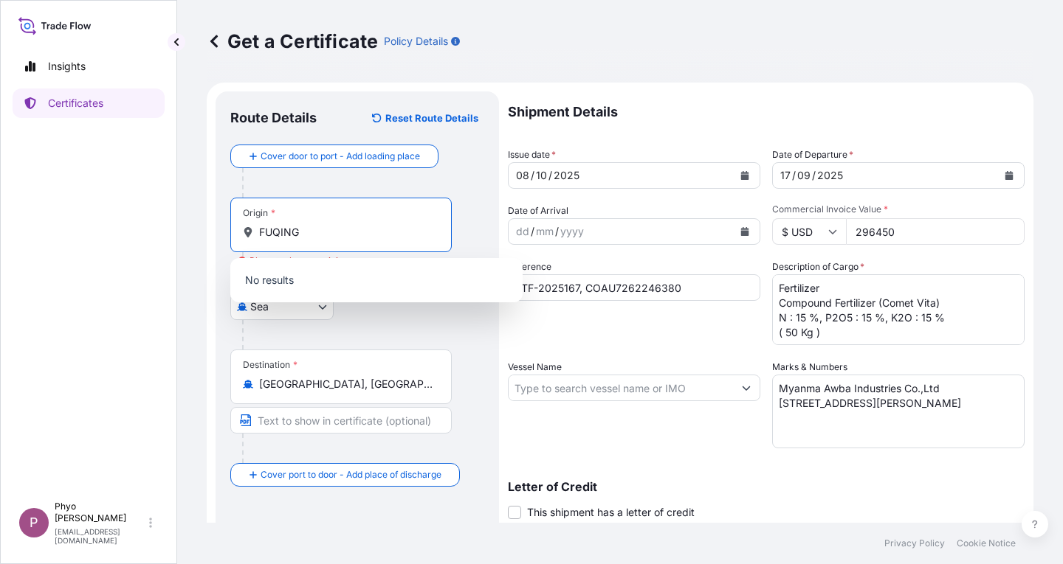
click at [308, 233] on input "FUQING" at bounding box center [346, 232] width 174 height 15
type input "F"
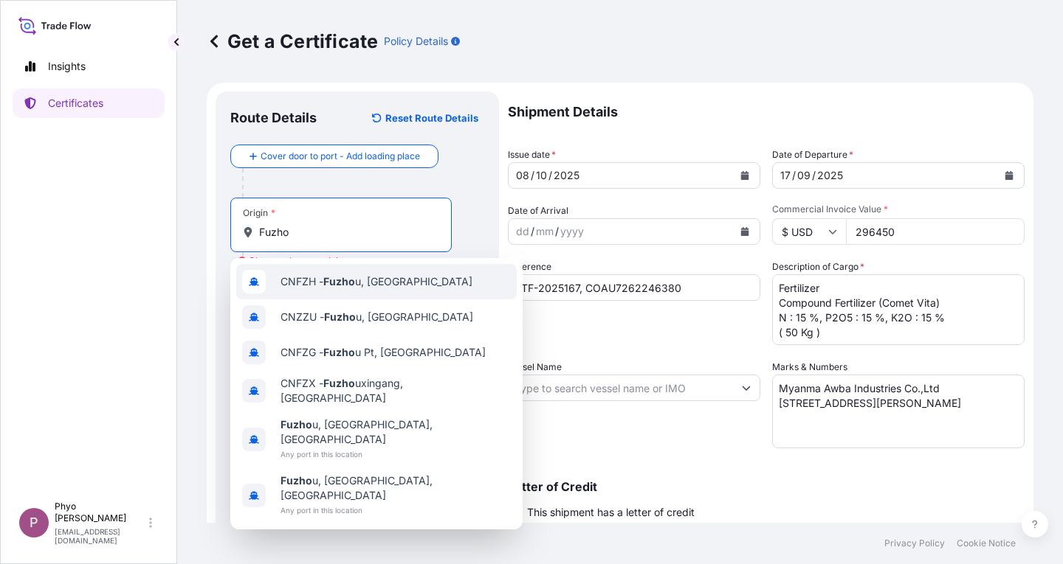
drag, startPoint x: 319, startPoint y: 233, endPoint x: 249, endPoint y: 244, distance: 71.7
click at [249, 244] on div "Origin * Fuzho" at bounding box center [340, 225] width 221 height 55
paste input "u"
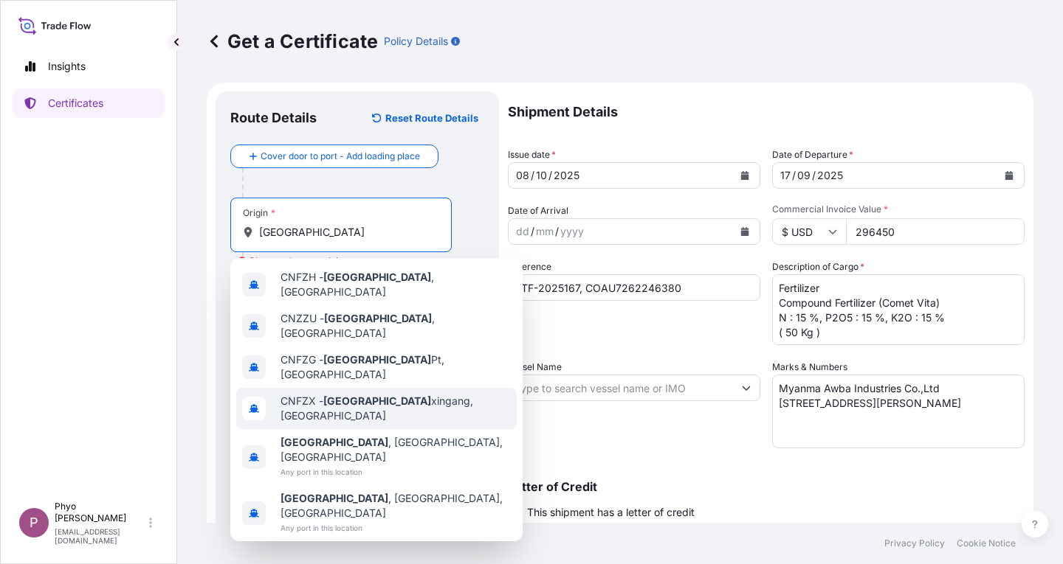
type input "[GEOGRAPHIC_DATA]"
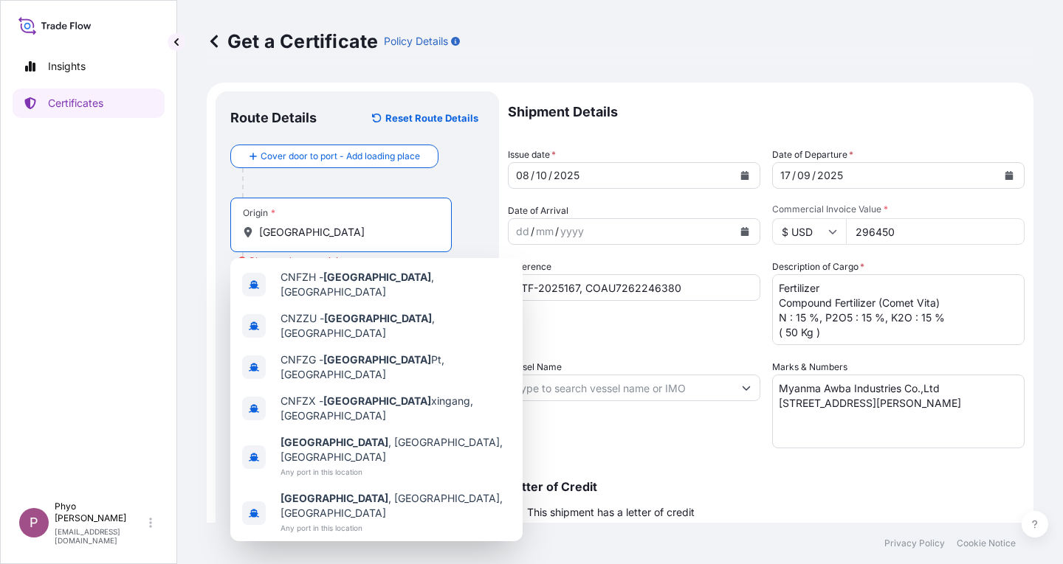
click at [529, 35] on div "Get a Certificate Policy Details" at bounding box center [620, 42] width 826 height 24
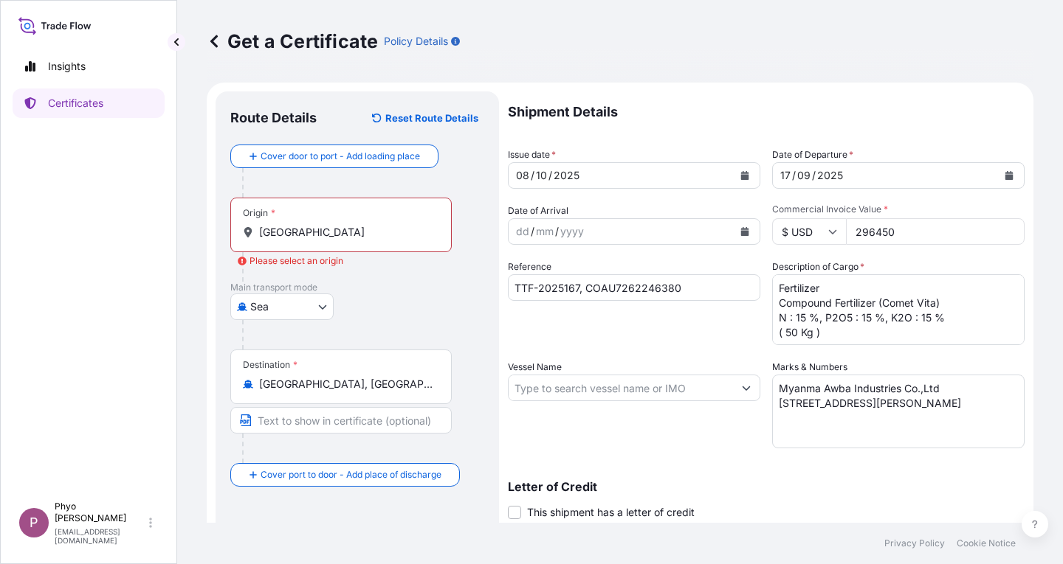
click at [351, 229] on input "[GEOGRAPHIC_DATA]" at bounding box center [346, 232] width 174 height 15
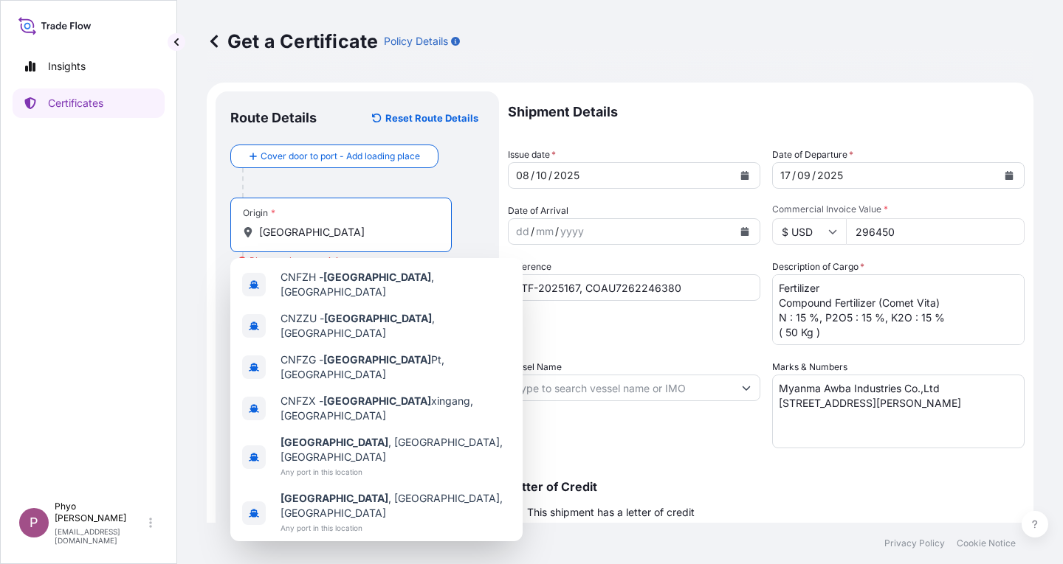
click at [351, 229] on input "[GEOGRAPHIC_DATA]" at bounding box center [346, 232] width 174 height 15
click at [529, 471] on div "Letter of Credit This shipment has a letter of credit Letter of credit * Letter…" at bounding box center [766, 491] width 517 height 57
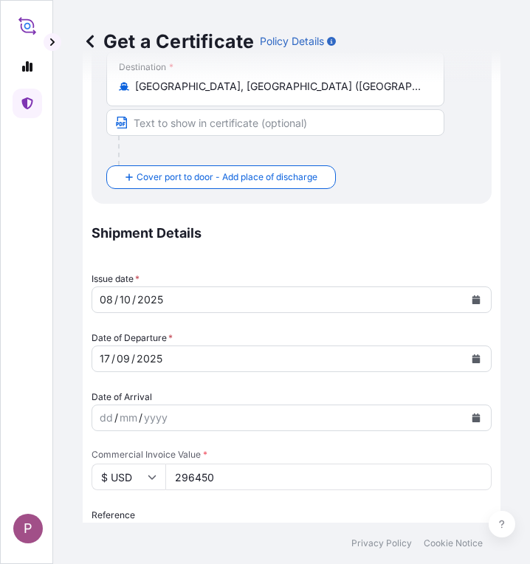
scroll to position [517, 0]
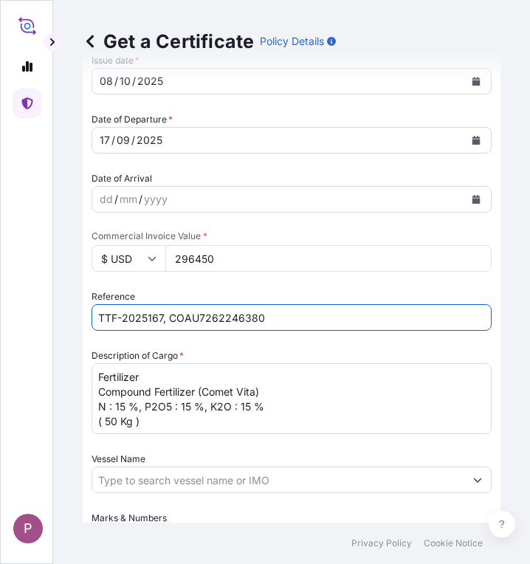
drag, startPoint x: 273, startPoint y: 314, endPoint x: 4, endPoint y: 314, distance: 268.6
click at [4, 314] on div "P Get a Certificate Policy Details Route Details Reset Route Details Cover door…" at bounding box center [265, 282] width 530 height 564
click at [237, 316] on input "TTF-2025167, COAU7262246380" at bounding box center [291, 317] width 400 height 27
drag, startPoint x: 286, startPoint y: 316, endPoint x: 156, endPoint y: 328, distance: 130.4
click at [156, 328] on input "TTF-2025167, COAU7262246380" at bounding box center [291, 317] width 400 height 27
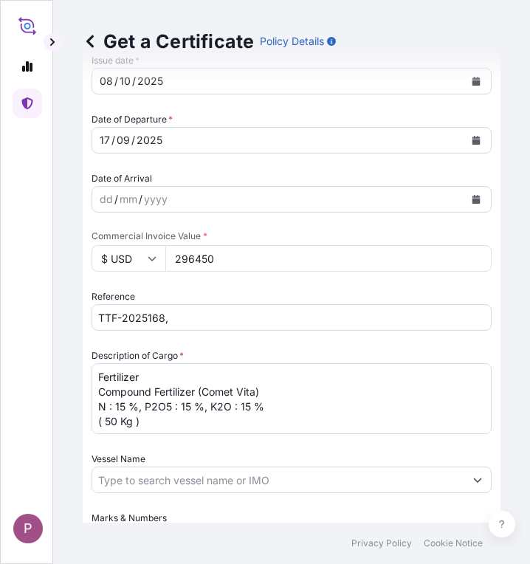
click at [228, 322] on input "TTF-2025168," at bounding box center [291, 317] width 400 height 27
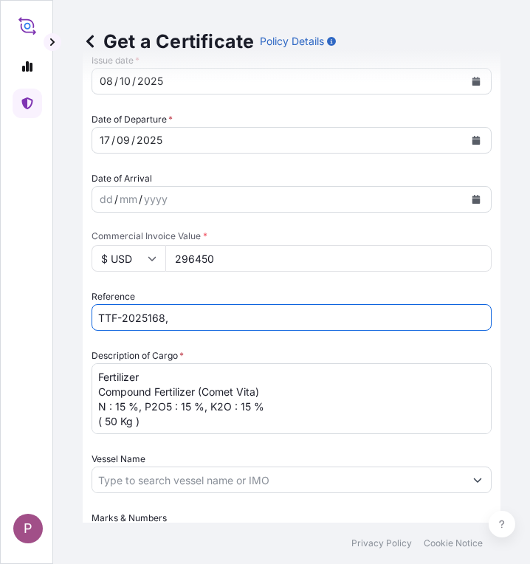
paste input "ONEYHKGFD6086900"
type input "TTF-2025168, ONEYHKGFD6086900"
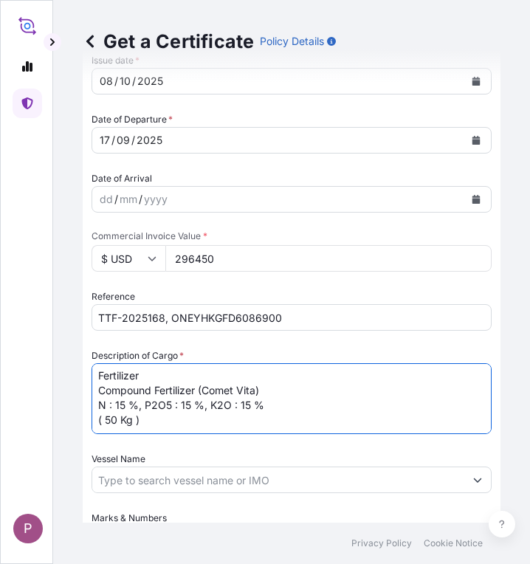
drag, startPoint x: 98, startPoint y: 376, endPoint x: 153, endPoint y: 437, distance: 81.5
click at [153, 437] on div "Shipment Details Issue date * [DATE] Date of Departure * [DATE] Date of Arrival…" at bounding box center [291, 437] width 400 height 886
paste textarea "Kg 474,601.00 0.4000 189,840.40 NPK Fertilizer (15-7-8) N : 15%, P2O5 : 7%, K2O…"
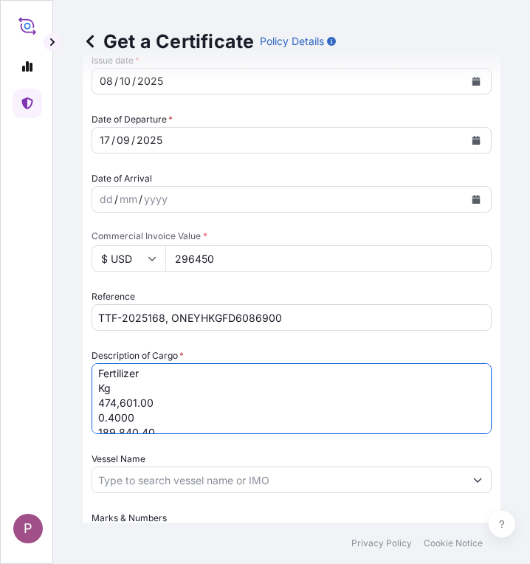
scroll to position [0, 0]
drag, startPoint x: 144, startPoint y: 420, endPoint x: 83, endPoint y: 393, distance: 67.1
click at [83, 393] on form "Route Details Reset Route Details Cover door to port - Add loading place Place …" at bounding box center [292, 248] width 418 height 1364
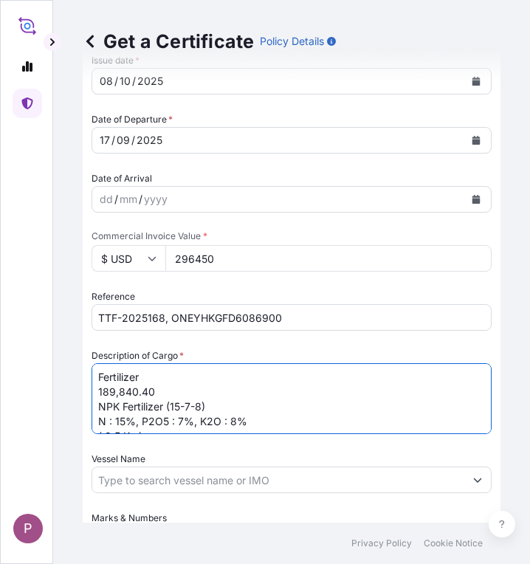
drag, startPoint x: 164, startPoint y: 394, endPoint x: 55, endPoint y: 398, distance: 108.6
click at [55, 398] on div "Get a Certificate Policy Details Route Details Reset Route Details Cover door t…" at bounding box center [291, 261] width 477 height 522
type textarea "Fertilizer NPK Fertilizer (15-7-8) N : 15%, P2O5 : 7%, K2O : 8% ( 9.5 Kg ) TOTAL"
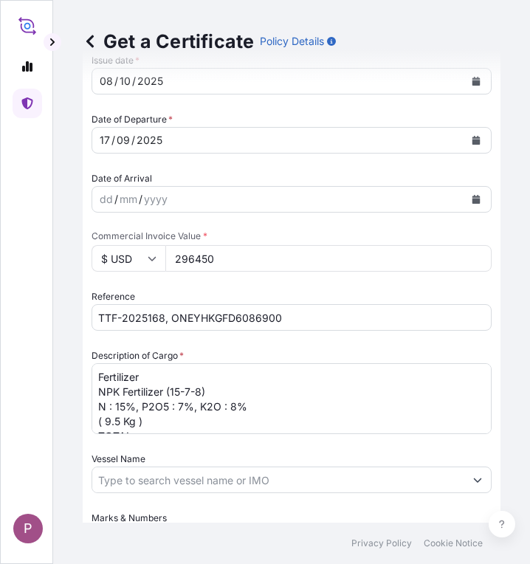
drag, startPoint x: 244, startPoint y: 259, endPoint x: 161, endPoint y: 268, distance: 83.8
click at [161, 268] on div "$ USD 296450" at bounding box center [291, 258] width 400 height 27
paste input "08824.44"
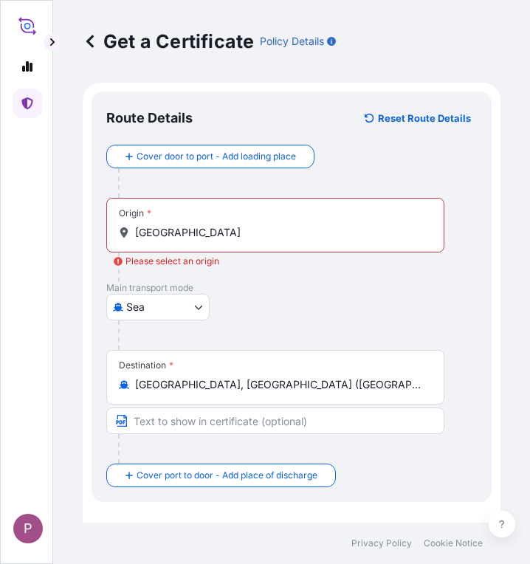
type input "208824.44"
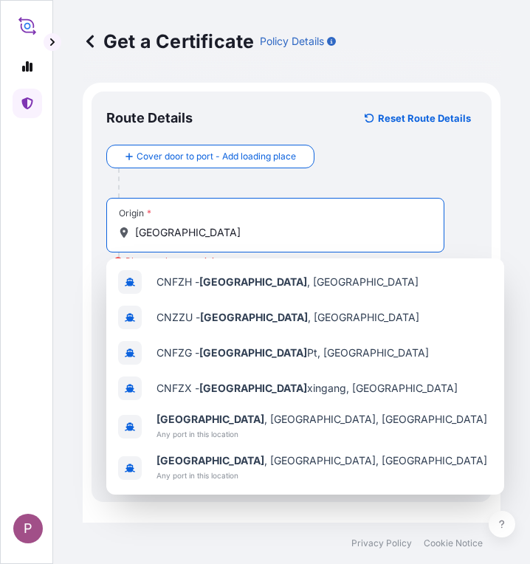
drag, startPoint x: 226, startPoint y: 233, endPoint x: 91, endPoint y: 232, distance: 135.0
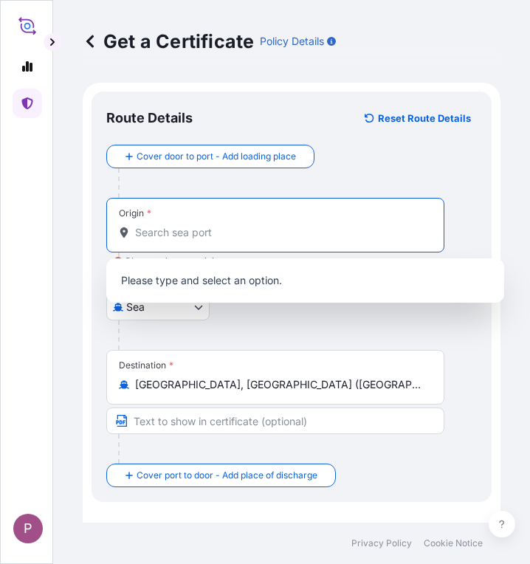
click at [184, 235] on input "Origin * Please select an origin" at bounding box center [280, 232] width 291 height 15
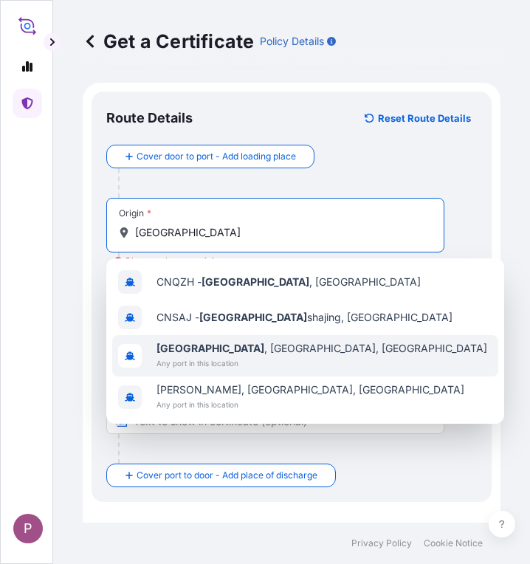
click at [239, 358] on span "Any port in this location" at bounding box center [321, 363] width 331 height 15
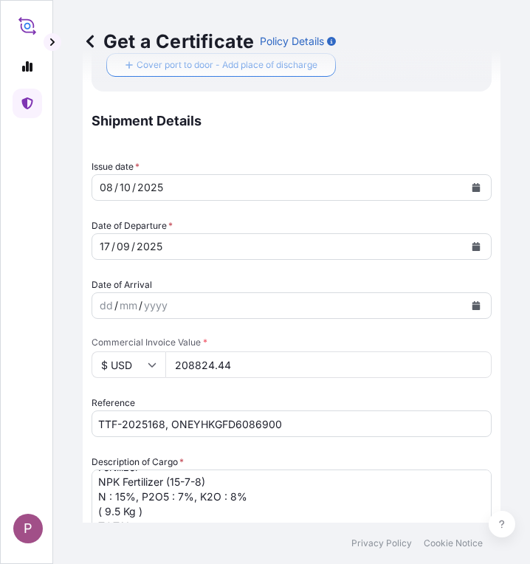
scroll to position [517, 0]
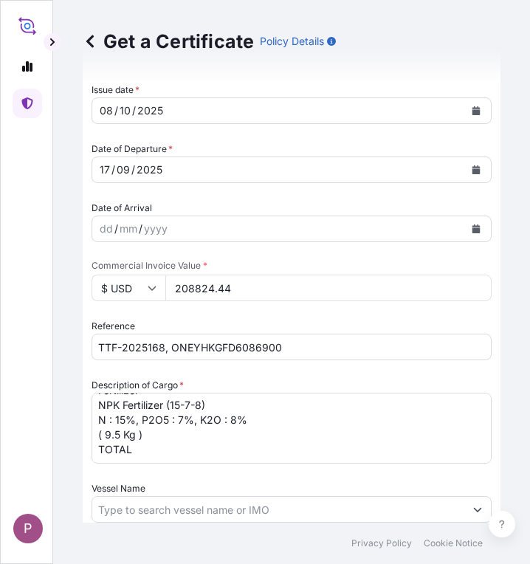
type input "[GEOGRAPHIC_DATA], [GEOGRAPHIC_DATA], [GEOGRAPHIC_DATA]"
click at [472, 169] on icon "Calendar" at bounding box center [476, 169] width 8 height 9
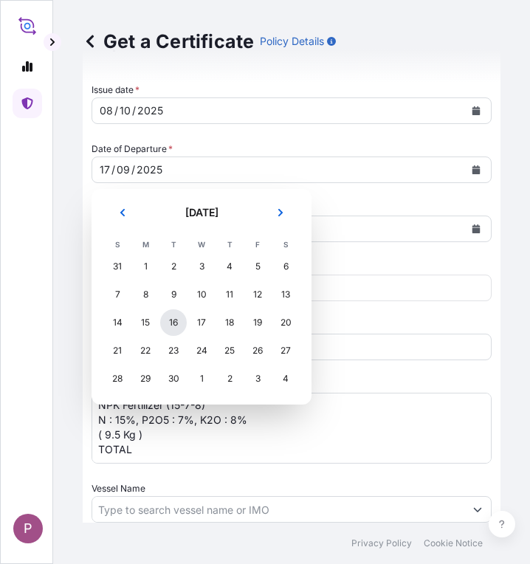
click at [173, 322] on div "16" at bounding box center [173, 322] width 27 height 27
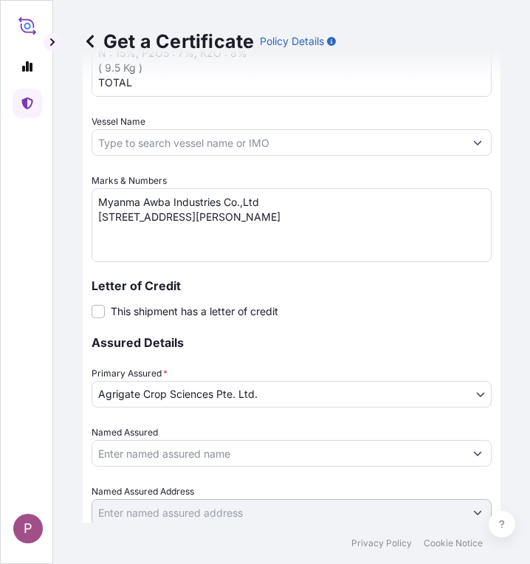
scroll to position [953, 0]
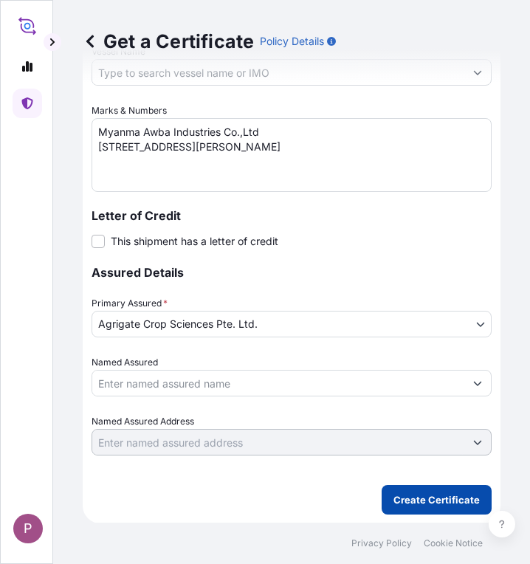
click at [426, 504] on p "Create Certificate" at bounding box center [436, 499] width 86 height 15
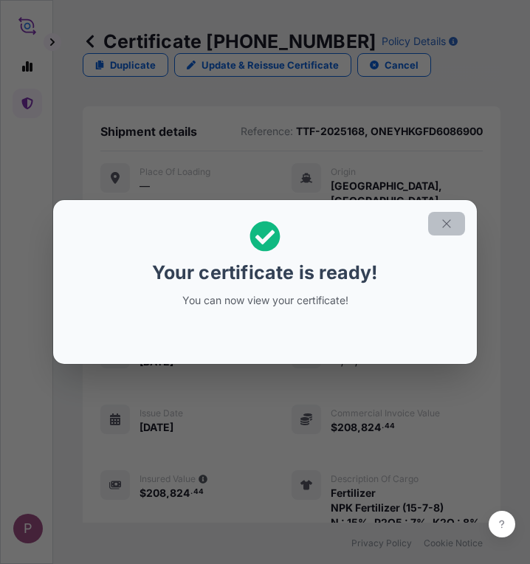
click at [449, 228] on icon "button" at bounding box center [446, 223] width 13 height 13
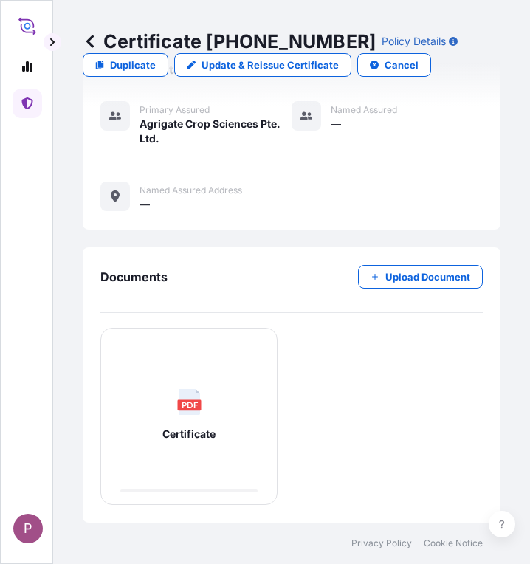
scroll to position [672, 0]
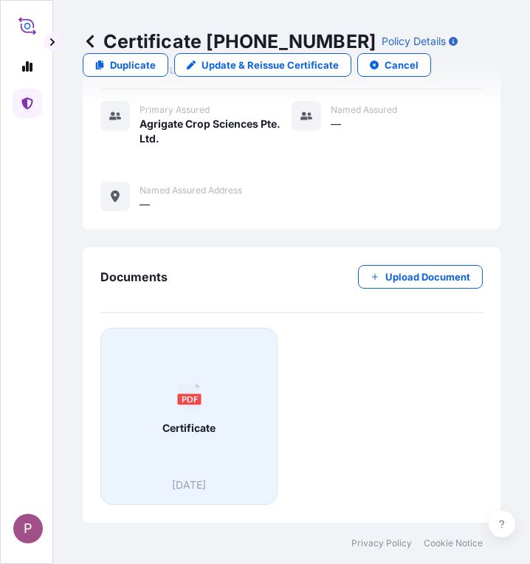
click at [189, 432] on span "Certificate" at bounding box center [188, 428] width 53 height 15
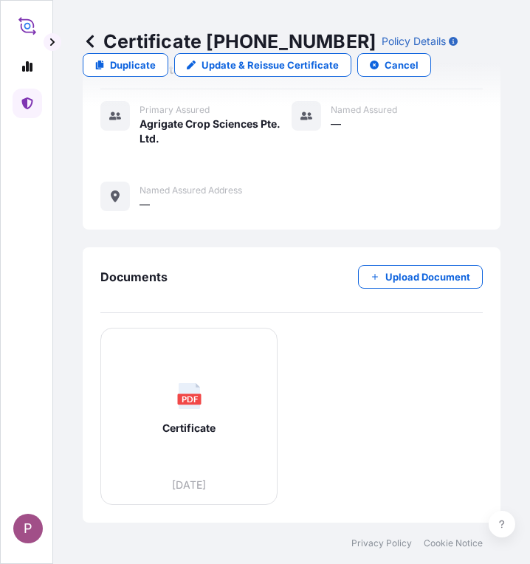
click at [30, 109] on link at bounding box center [28, 104] width 30 height 30
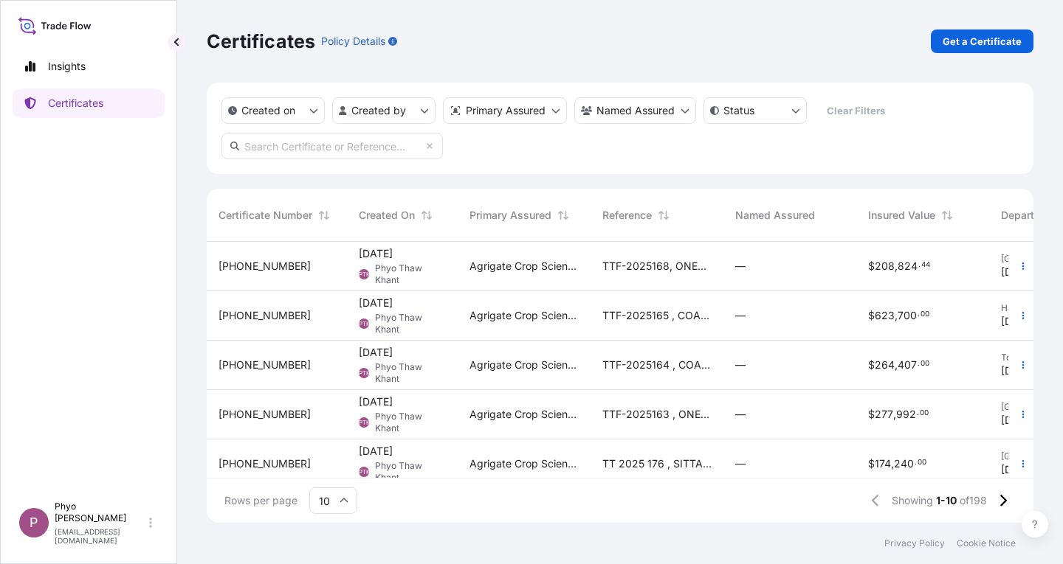
scroll to position [12, 12]
